Goal: Communication & Community: Participate in discussion

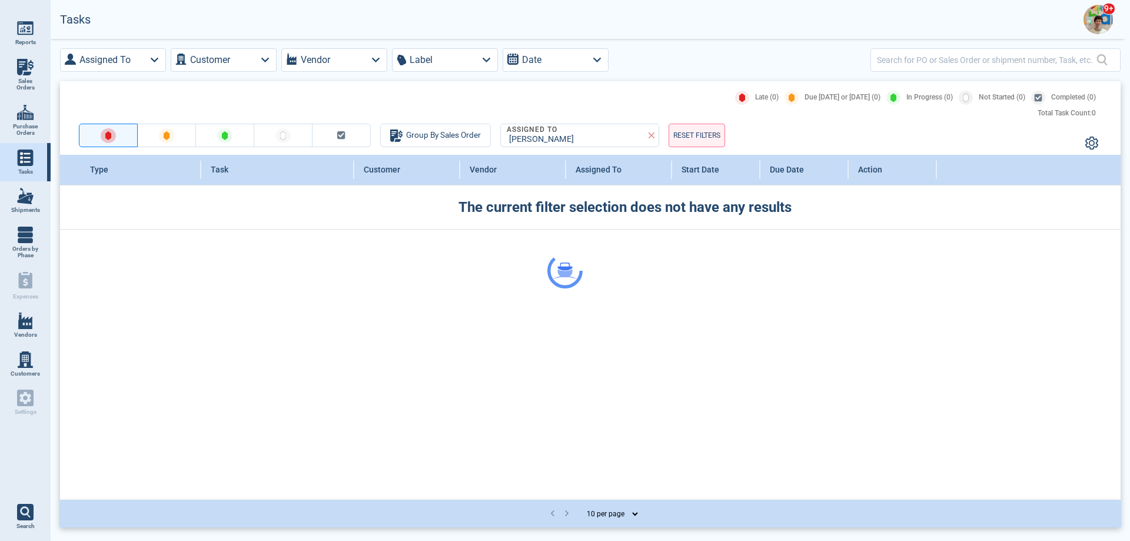
click at [1096, 18] on div at bounding box center [565, 270] width 1130 height 541
click at [1106, 17] on img at bounding box center [1097, 19] width 29 height 29
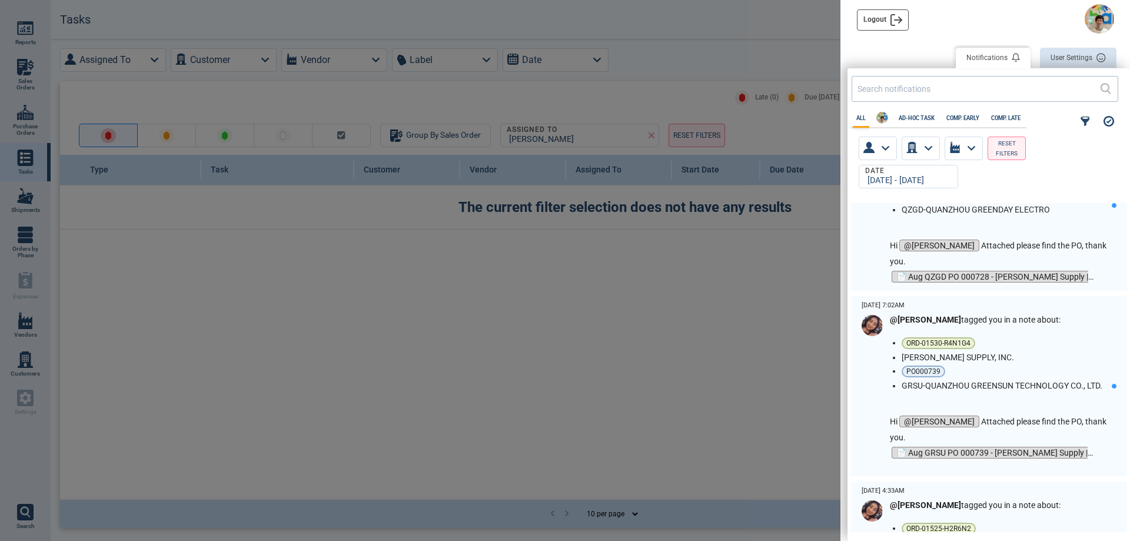
scroll to position [3171, 0]
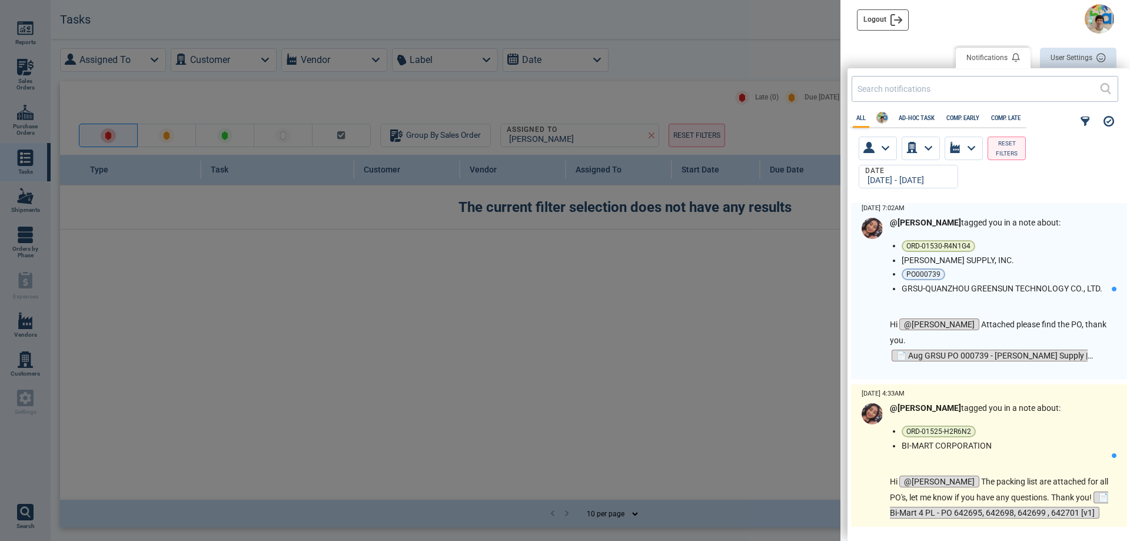
click at [995, 460] on div "@[PERSON_NAME] tagged you in a note about: ORD-01525-H2R6N2 BI-MART CORPORATION…" at bounding box center [1001, 462] width 222 height 118
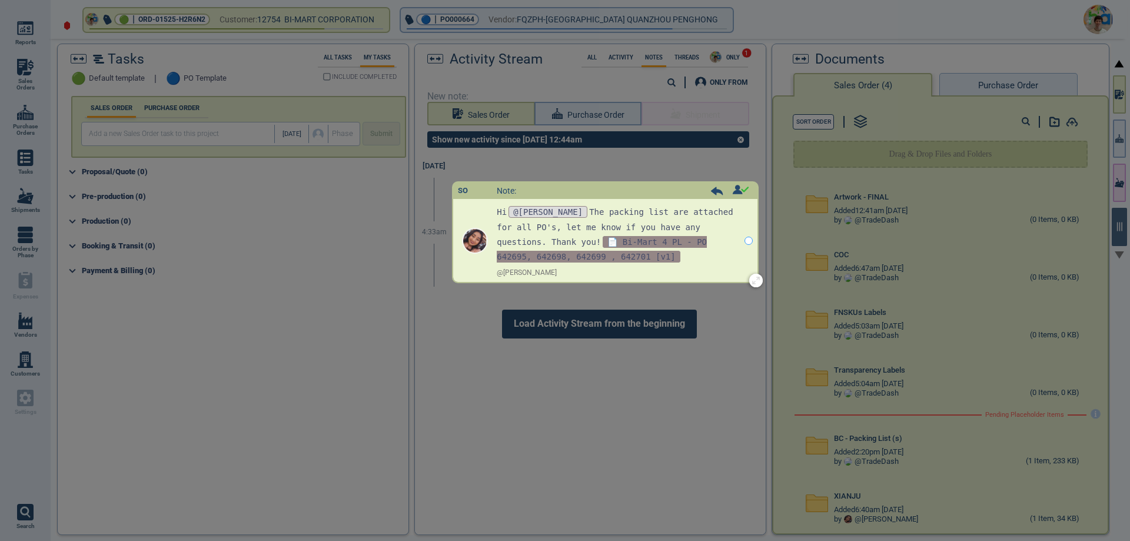
click at [648, 242] on div "Activity Stream All Activity Notes Threads ONLY 1 ONLY FROM New note: Sales Ord…" at bounding box center [590, 289] width 350 height 490
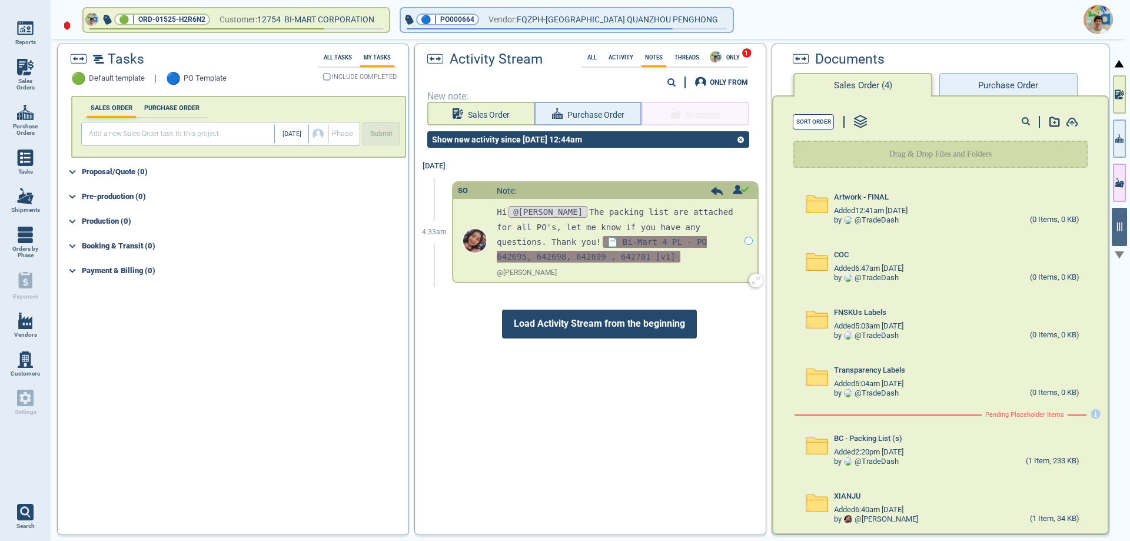
click at [592, 244] on span "📄 Bi-Mart 4 PL - PO 642695, 642698, 642699 , 642701 [v1]" at bounding box center [602, 249] width 210 height 26
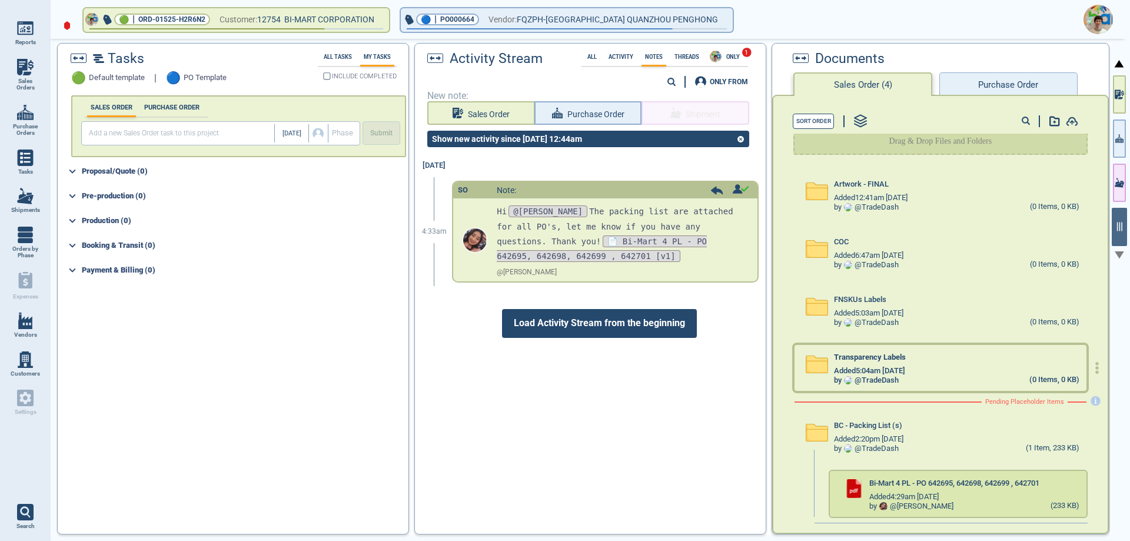
scroll to position [74, 0]
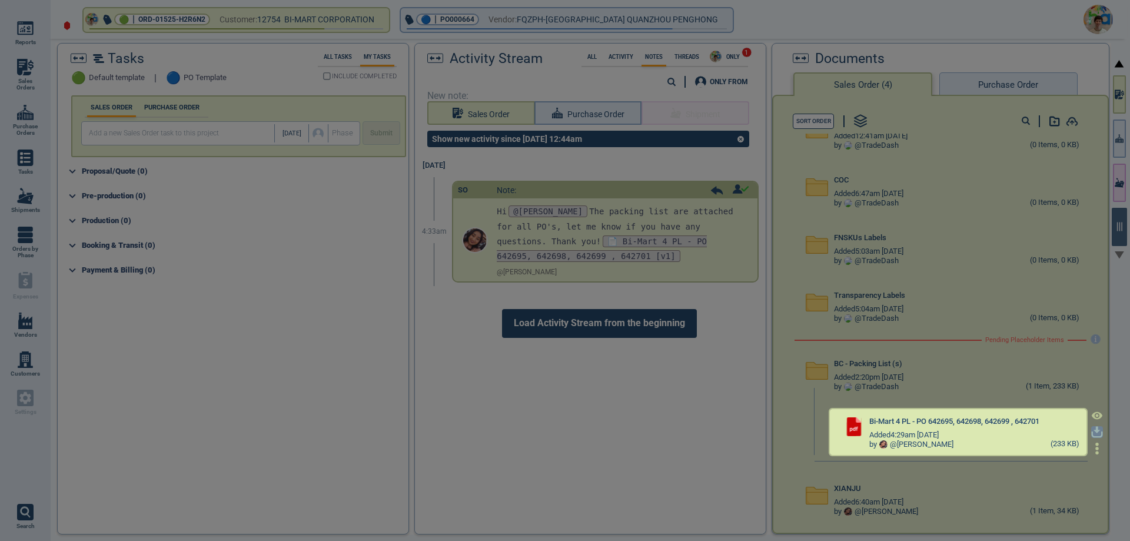
click at [1091, 430] on icon "button" at bounding box center [1097, 432] width 12 height 12
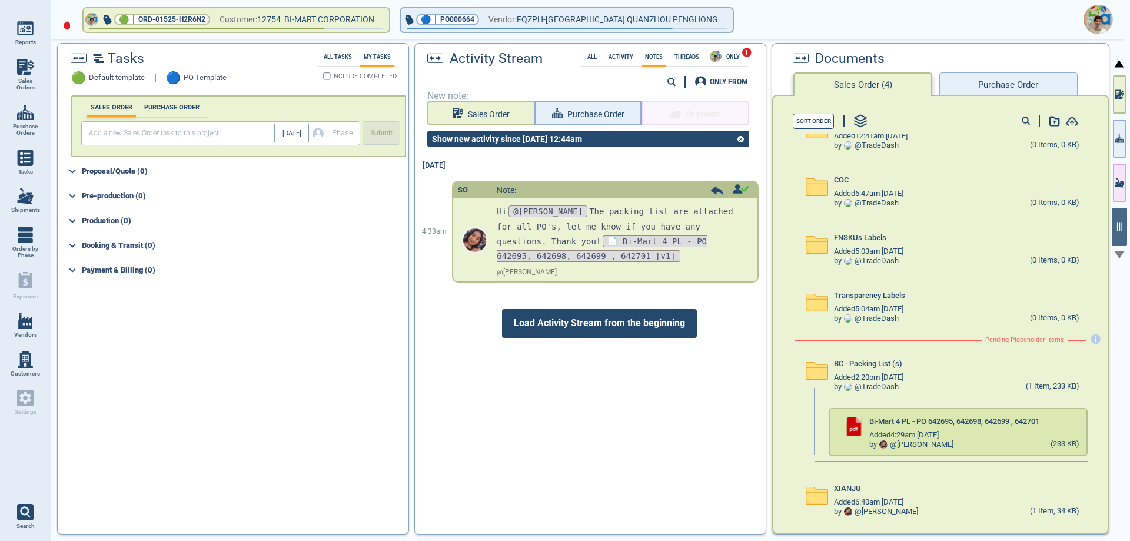
click at [1108, 18] on img at bounding box center [1097, 19] width 29 height 29
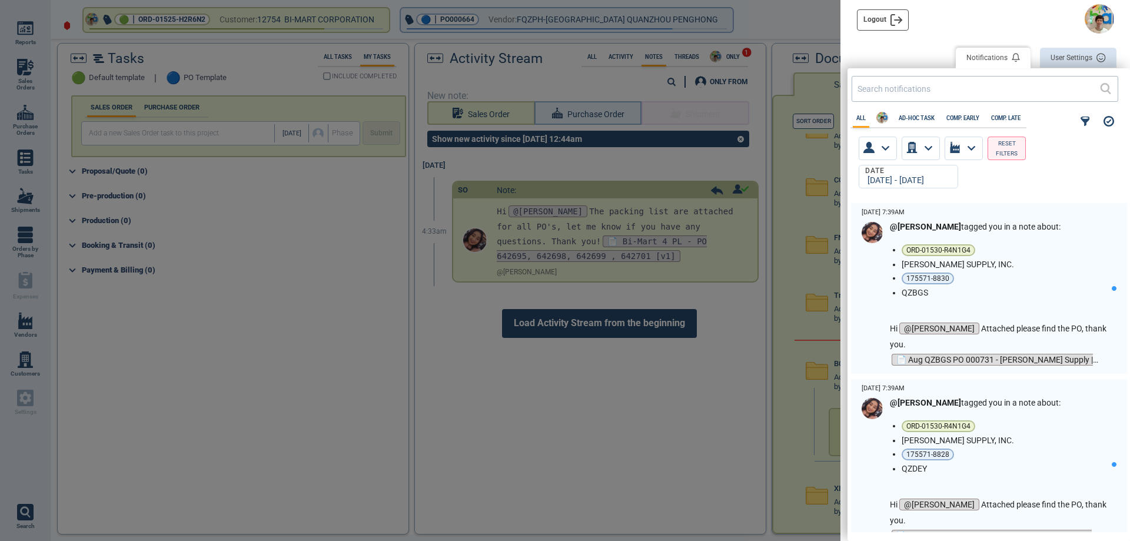
scroll to position [325, 276]
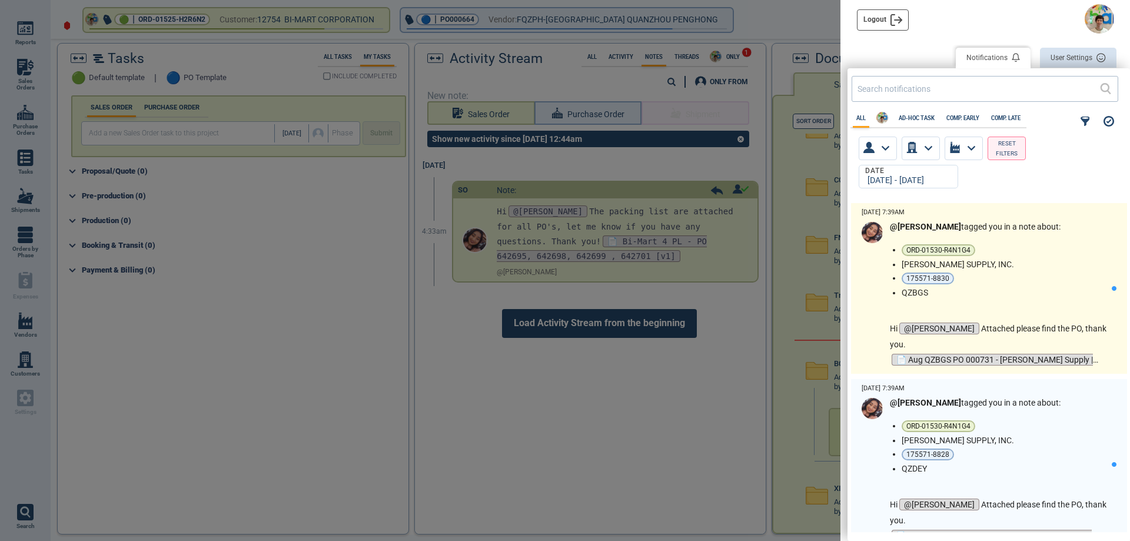
click at [1031, 264] on li "[PERSON_NAME] SUPPLY, INC." at bounding box center [1004, 264] width 205 height 9
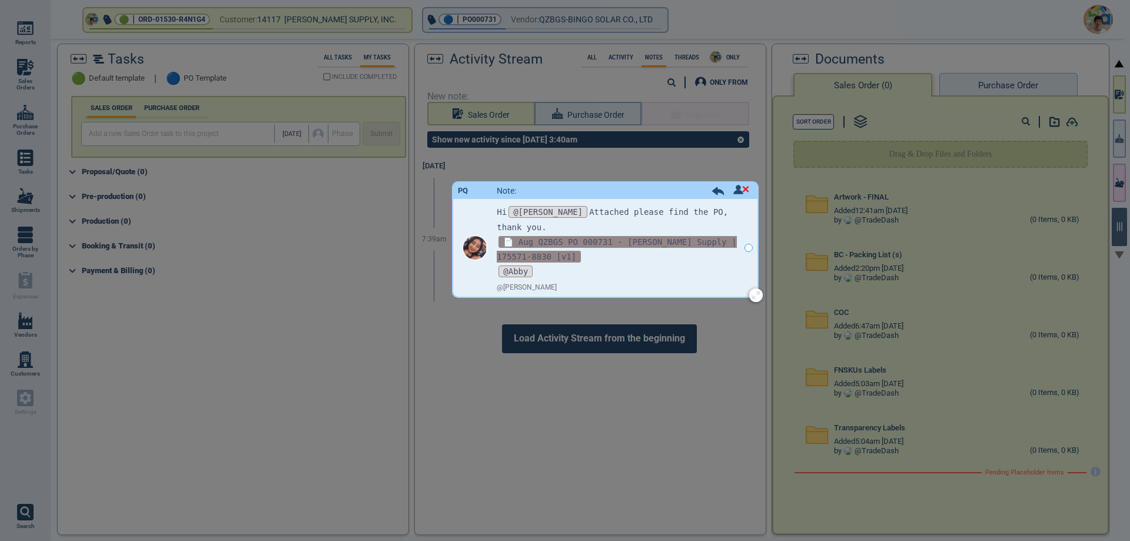
click at [681, 236] on span "📄 Aug QZBGS PO 000731 - [PERSON_NAME] Supply | 175571-8830 [v1]" at bounding box center [617, 249] width 240 height 26
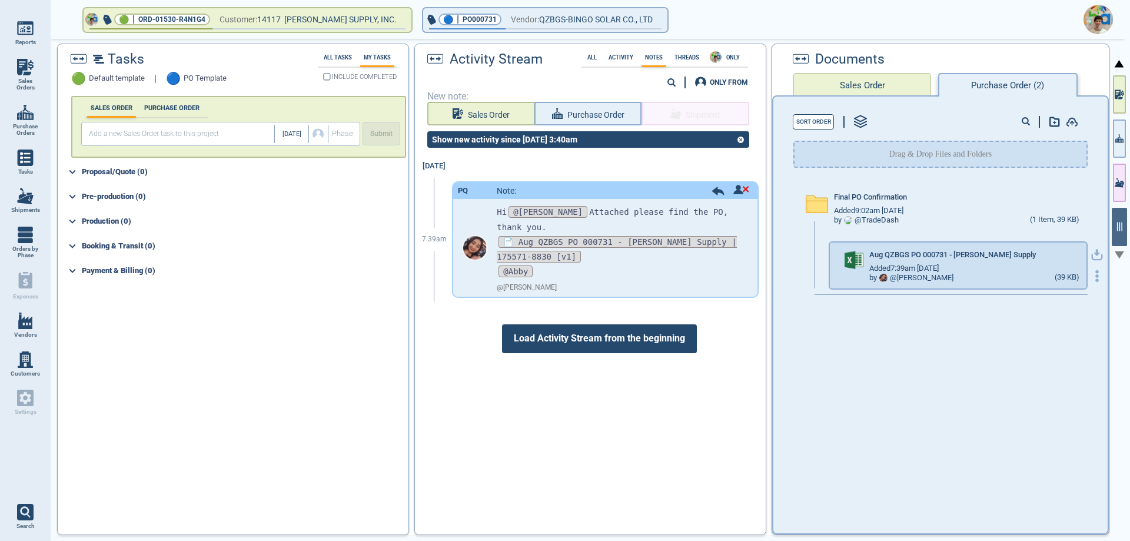
click at [1091, 254] on icon "button" at bounding box center [1097, 255] width 12 height 12
click at [656, 20] on icon "button" at bounding box center [659, 19] width 6 height 3
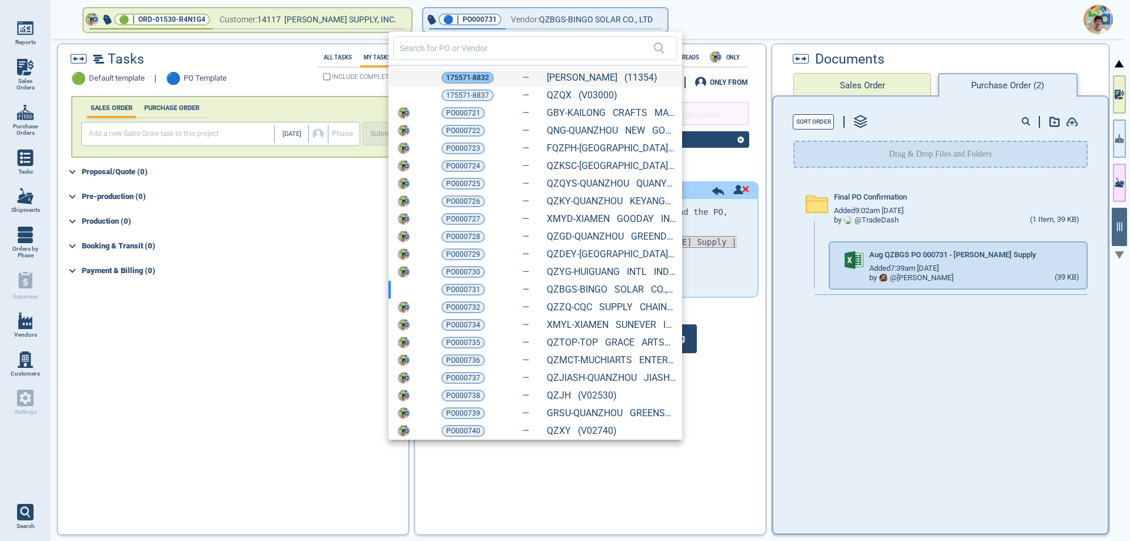
click at [467, 78] on span "175571-8832" at bounding box center [467, 78] width 43 height 12
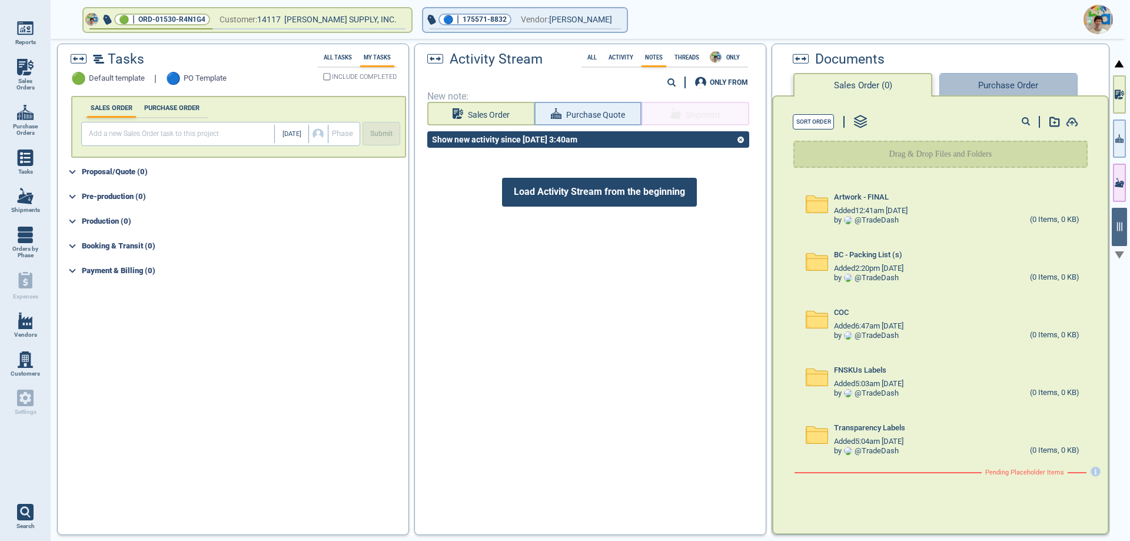
click at [960, 85] on button "Purchase Order" at bounding box center [1008, 85] width 138 height 24
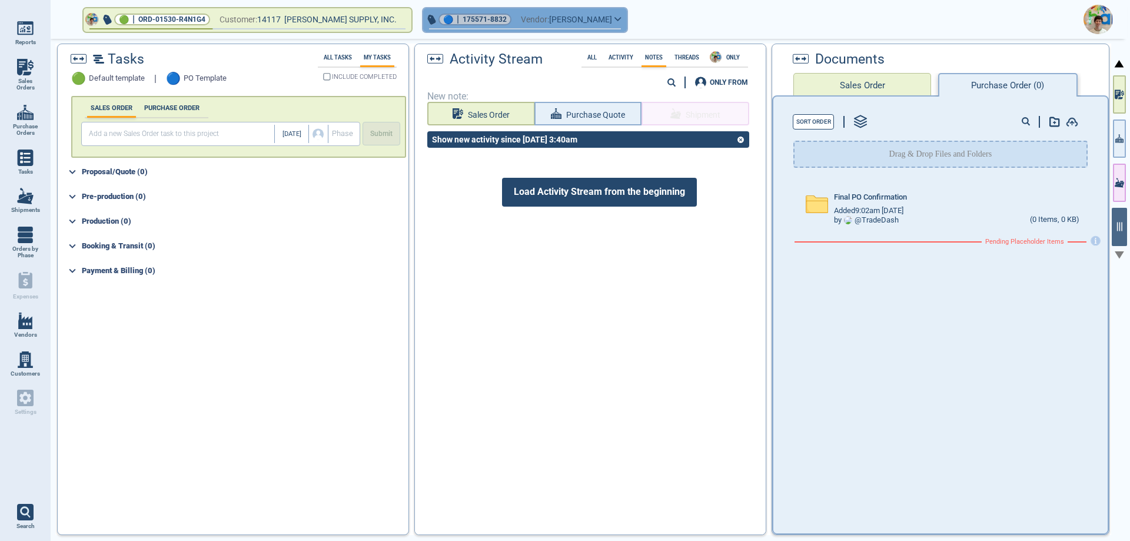
click at [614, 18] on icon "button" at bounding box center [617, 18] width 7 height 5
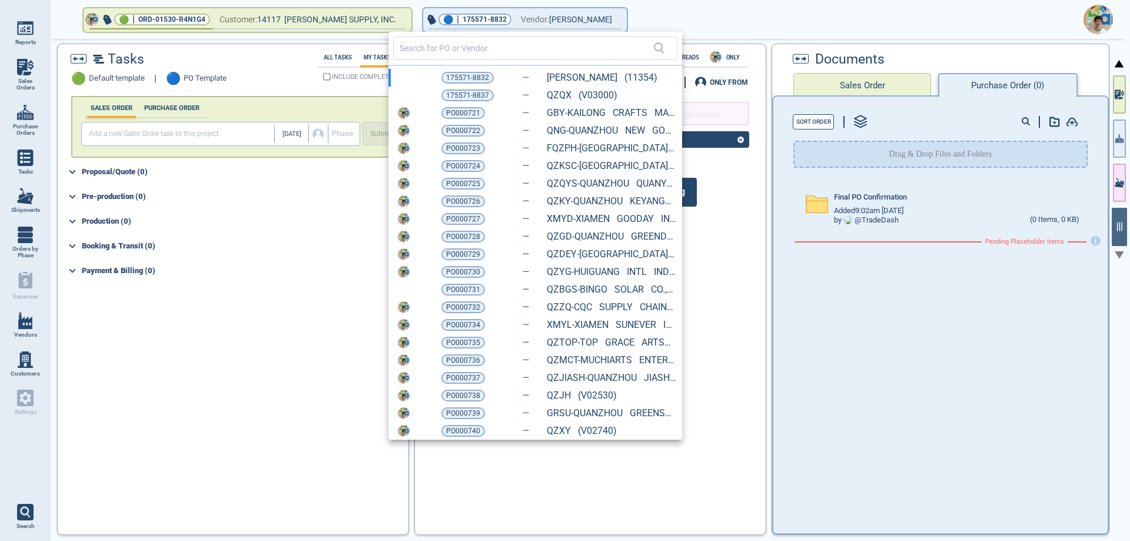
click at [454, 109] on span "PO000721" at bounding box center [463, 113] width 34 height 12
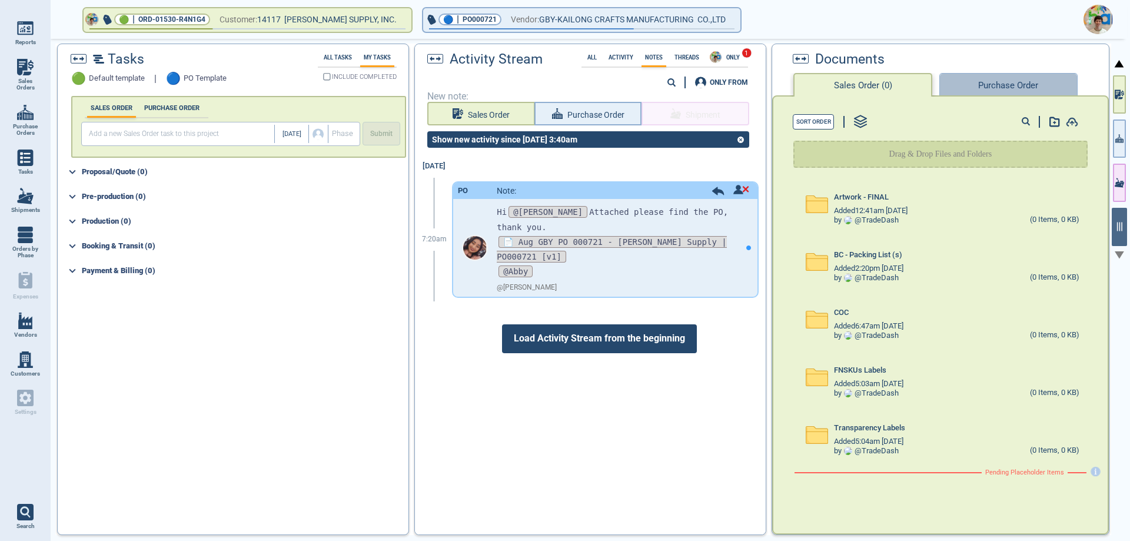
click at [1009, 86] on button "Purchase Order" at bounding box center [1008, 85] width 138 height 24
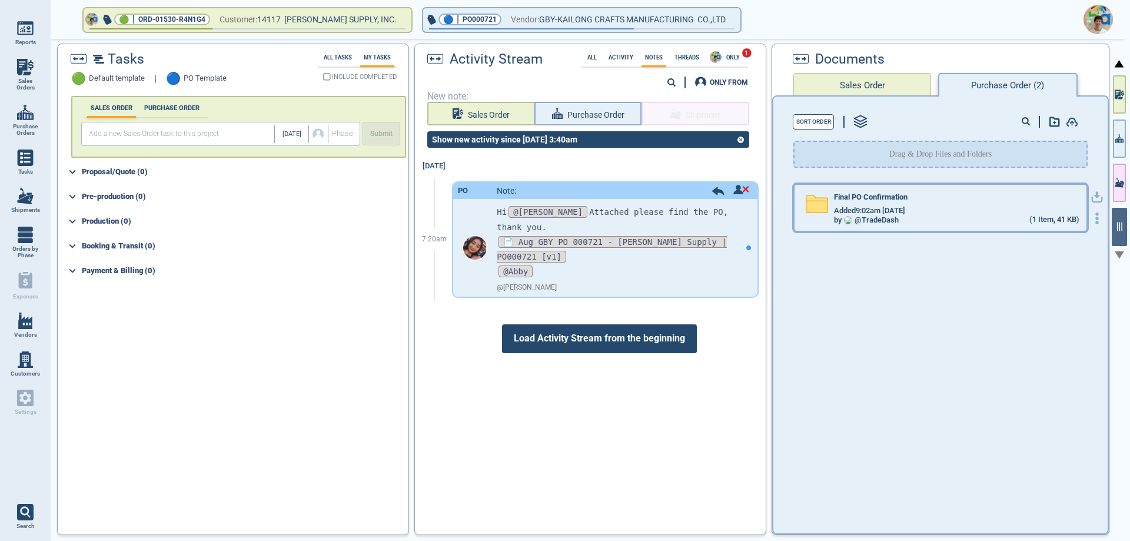
click at [949, 212] on div "Added 9:02am [DATE]" at bounding box center [956, 210] width 245 height 9
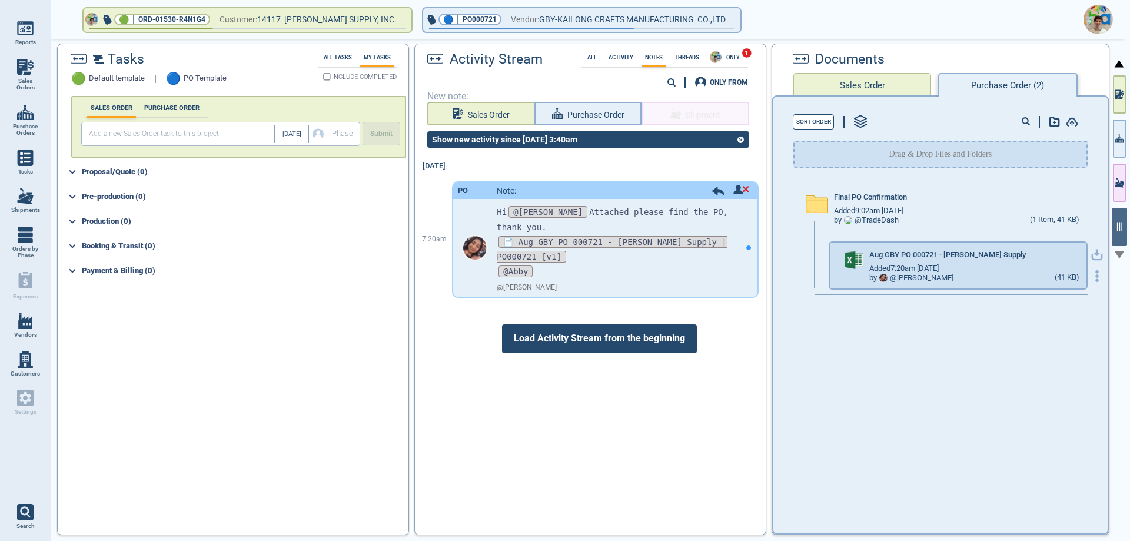
click at [1091, 254] on icon "button" at bounding box center [1097, 255] width 12 height 12
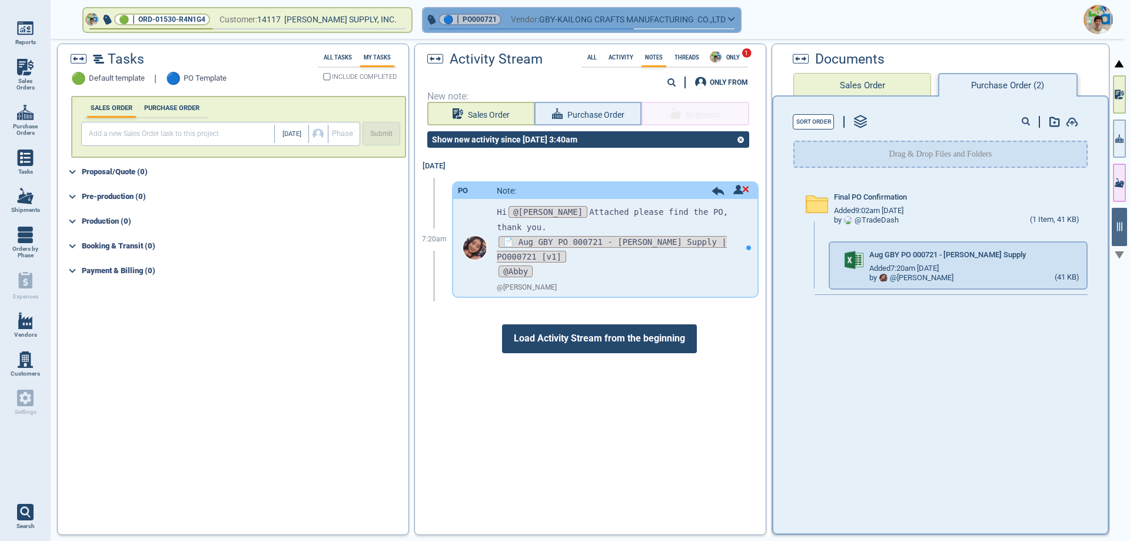
click at [511, 20] on span "Vendor:" at bounding box center [525, 19] width 28 height 15
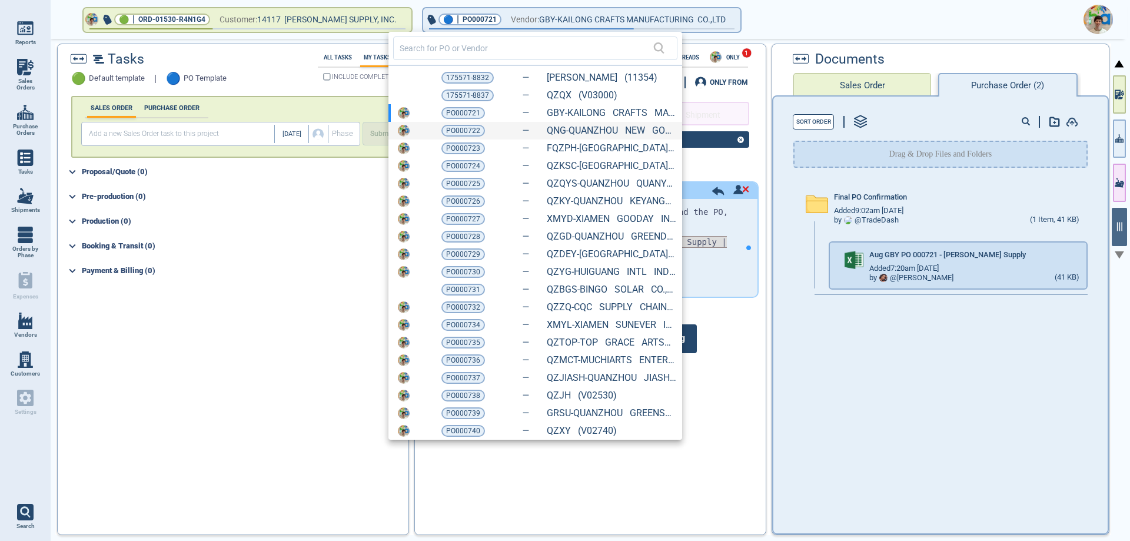
click at [454, 124] on div "PO000722 QNG-QUANZHOU NEW GOOD CRAFTS C (10858)" at bounding box center [535, 131] width 294 height 18
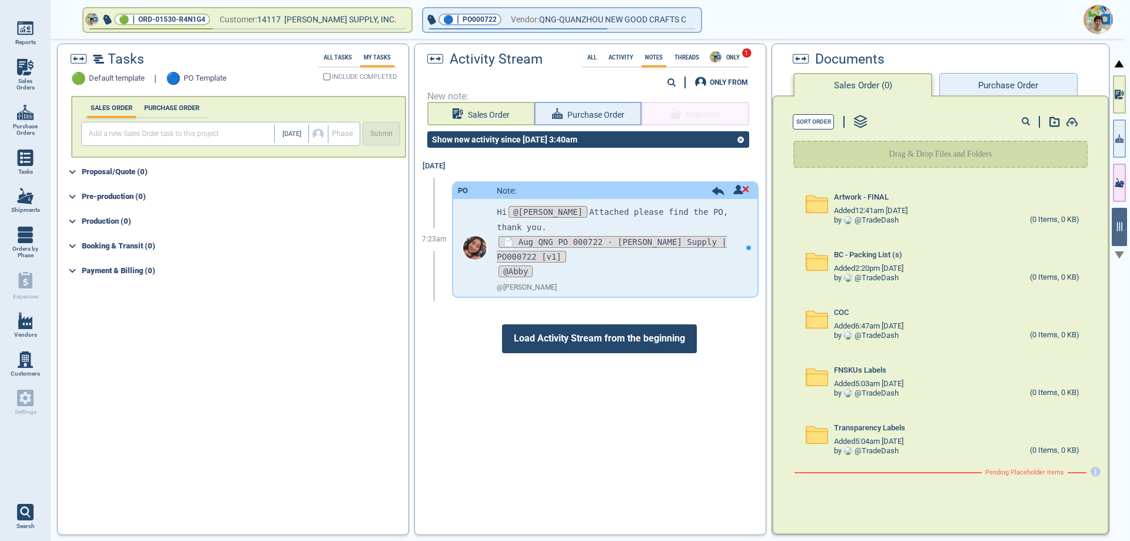
click at [998, 89] on button "Purchase Order" at bounding box center [1008, 85] width 138 height 24
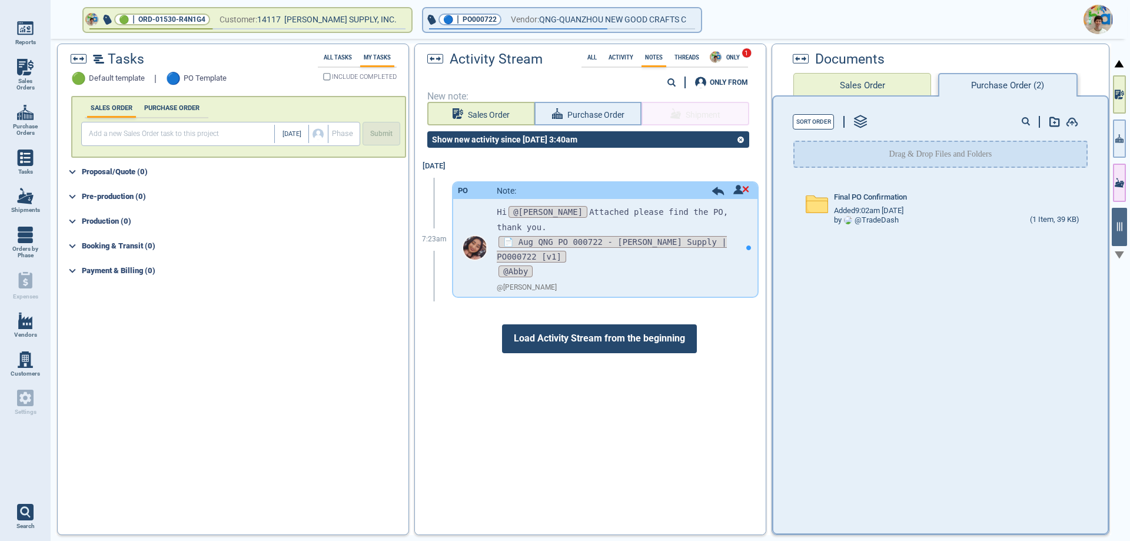
click at [955, 189] on div "Final PO Confirmation Added 9:02am [DATE] by @ TradeDash (1 Item, 39 KB)" at bounding box center [939, 208] width 291 height 46
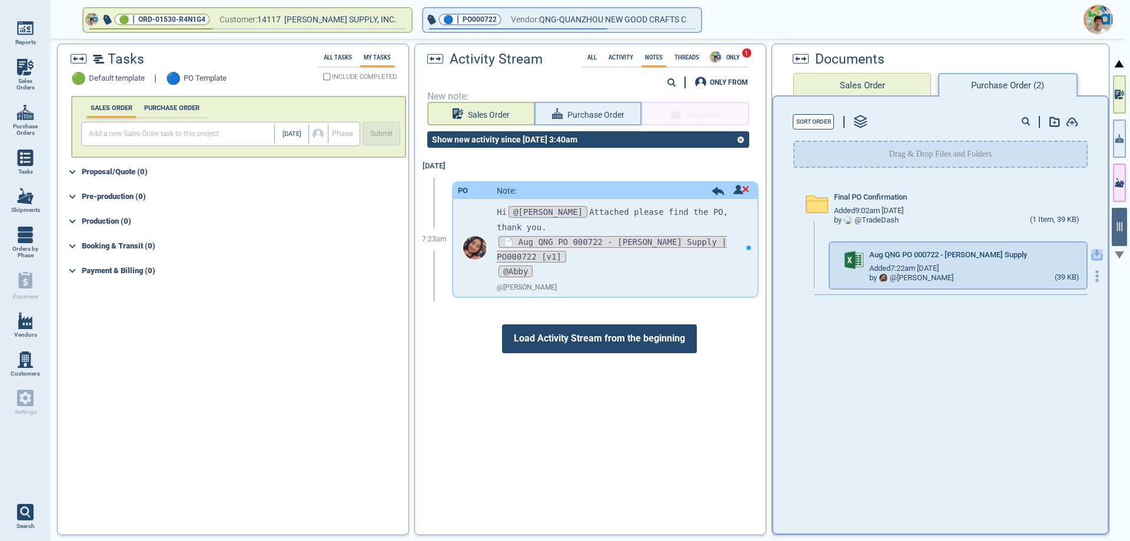
click at [1093, 253] on icon "button" at bounding box center [1096, 253] width 7 height 7
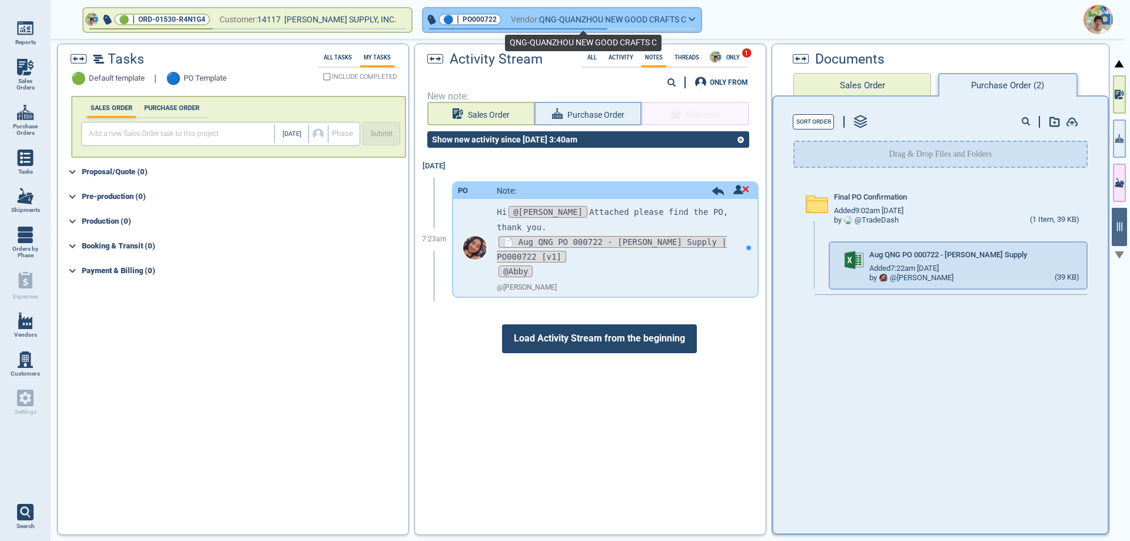
click at [550, 18] on span "QNG-QUANZHOU NEW GOOD CRAFTS C" at bounding box center [612, 19] width 147 height 15
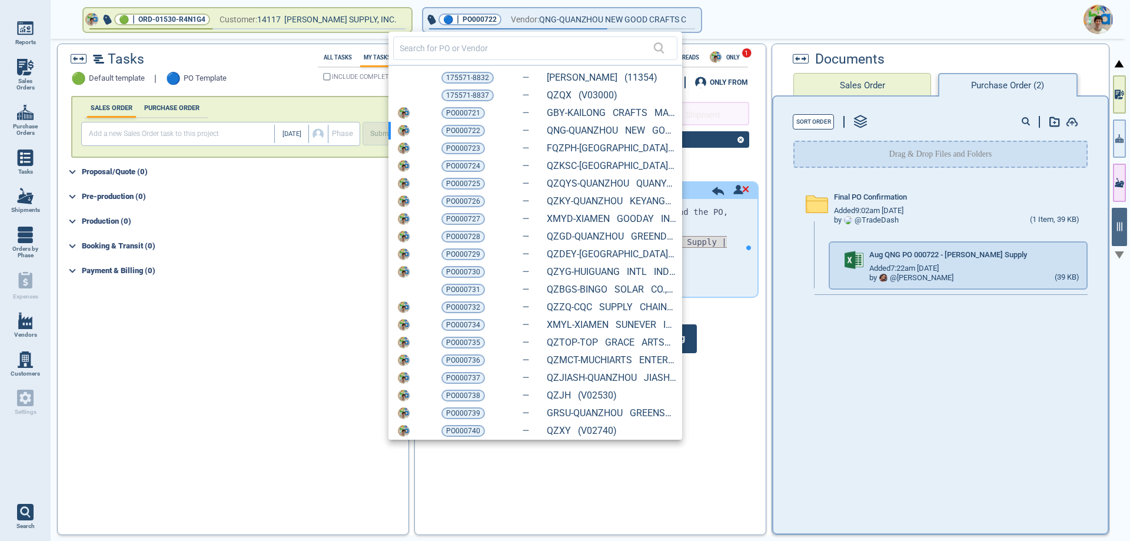
drag, startPoint x: 453, startPoint y: 146, endPoint x: 735, endPoint y: 221, distance: 291.6
click at [453, 146] on span "PO000723" at bounding box center [463, 148] width 34 height 12
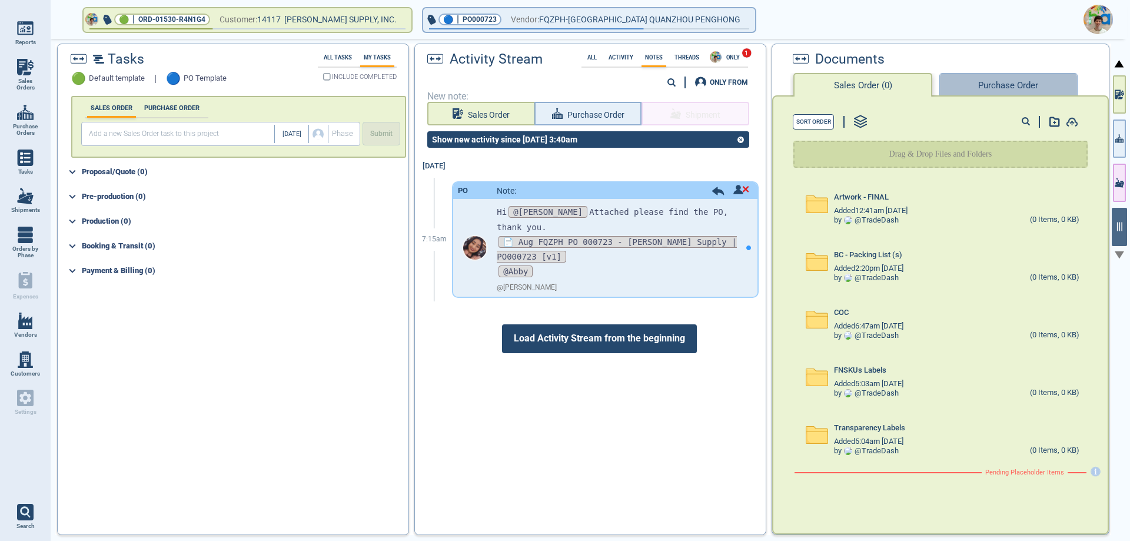
click at [996, 92] on button "Purchase Order" at bounding box center [1008, 85] width 138 height 24
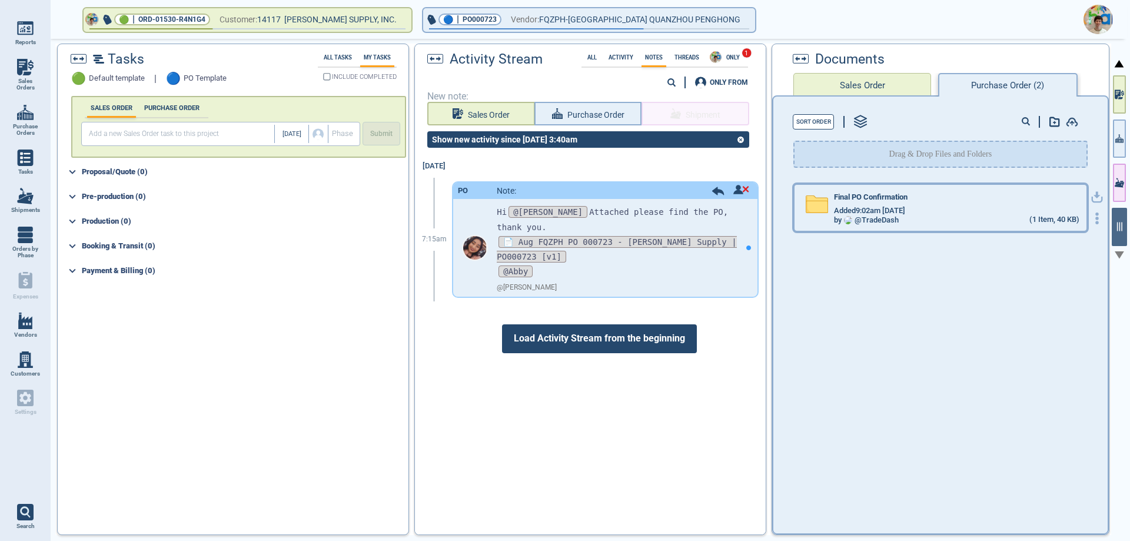
click at [945, 201] on div "Final PO Confirmation" at bounding box center [956, 199] width 245 height 13
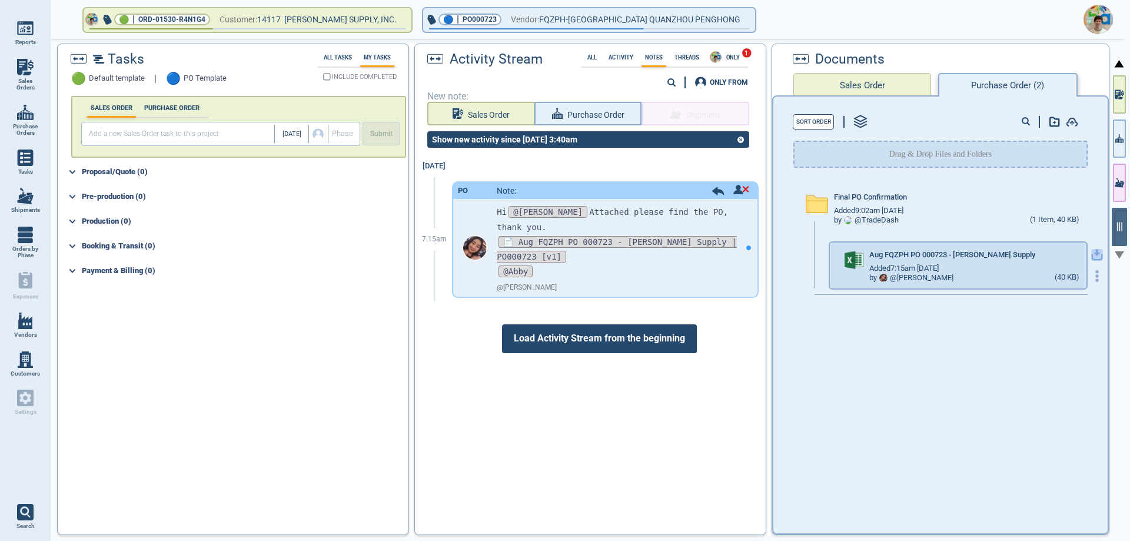
click at [1091, 255] on icon "button" at bounding box center [1097, 255] width 12 height 12
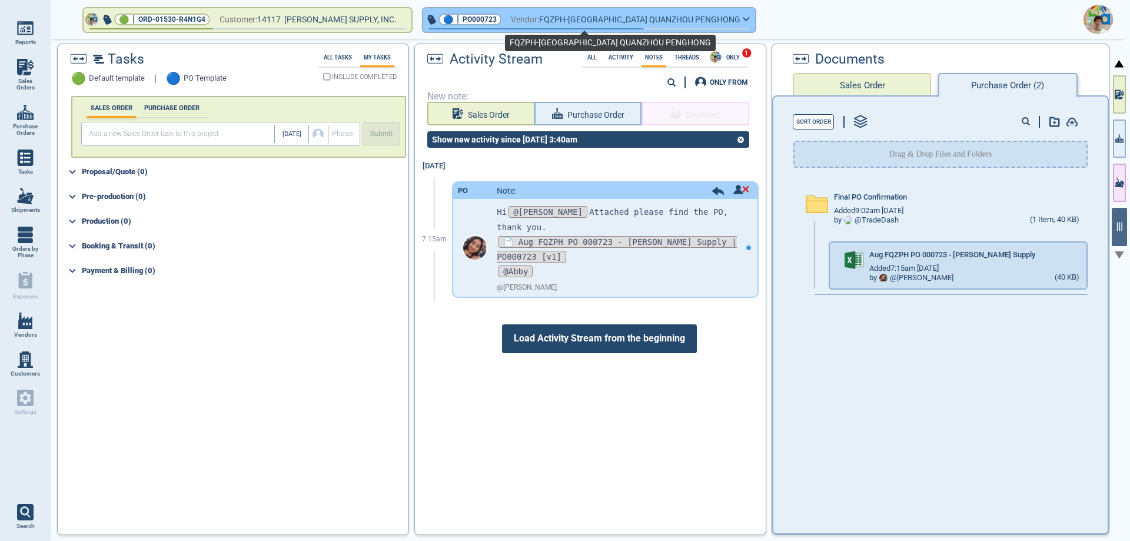
click at [575, 24] on span "FQZPH-[GEOGRAPHIC_DATA] QUANZHOU PENGHONG" at bounding box center [639, 19] width 201 height 15
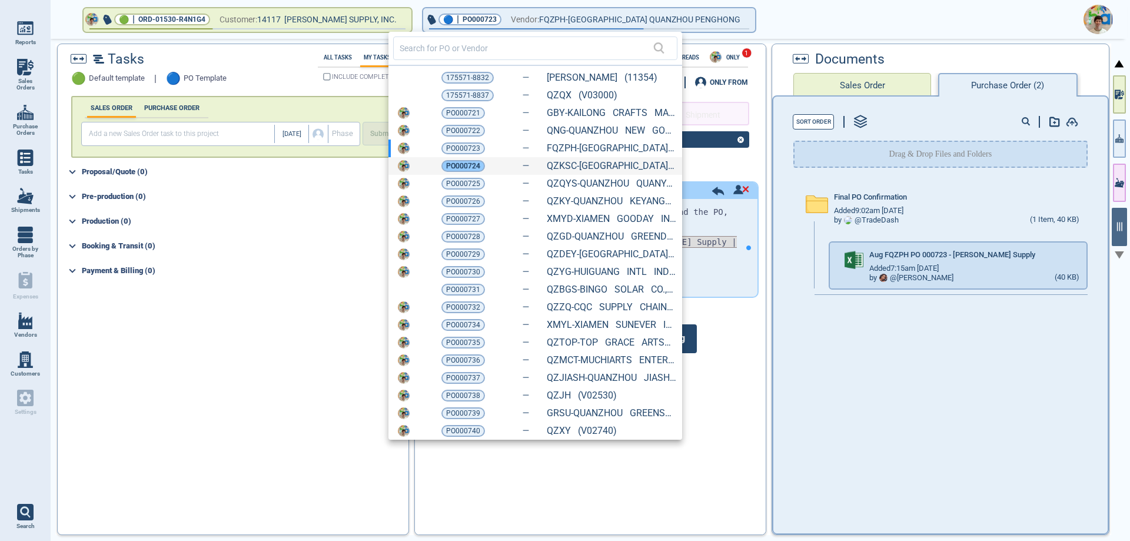
click at [469, 161] on span "PO000724" at bounding box center [463, 166] width 34 height 12
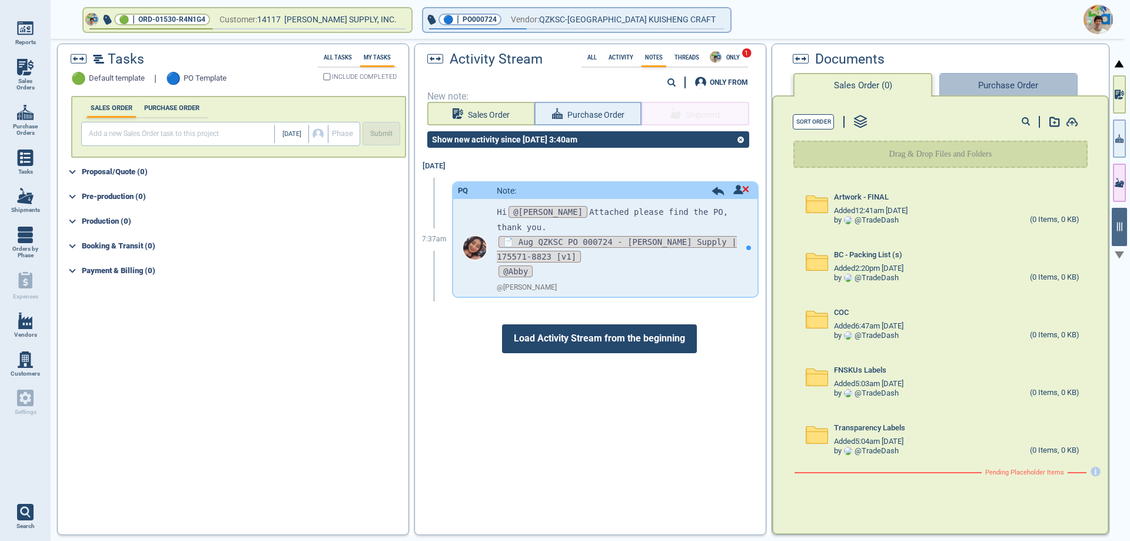
click at [974, 83] on button "Purchase Order" at bounding box center [1008, 85] width 138 height 24
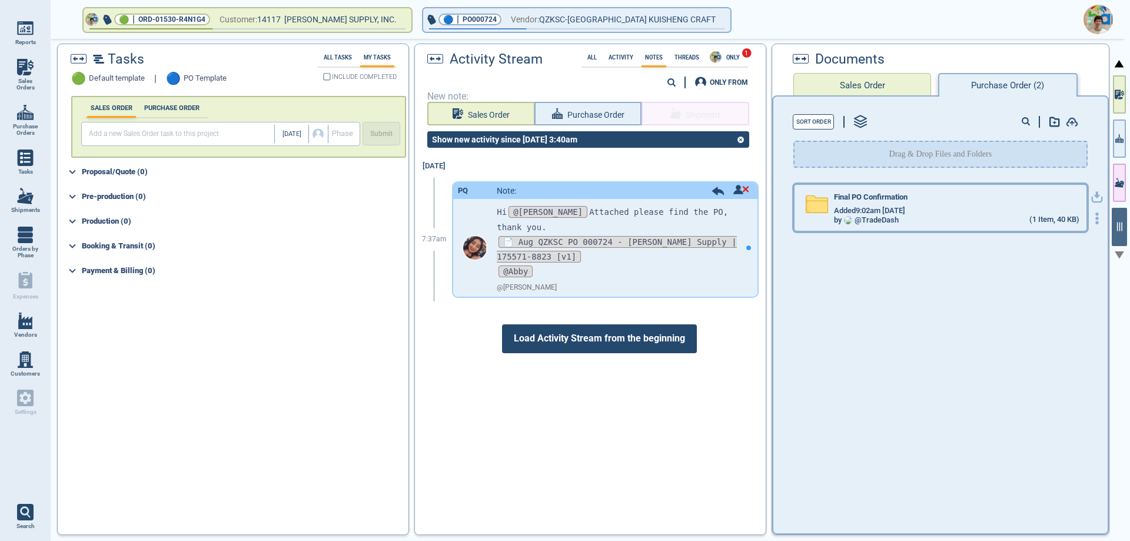
click at [958, 225] on div "Final PO Confirmation Added 9:02am [DATE] by @ TradeDash (1 Item, 40 KB)" at bounding box center [939, 208] width 291 height 46
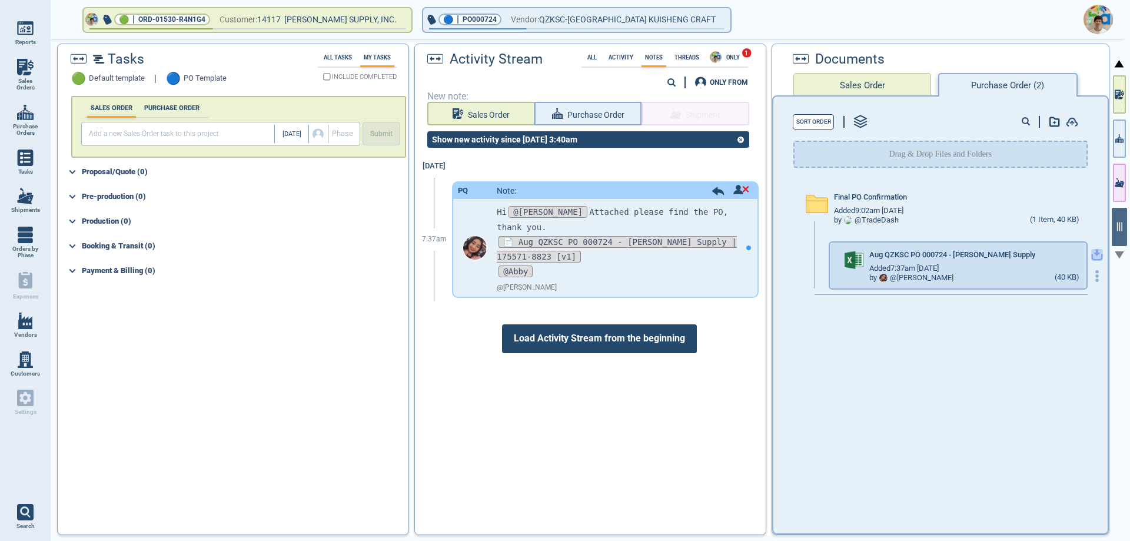
click at [1093, 255] on icon "button" at bounding box center [1096, 253] width 7 height 7
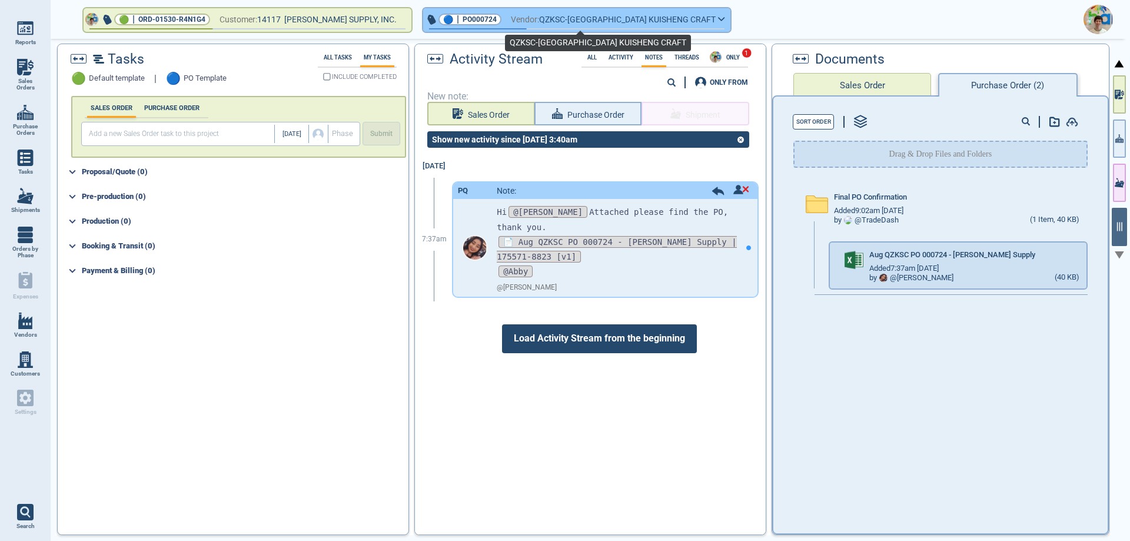
click at [546, 21] on span "QZKSC-[GEOGRAPHIC_DATA] KUISHENG CRAFT" at bounding box center [627, 19] width 177 height 15
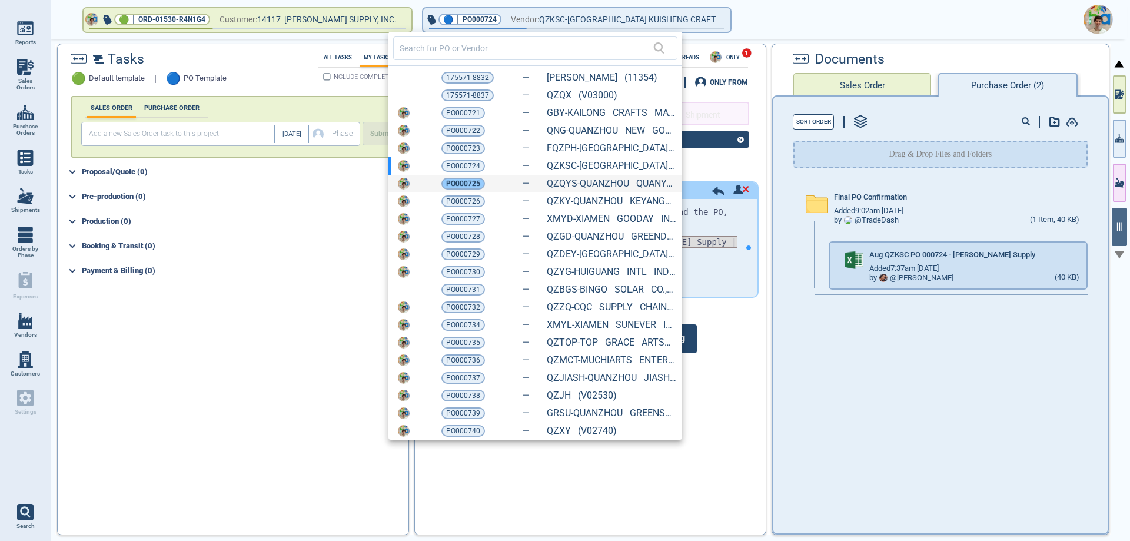
click at [464, 186] on span "PO000725" at bounding box center [463, 184] width 34 height 12
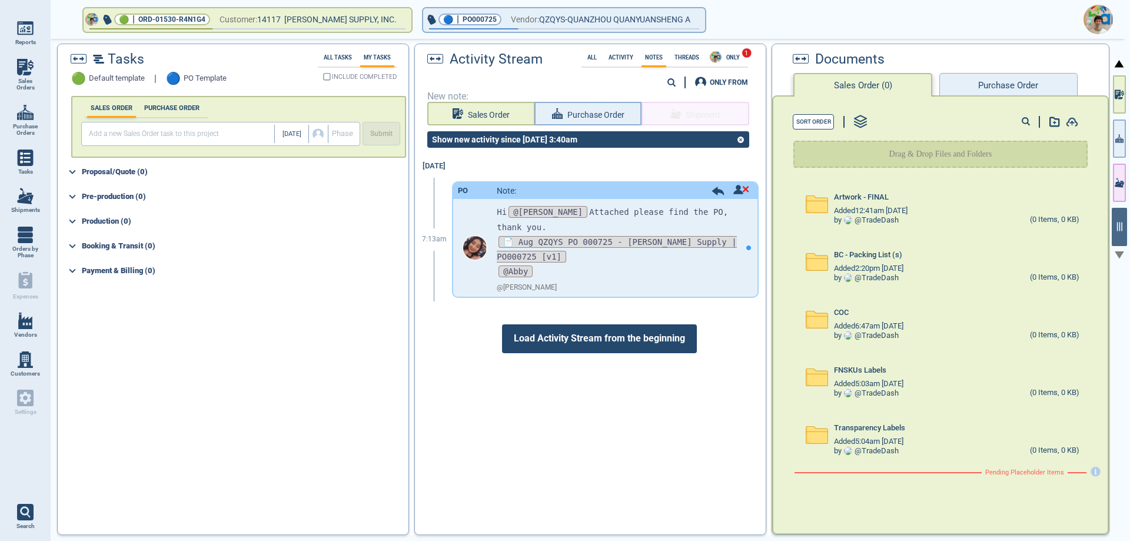
click at [965, 92] on button "Purchase Order" at bounding box center [1008, 85] width 138 height 24
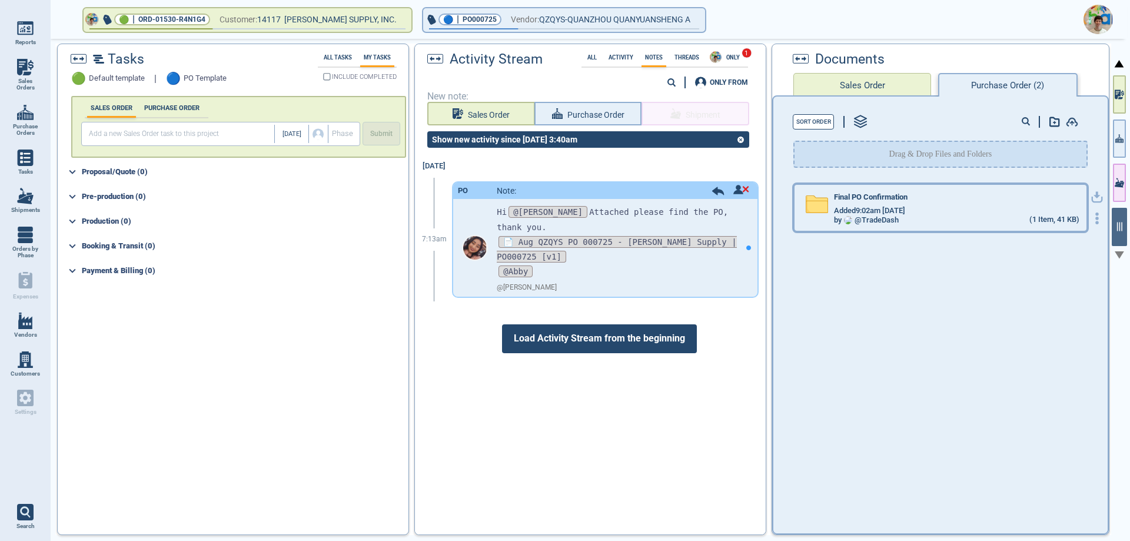
click at [958, 194] on div "Final PO Confirmation" at bounding box center [956, 199] width 245 height 13
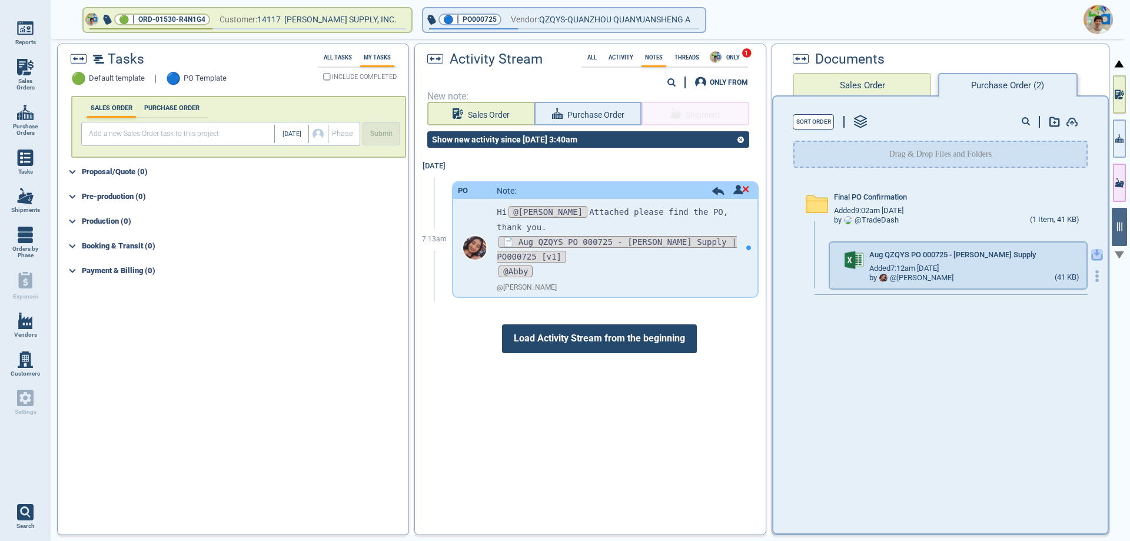
click at [1093, 254] on icon "button" at bounding box center [1096, 253] width 7 height 7
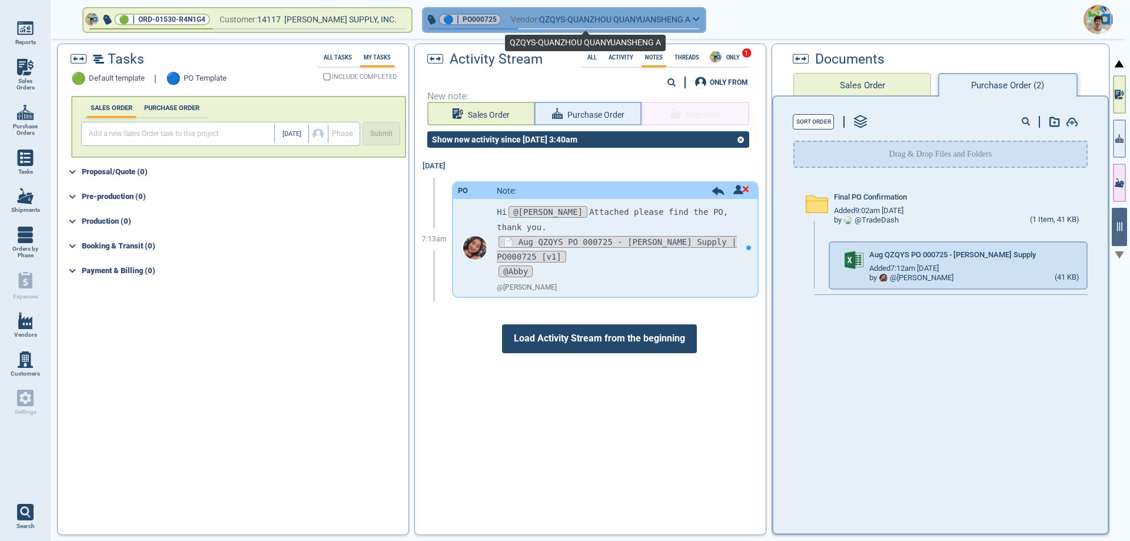
click at [557, 23] on span "QZQYS-QUANZHOU QUANYUANSHENG A" at bounding box center [614, 19] width 151 height 15
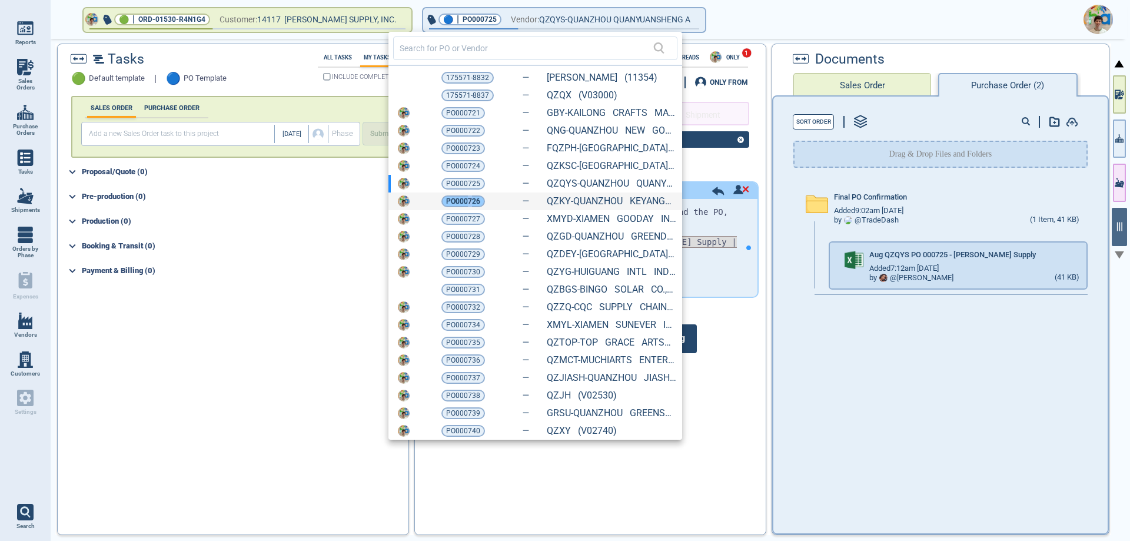
click at [469, 202] on span "PO000726" at bounding box center [463, 201] width 34 height 12
click at [454, 200] on span "PO000726" at bounding box center [463, 201] width 34 height 12
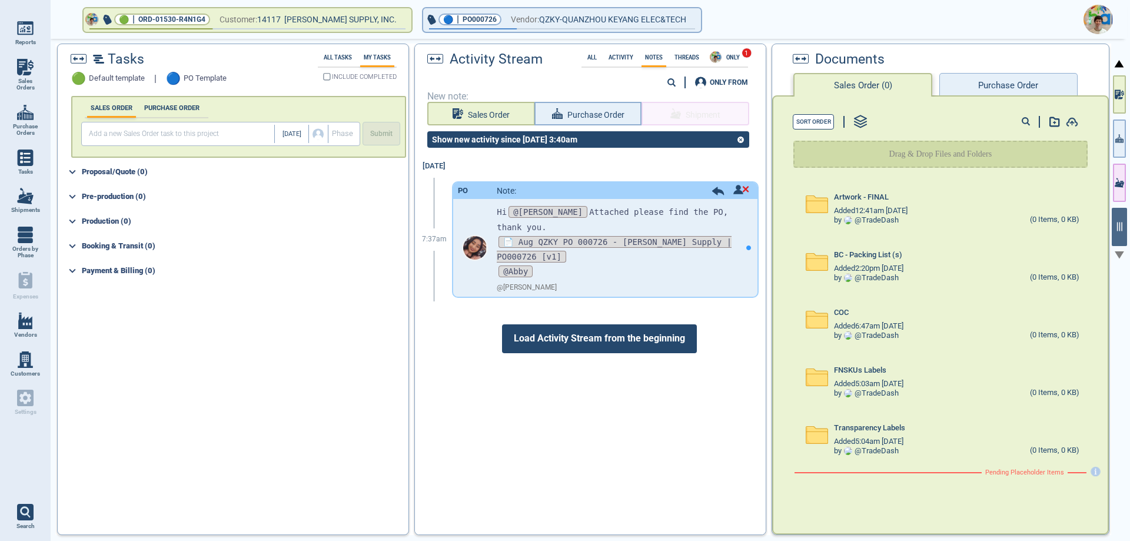
click at [988, 87] on button "Purchase Order" at bounding box center [1008, 85] width 138 height 24
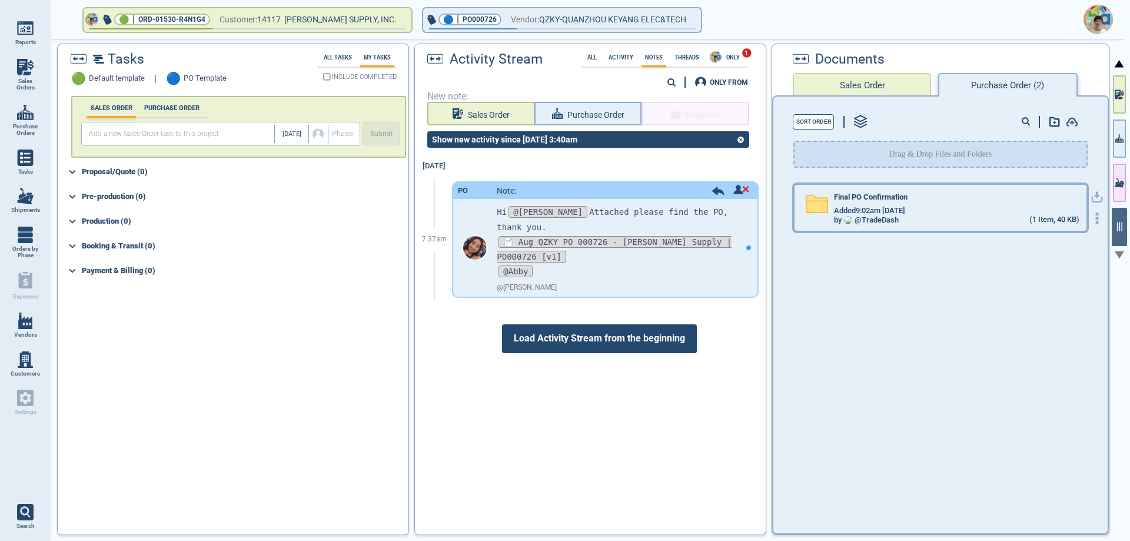
click at [889, 214] on span "Added 9:02am [DATE]" at bounding box center [869, 211] width 71 height 9
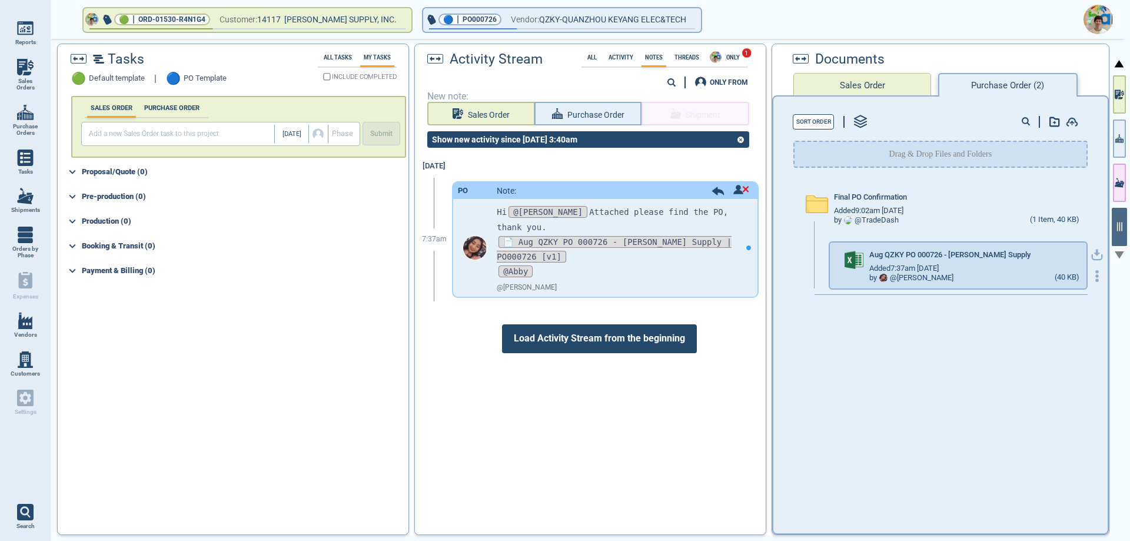
click at [1091, 255] on icon "button" at bounding box center [1097, 255] width 12 height 12
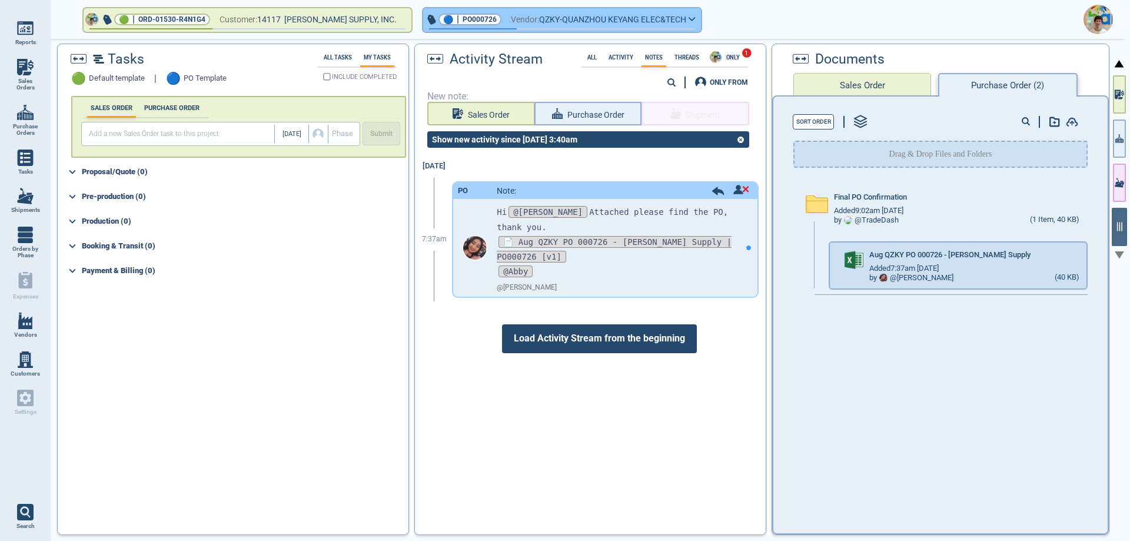
click at [511, 22] on span "Vendor:" at bounding box center [525, 19] width 28 height 15
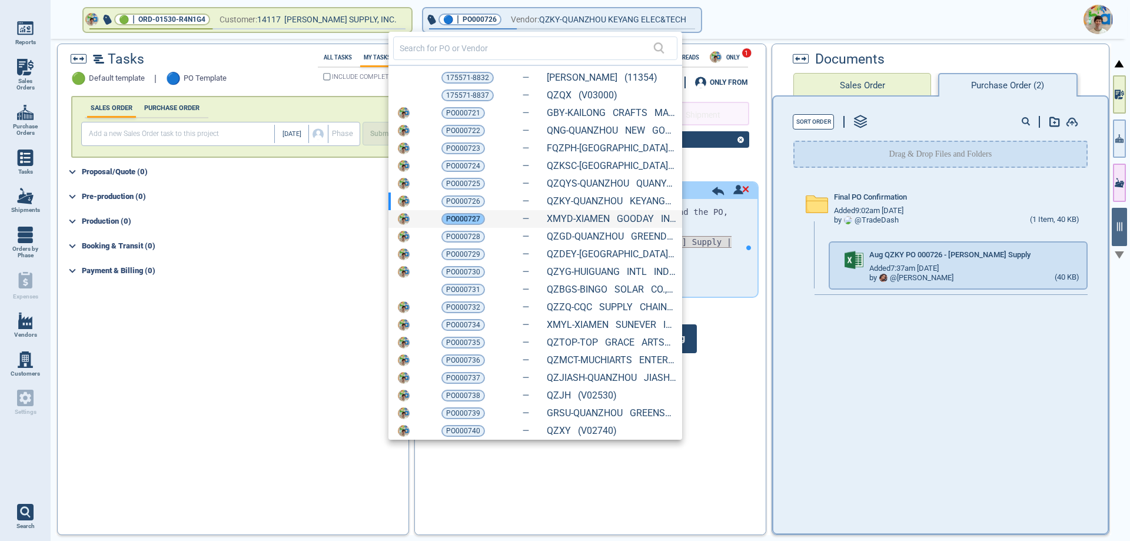
click at [462, 218] on span "PO000727" at bounding box center [463, 219] width 34 height 12
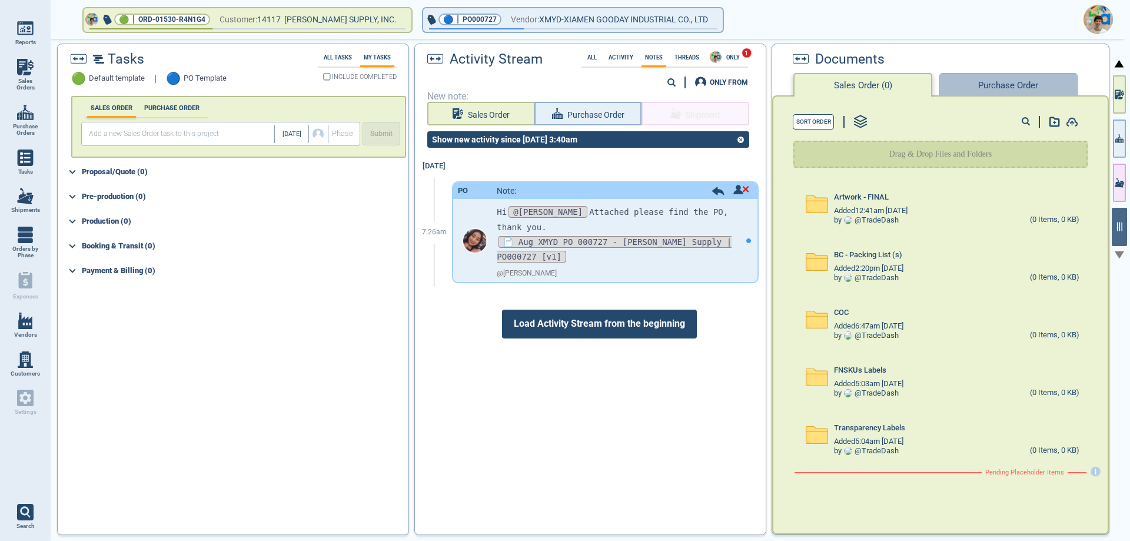
click at [1002, 91] on button "Purchase Order" at bounding box center [1008, 85] width 138 height 24
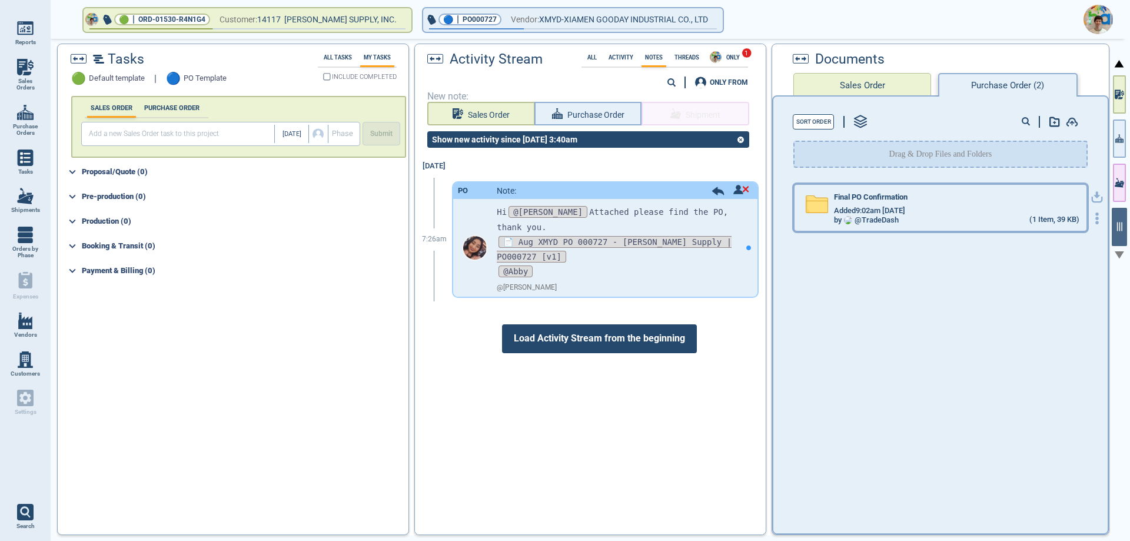
click at [873, 217] on div "by @ TradeDash" at bounding box center [866, 220] width 65 height 9
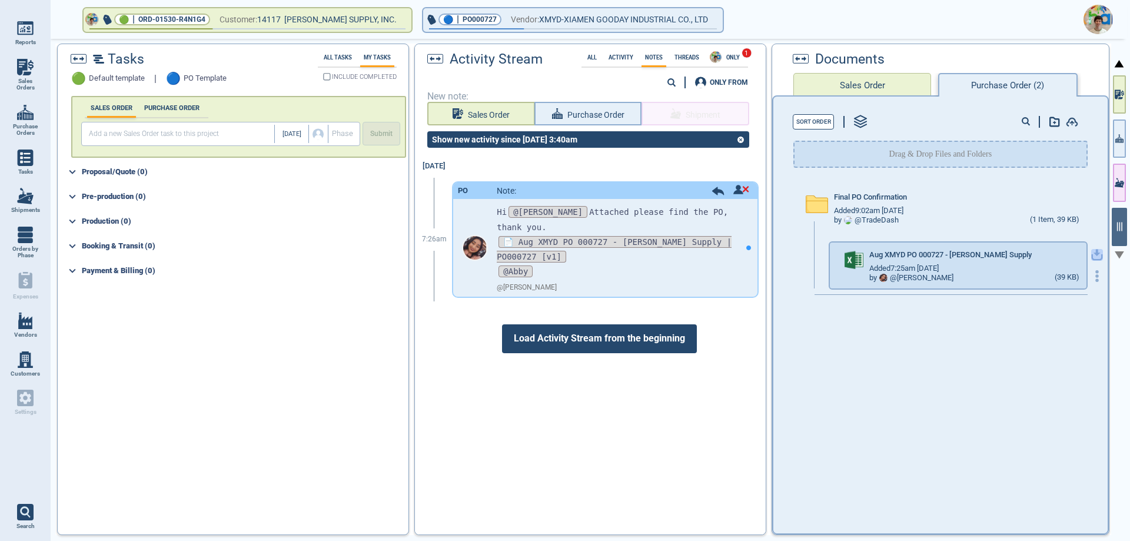
click at [1093, 252] on icon "button" at bounding box center [1096, 253] width 7 height 7
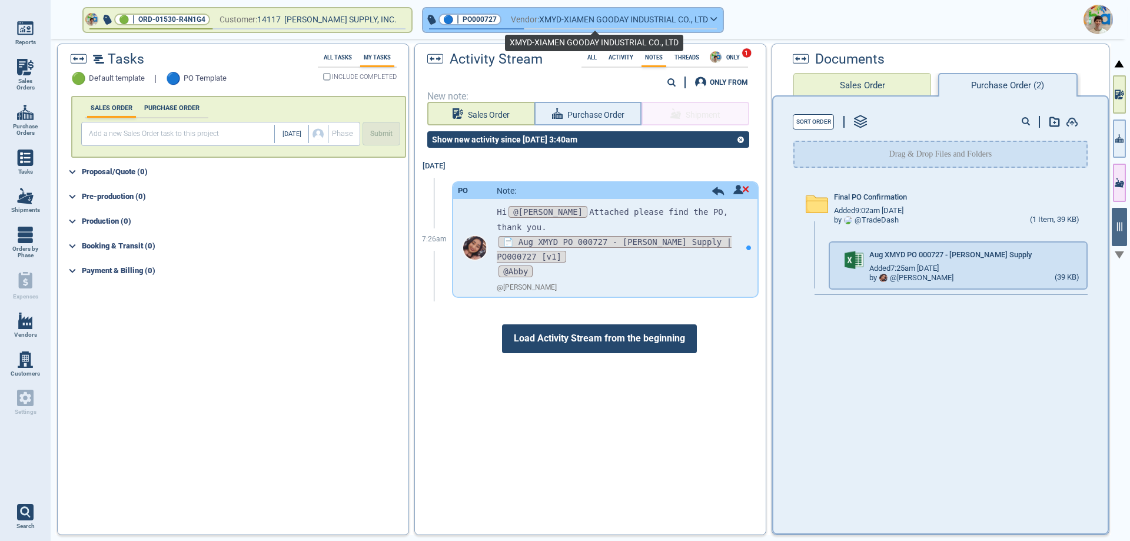
click at [539, 23] on span "XMYD-XIAMEN GOODAY INDUSTRIAL CO., LTD" at bounding box center [623, 19] width 169 height 15
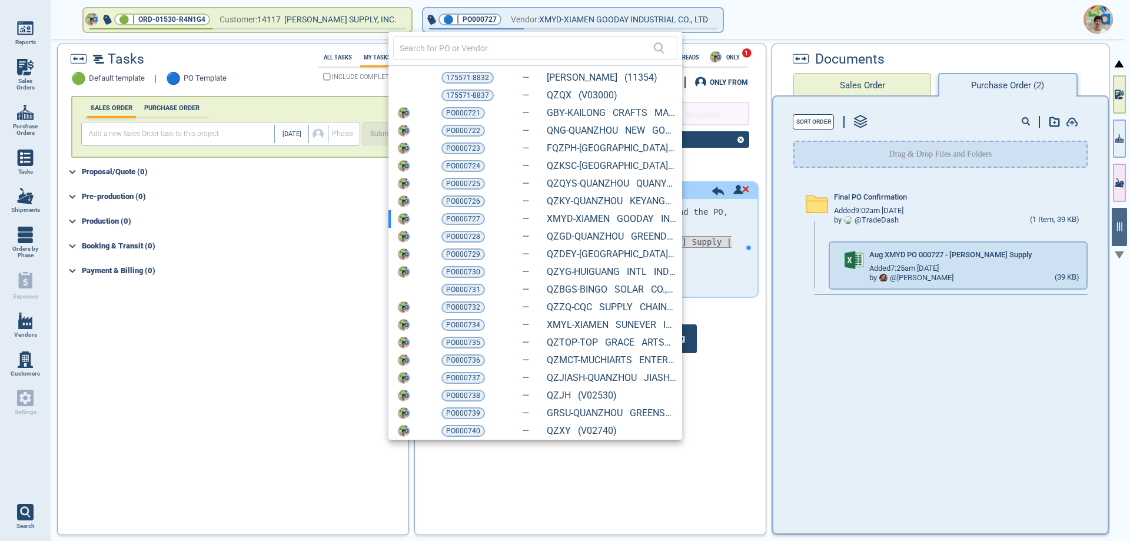
click at [472, 238] on span "PO000728" at bounding box center [463, 237] width 34 height 12
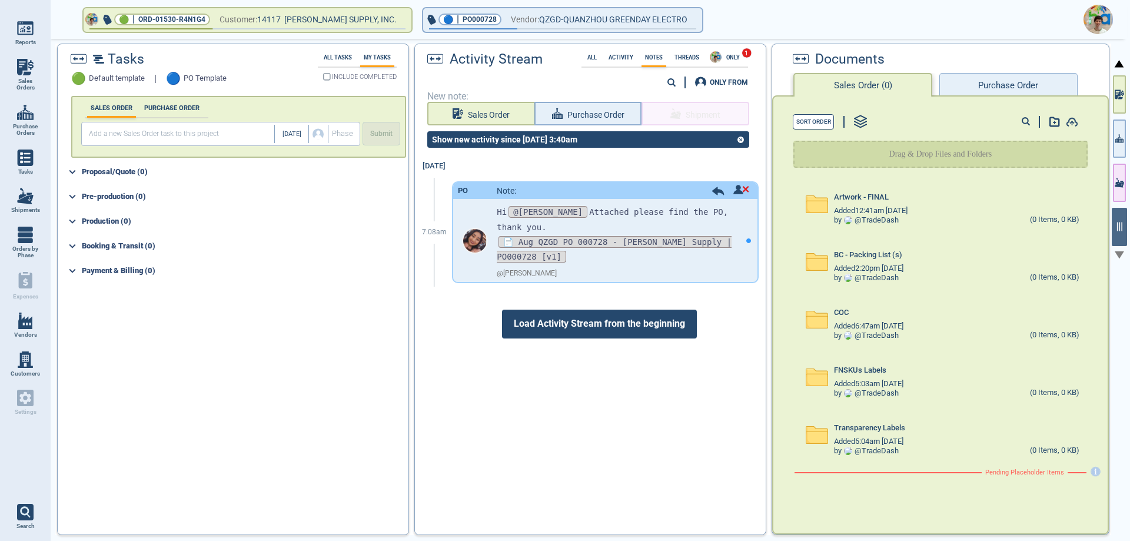
click at [988, 87] on button "Purchase Order" at bounding box center [1008, 85] width 138 height 24
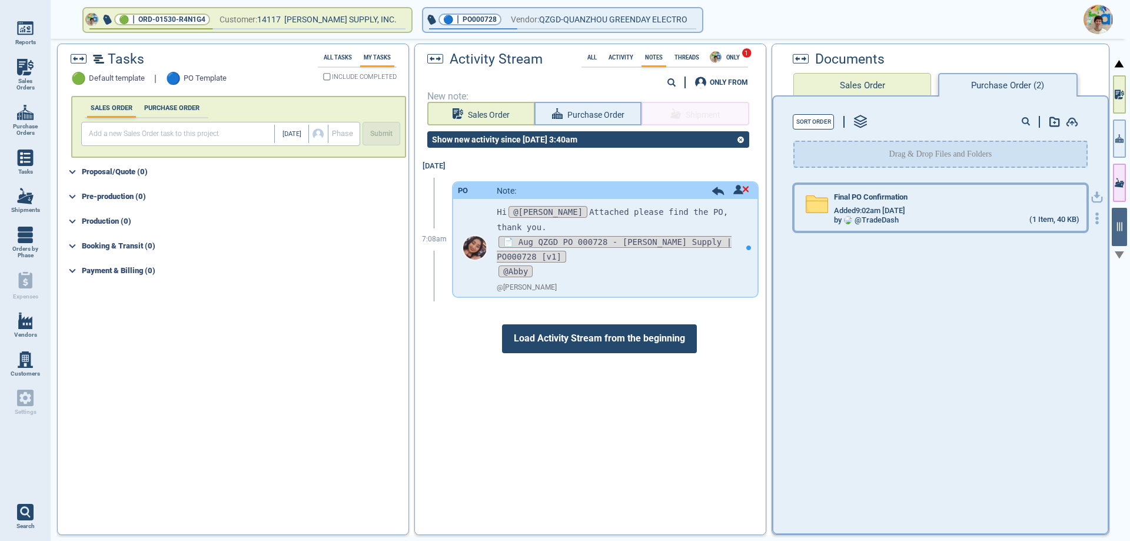
click at [893, 202] on div "Final PO Confirmation" at bounding box center [956, 199] width 245 height 13
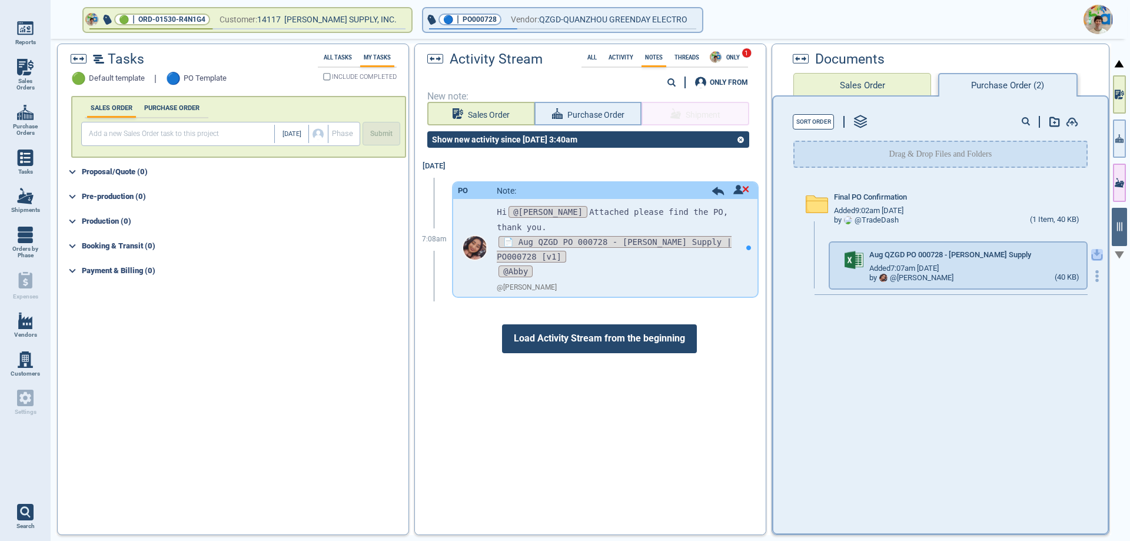
click at [1093, 250] on icon "button" at bounding box center [1096, 253] width 7 height 7
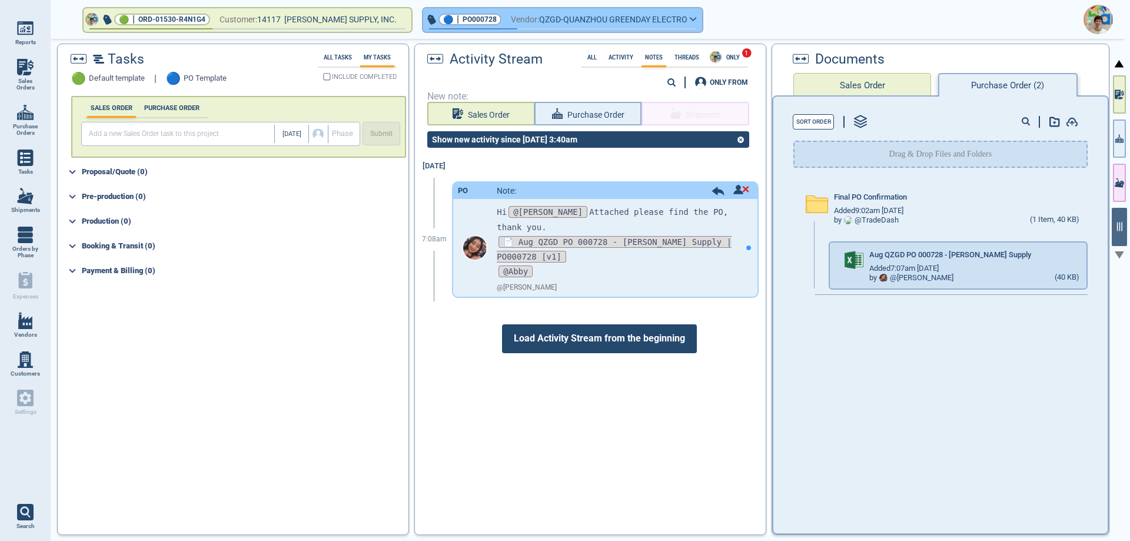
click at [539, 25] on span "QZGD-QUANZHOU GREENDAY ELECTRO" at bounding box center [613, 19] width 148 height 15
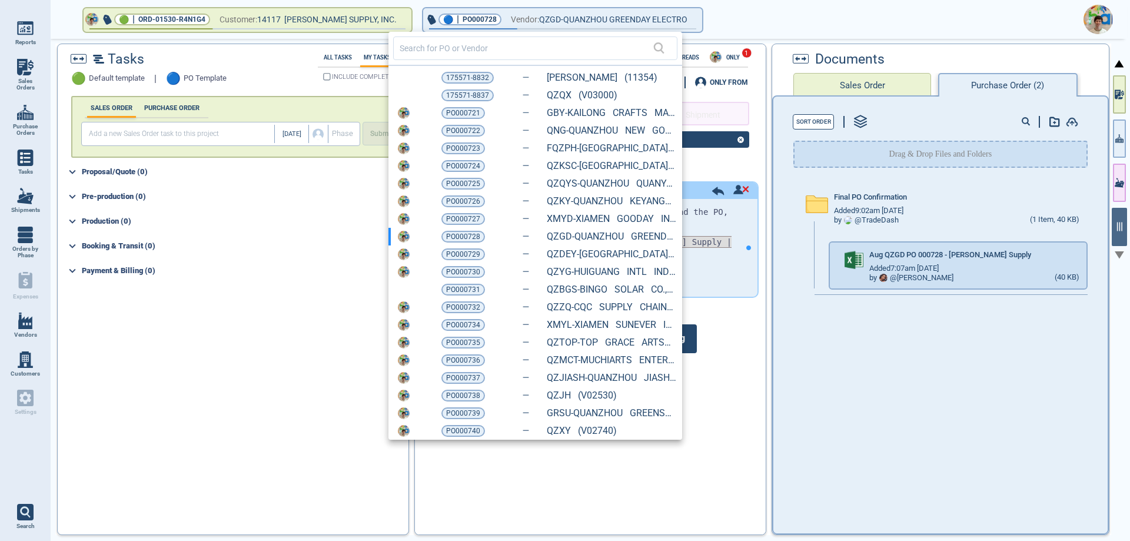
click at [454, 258] on span "PO000729" at bounding box center [463, 254] width 34 height 12
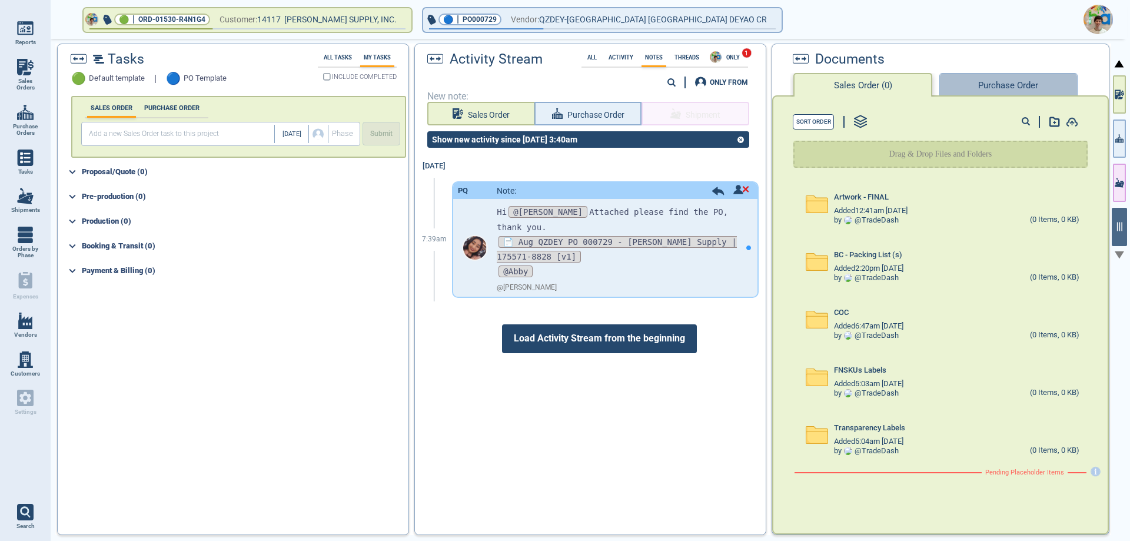
click at [1015, 87] on button "Purchase Order" at bounding box center [1008, 85] width 138 height 24
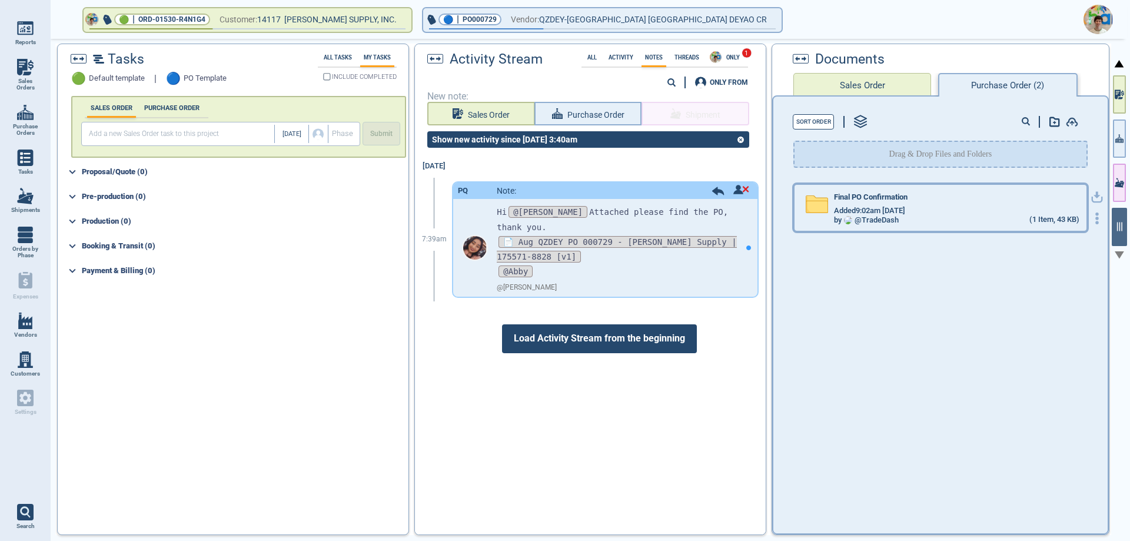
click at [857, 194] on span "Final PO Confirmation" at bounding box center [871, 197] width 74 height 9
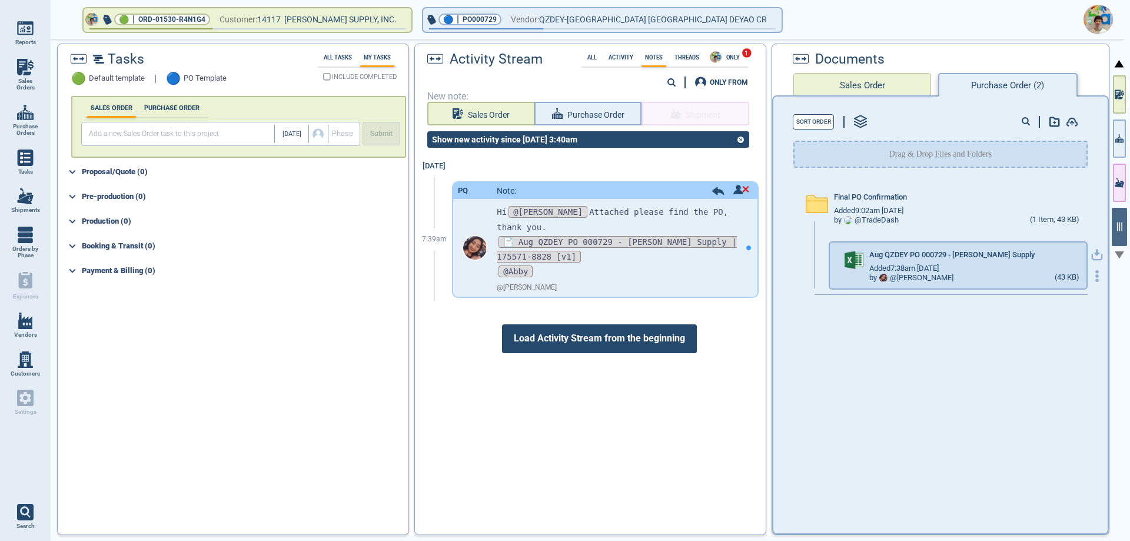
click at [1091, 254] on icon "button" at bounding box center [1097, 255] width 12 height 12
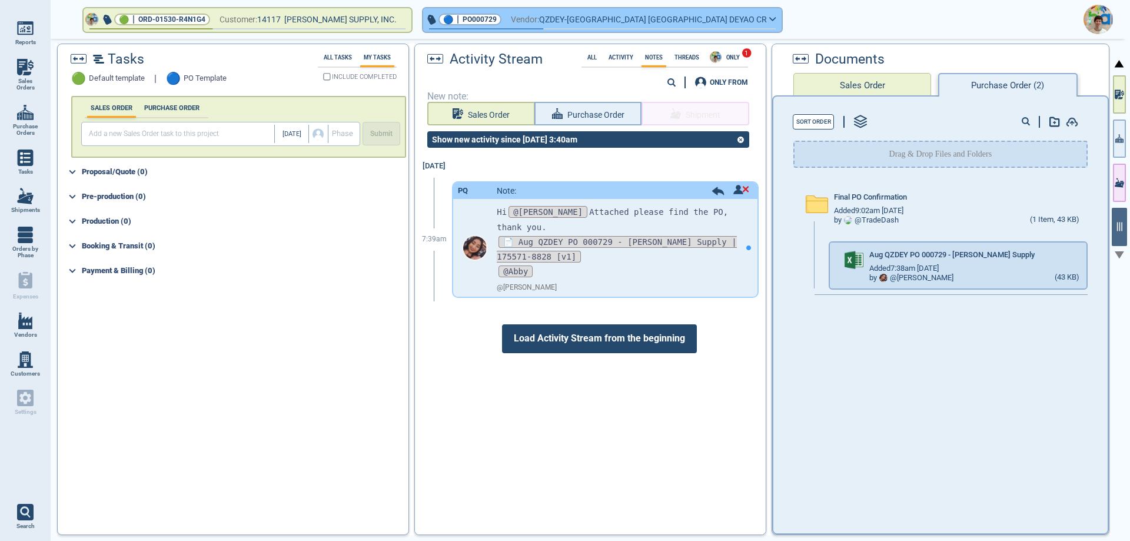
click at [511, 24] on span "Vendor:" at bounding box center [525, 19] width 28 height 15
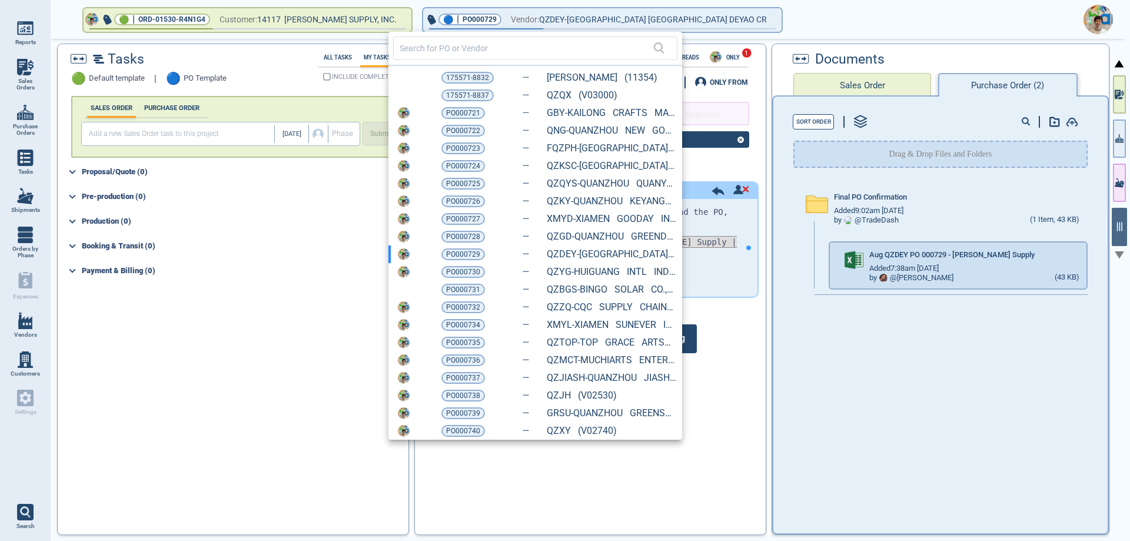
drag, startPoint x: 463, startPoint y: 266, endPoint x: 474, endPoint y: 263, distance: 11.0
click at [463, 266] on span "PO000730" at bounding box center [463, 272] width 34 height 12
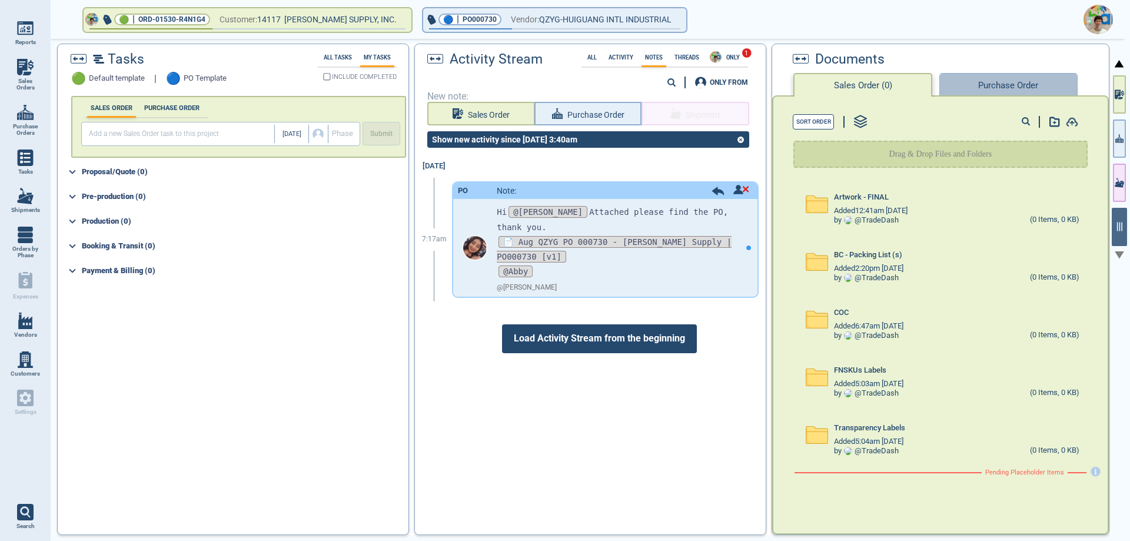
click at [963, 82] on button "Purchase Order" at bounding box center [1008, 85] width 138 height 24
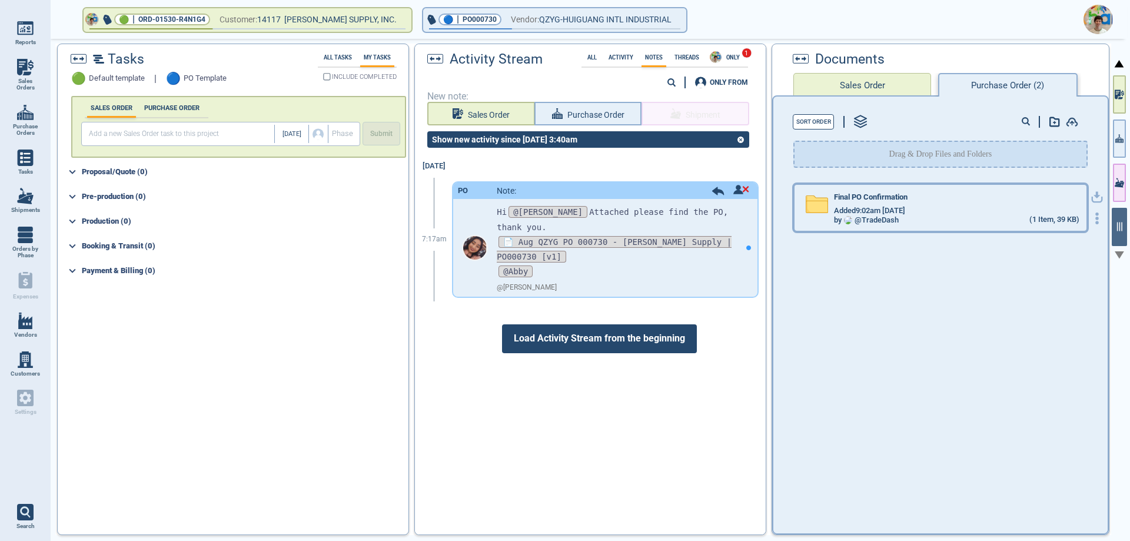
click at [933, 219] on div "by @ TradeDash (1 Item, 39 KB)" at bounding box center [956, 219] width 245 height 9
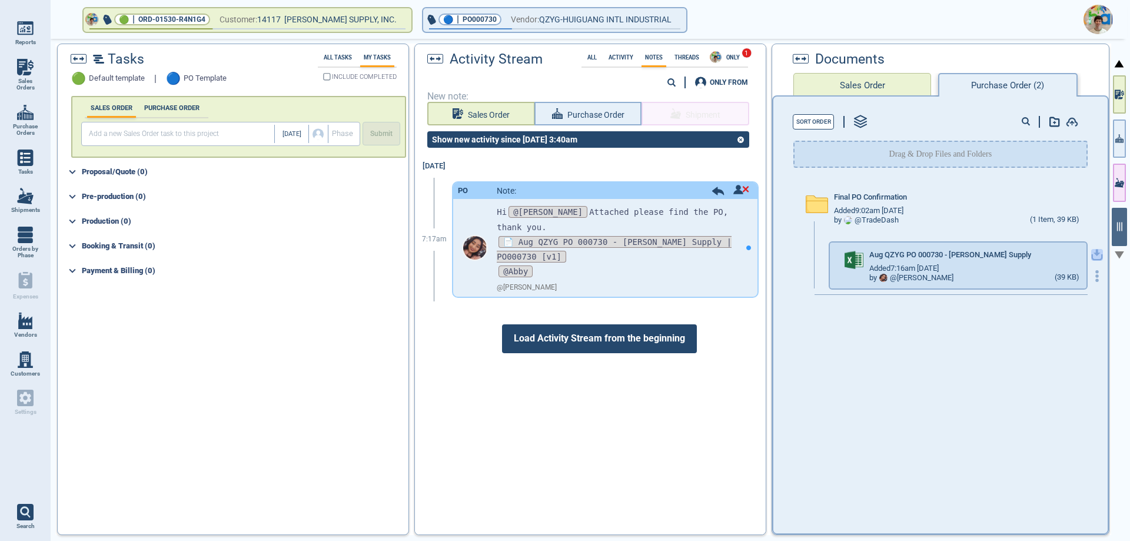
click at [1091, 254] on icon "button" at bounding box center [1097, 255] width 12 height 12
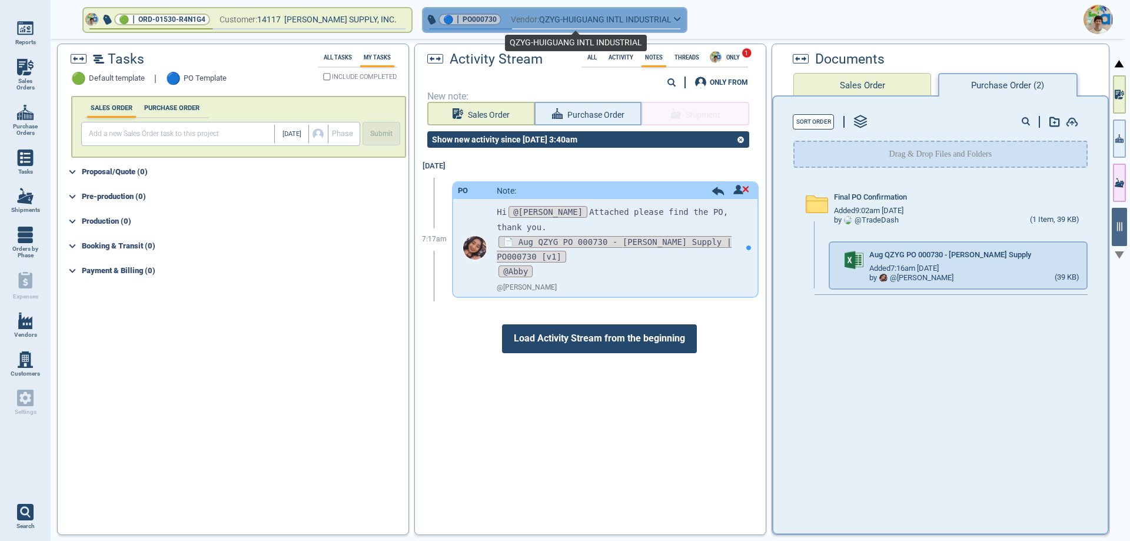
click at [598, 16] on span "QZYG-HUIGUANG INTL INDUSTRIAL" at bounding box center [605, 19] width 132 height 15
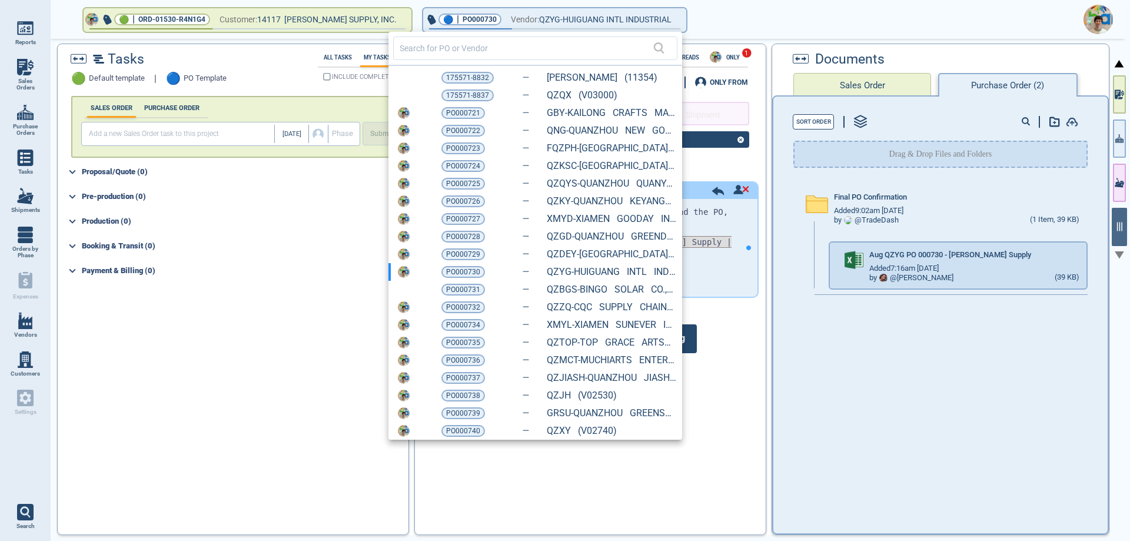
drag, startPoint x: 458, startPoint y: 291, endPoint x: 511, endPoint y: 254, distance: 65.5
click at [458, 291] on span "PO000731" at bounding box center [463, 290] width 34 height 12
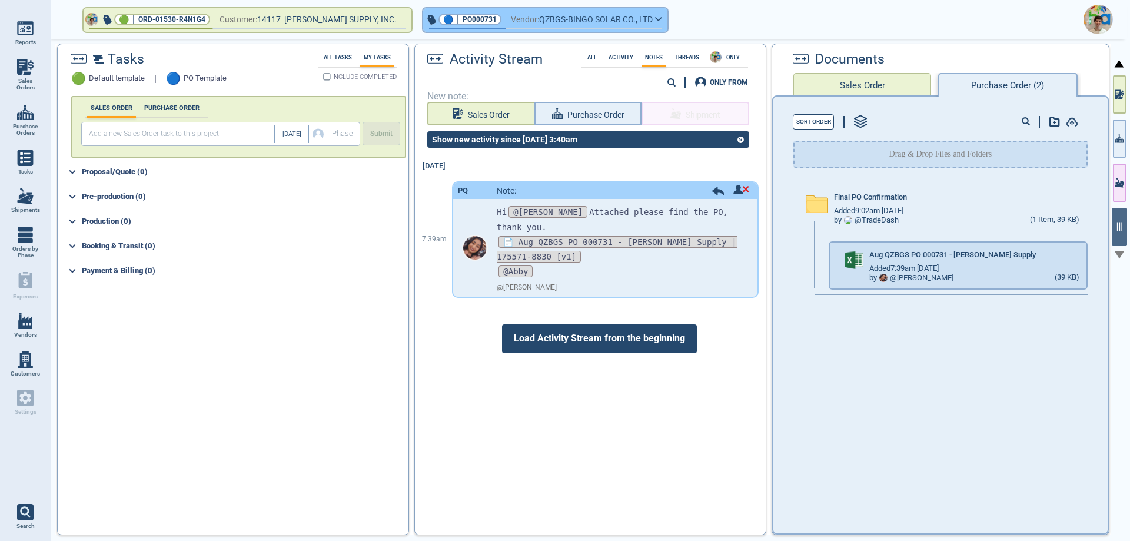
click at [613, 23] on span "QZBGS-BINGO SOLAR CO., LTD" at bounding box center [596, 19] width 114 height 15
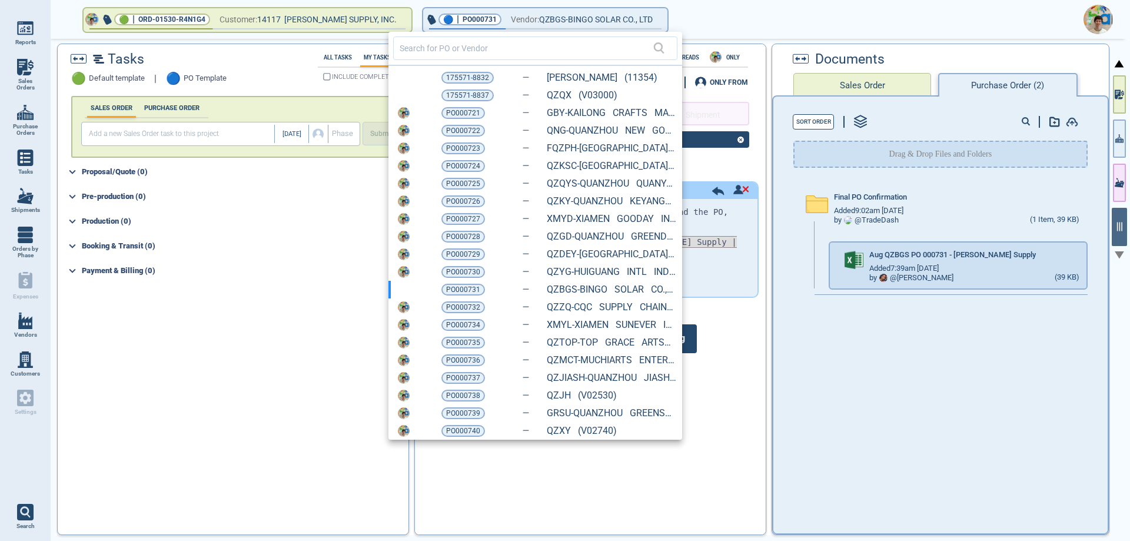
drag, startPoint x: 478, startPoint y: 307, endPoint x: 493, endPoint y: 296, distance: 18.5
click at [478, 307] on span "PO000732" at bounding box center [463, 307] width 34 height 12
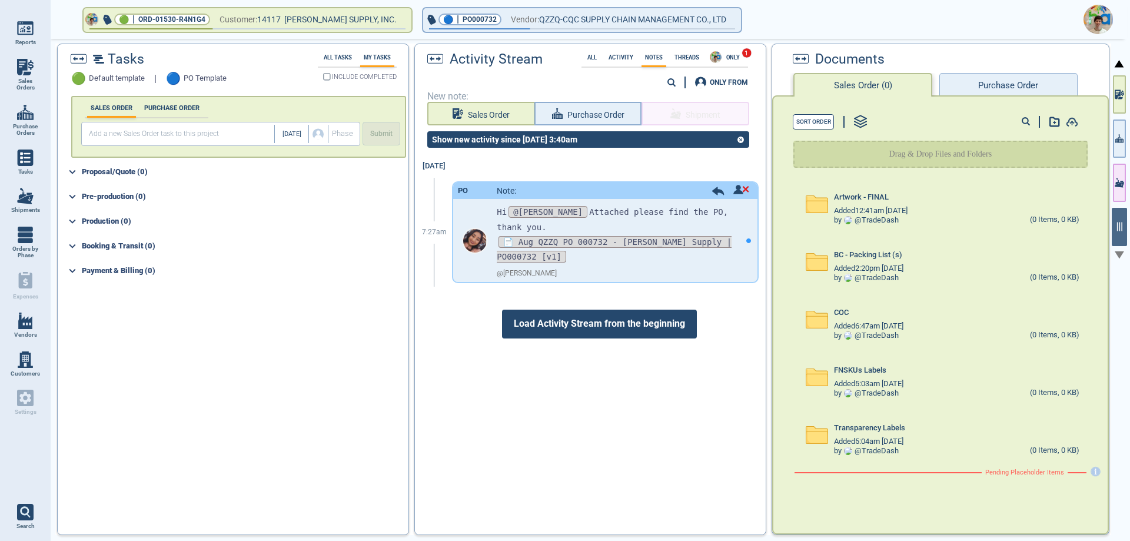
click at [985, 84] on button "Purchase Order" at bounding box center [1008, 85] width 138 height 24
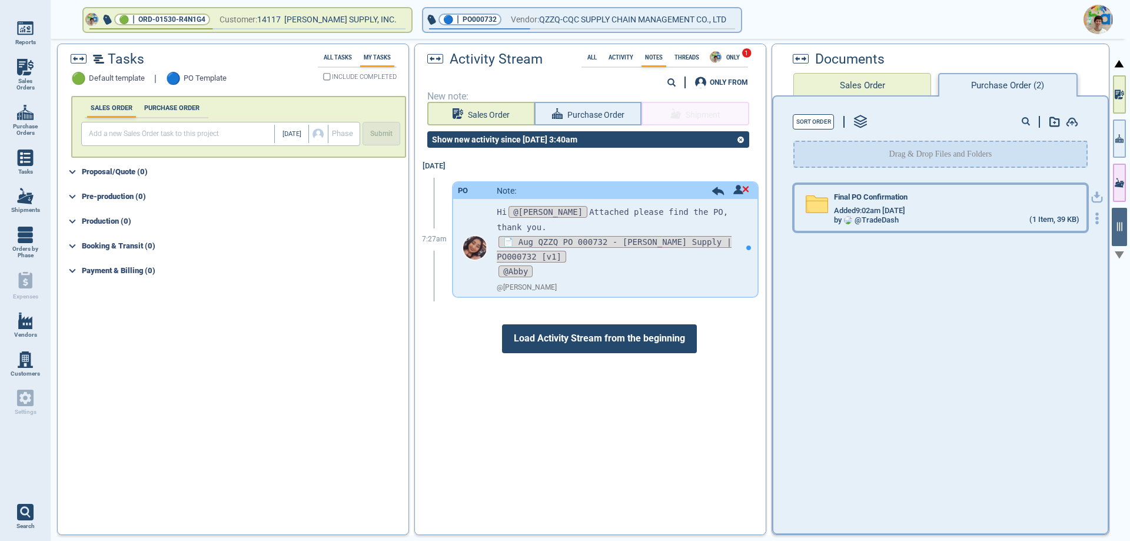
click at [922, 217] on div "by @ TradeDash (1 Item, 39 KB)" at bounding box center [956, 219] width 245 height 9
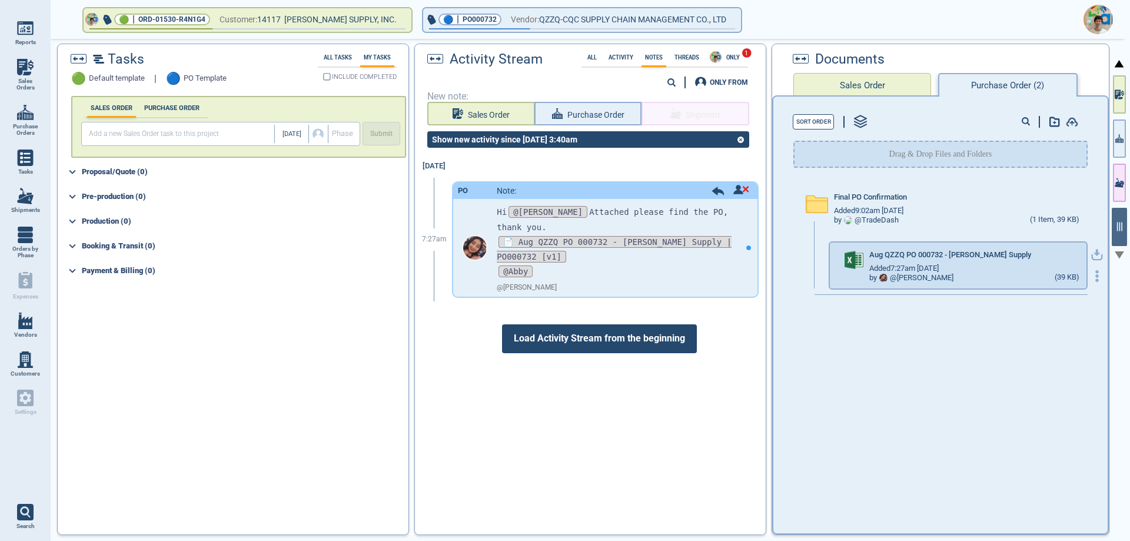
click at [1093, 252] on icon "button" at bounding box center [1096, 253] width 7 height 7
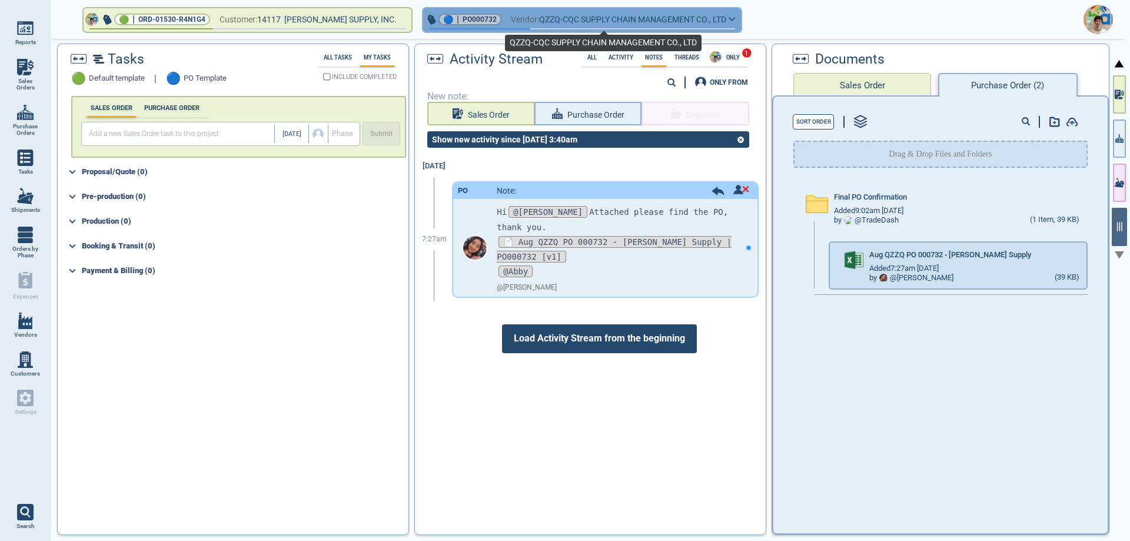
click at [676, 21] on span "QZZQ-CQC SUPPLY CHAIN MANAGEMENT CO., LTD" at bounding box center [632, 19] width 187 height 15
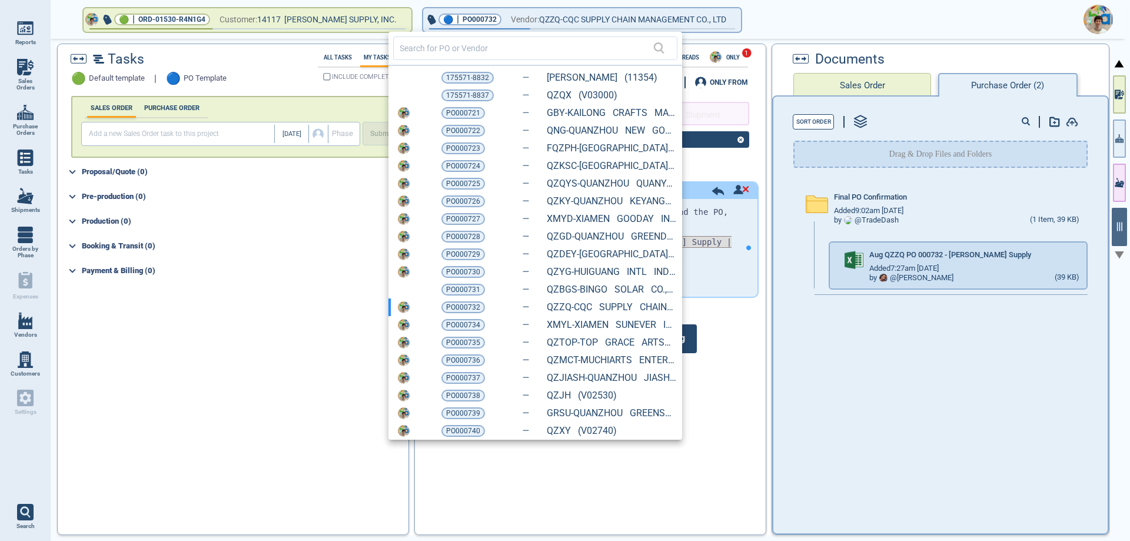
click at [467, 318] on div "PO000734 XMYL-XIAMEN SUNEVER IMP AND EXP CO LTD (11437)" at bounding box center [535, 325] width 294 height 18
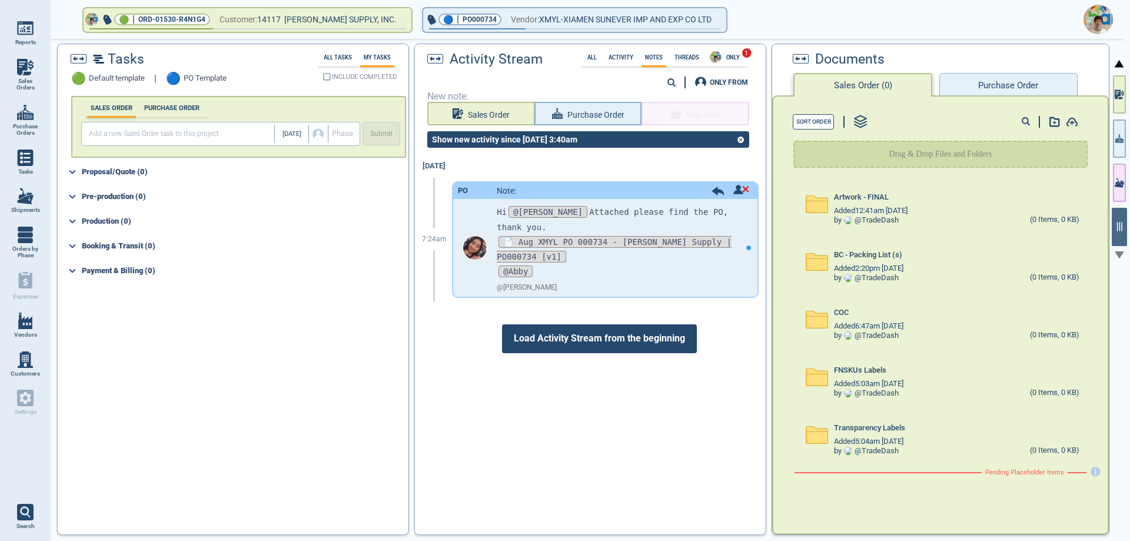
click at [999, 82] on button "Purchase Order" at bounding box center [1008, 85] width 138 height 24
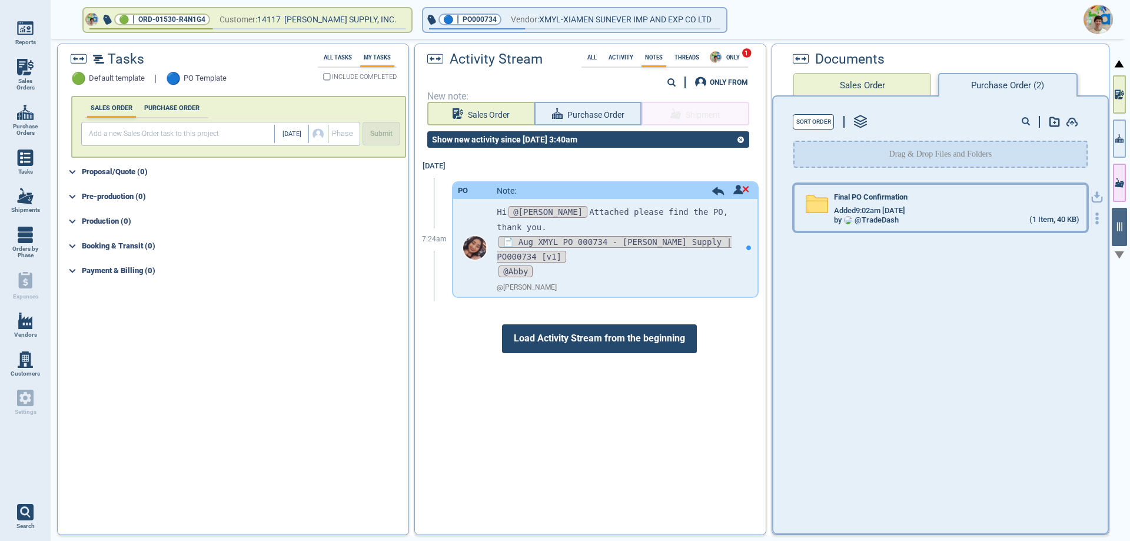
click at [905, 211] on span "Added 9:02am [DATE]" at bounding box center [869, 211] width 71 height 9
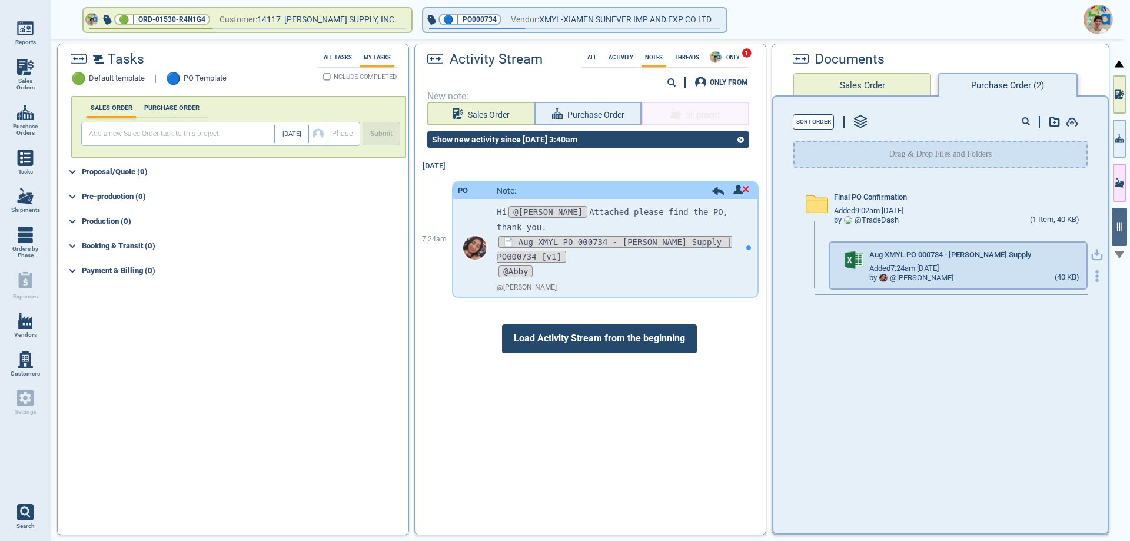
click at [1091, 256] on icon "button" at bounding box center [1097, 255] width 12 height 12
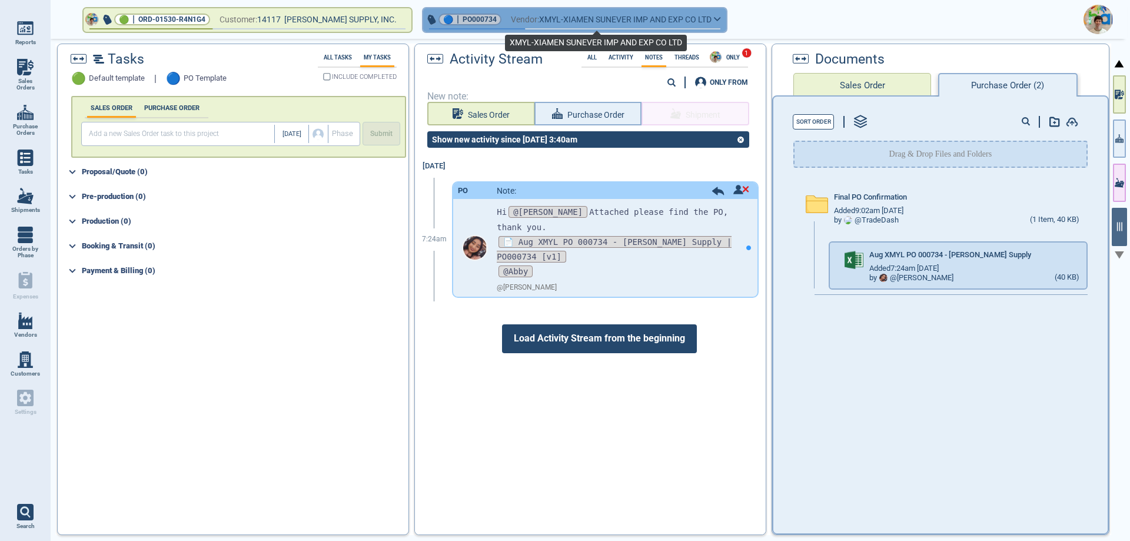
click at [553, 26] on span "XMYL-XIAMEN SUNEVER IMP AND EXP CO LTD" at bounding box center [625, 19] width 172 height 15
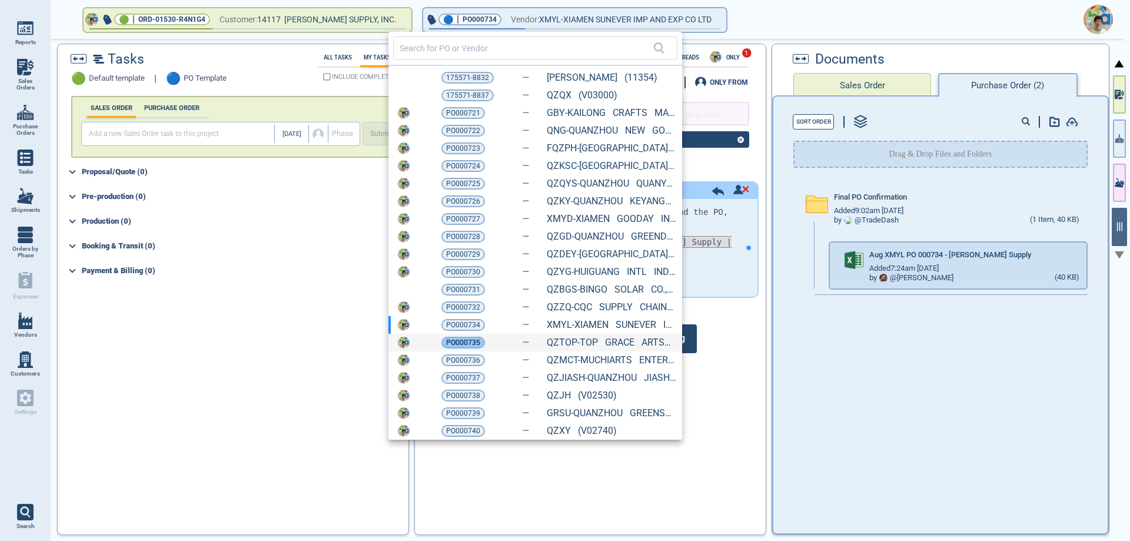
click at [471, 343] on span "PO000735" at bounding box center [463, 343] width 34 height 12
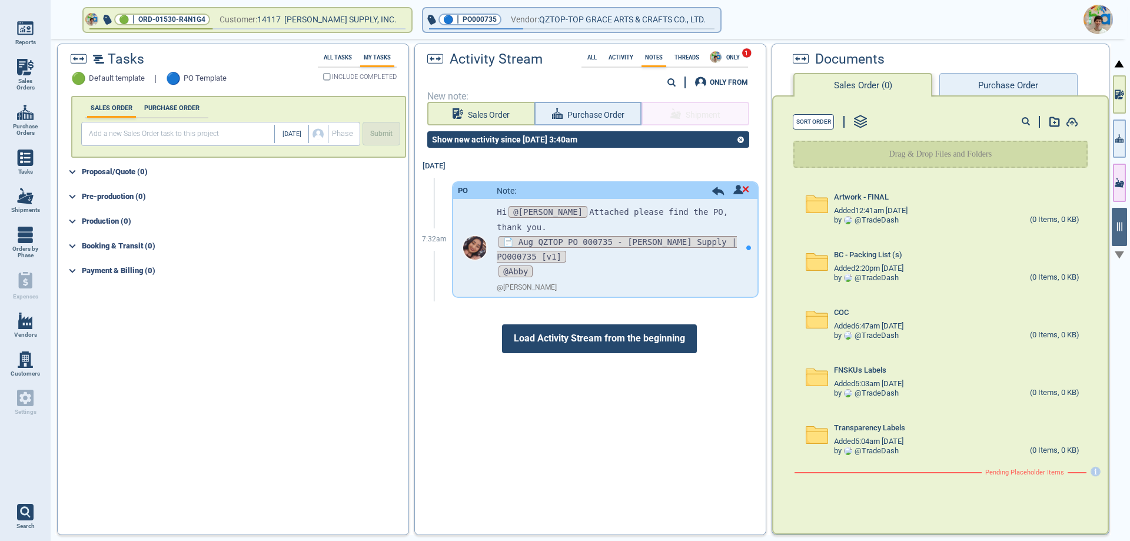
click at [987, 77] on button "Purchase Order" at bounding box center [1008, 85] width 138 height 24
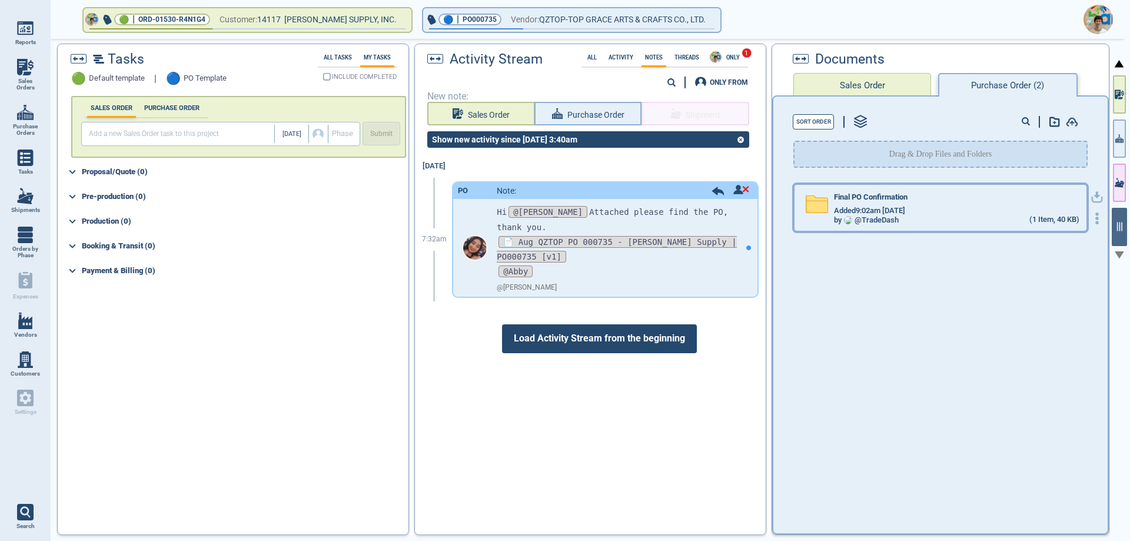
click at [928, 218] on div "by @ TradeDash (1 Item, 40 KB)" at bounding box center [956, 219] width 245 height 9
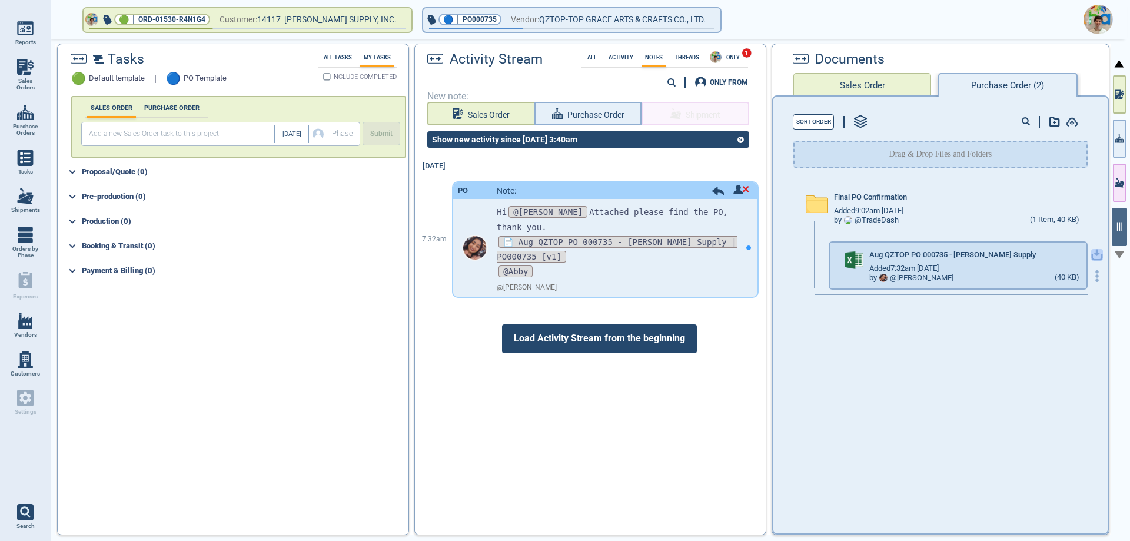
click at [1091, 255] on icon "button" at bounding box center [1097, 255] width 12 height 12
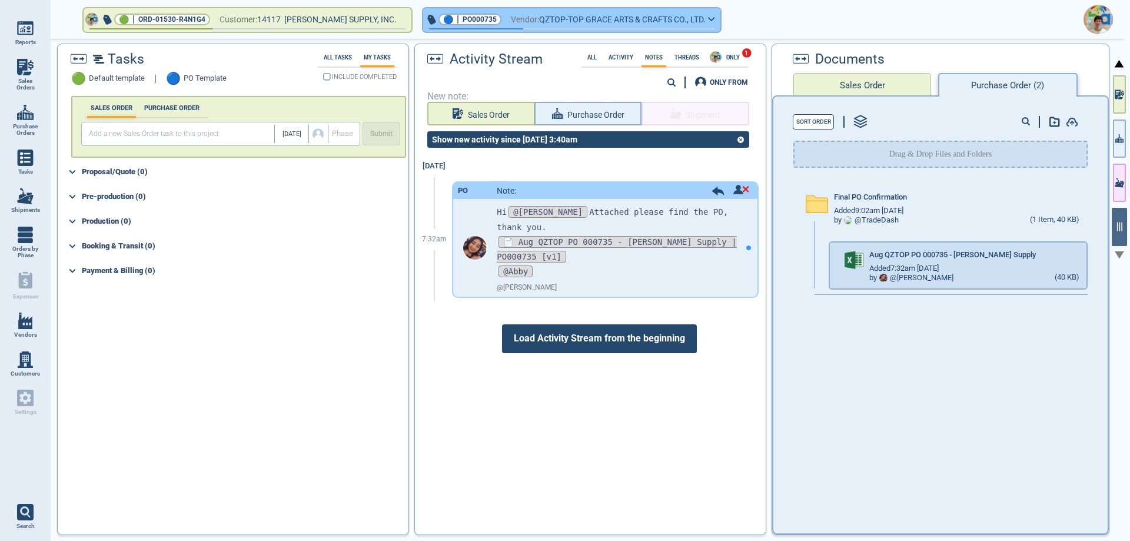
click at [564, 22] on span "QZTOP-TOP GRACE ARTS & CRAFTS CO., LTD." at bounding box center [622, 19] width 167 height 15
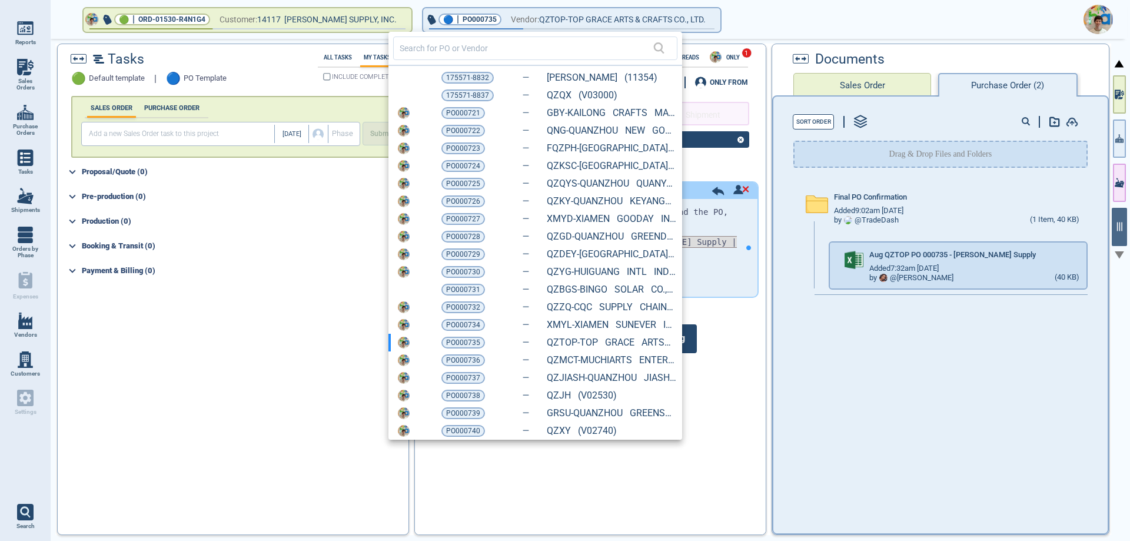
click at [807, 338] on div at bounding box center [565, 270] width 1130 height 541
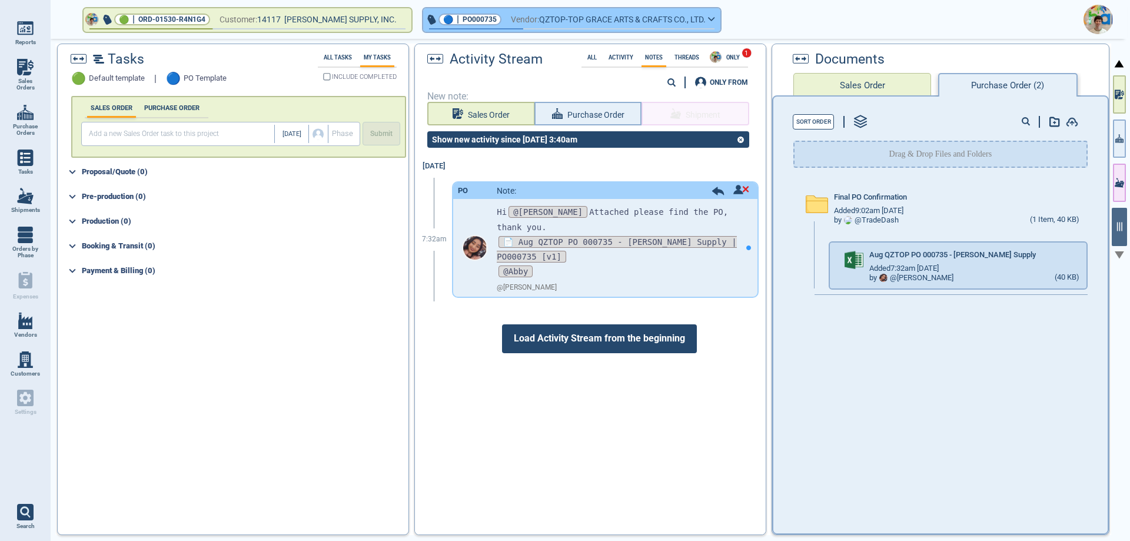
click at [539, 14] on span "QZTOP-TOP GRACE ARTS & CRAFTS CO., LTD." at bounding box center [622, 19] width 167 height 15
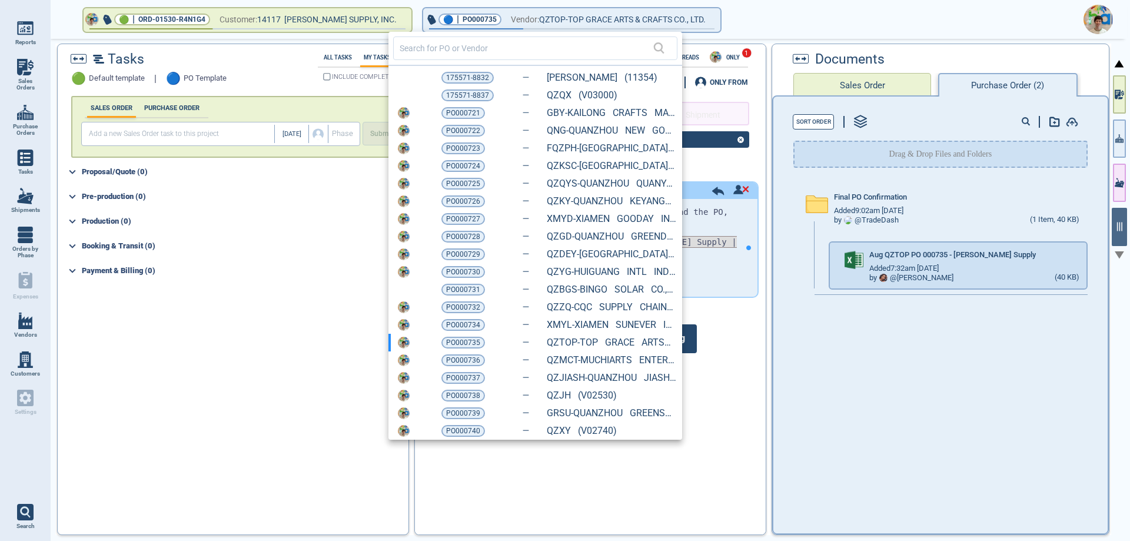
drag, startPoint x: 461, startPoint y: 362, endPoint x: 460, endPoint y: 353, distance: 8.8
click at [461, 362] on span "PO000736" at bounding box center [463, 360] width 34 height 12
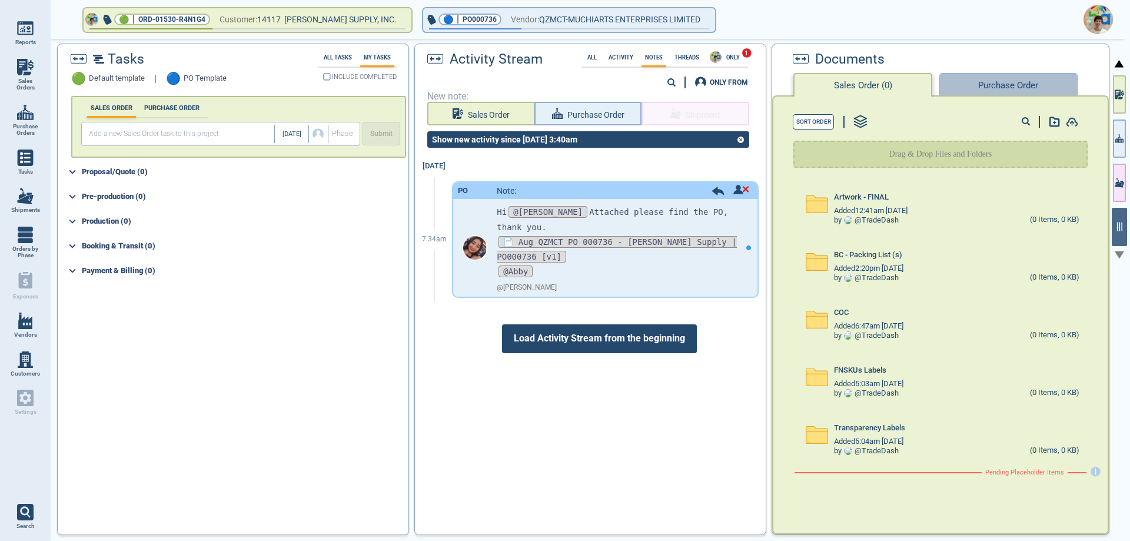
click at [999, 87] on button "Purchase Order" at bounding box center [1008, 85] width 138 height 24
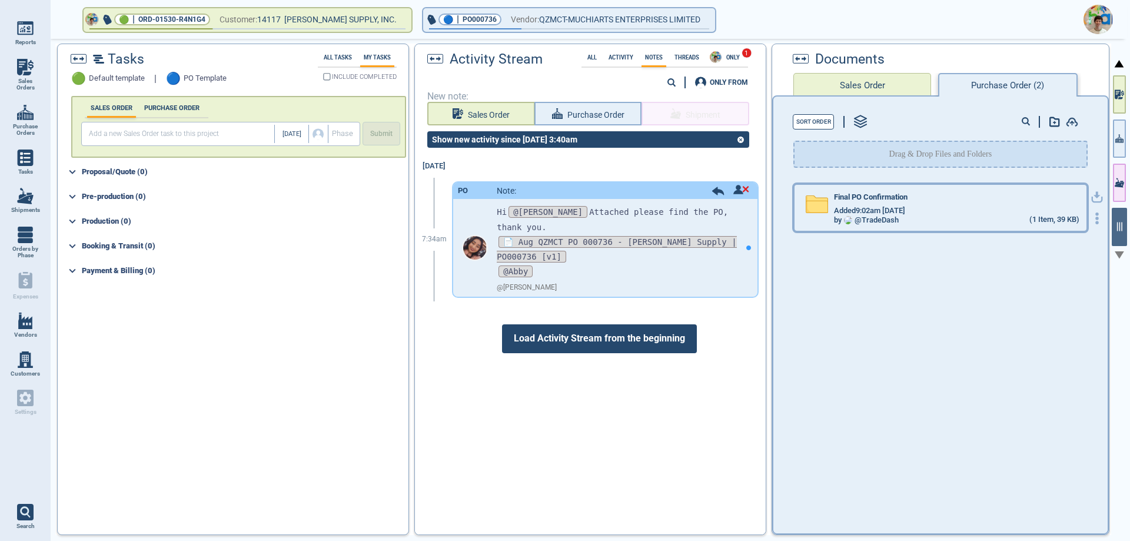
click at [902, 218] on div "by @ TradeDash (1 Item, 39 KB)" at bounding box center [956, 219] width 245 height 9
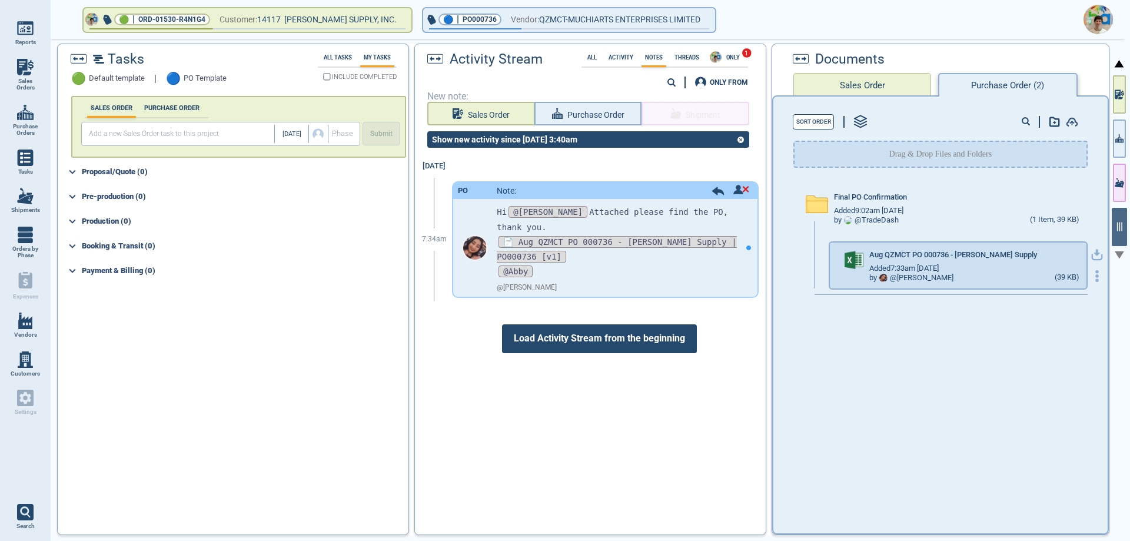
click at [1091, 258] on icon "button" at bounding box center [1097, 255] width 12 height 12
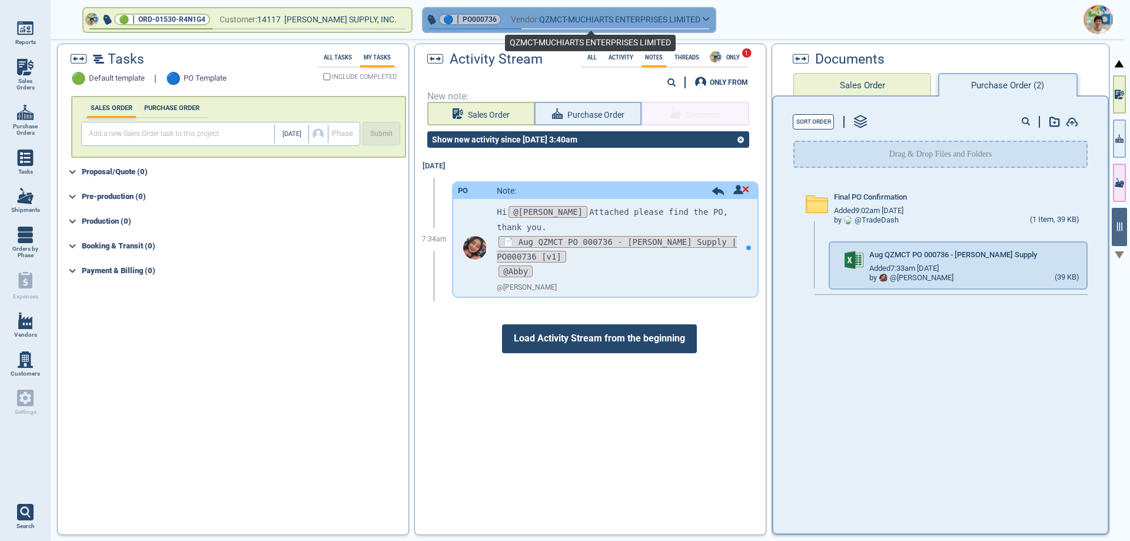
click at [571, 19] on span "QZMCT-MUCHIARTS ENTERPRISES LIMITED" at bounding box center [619, 19] width 161 height 15
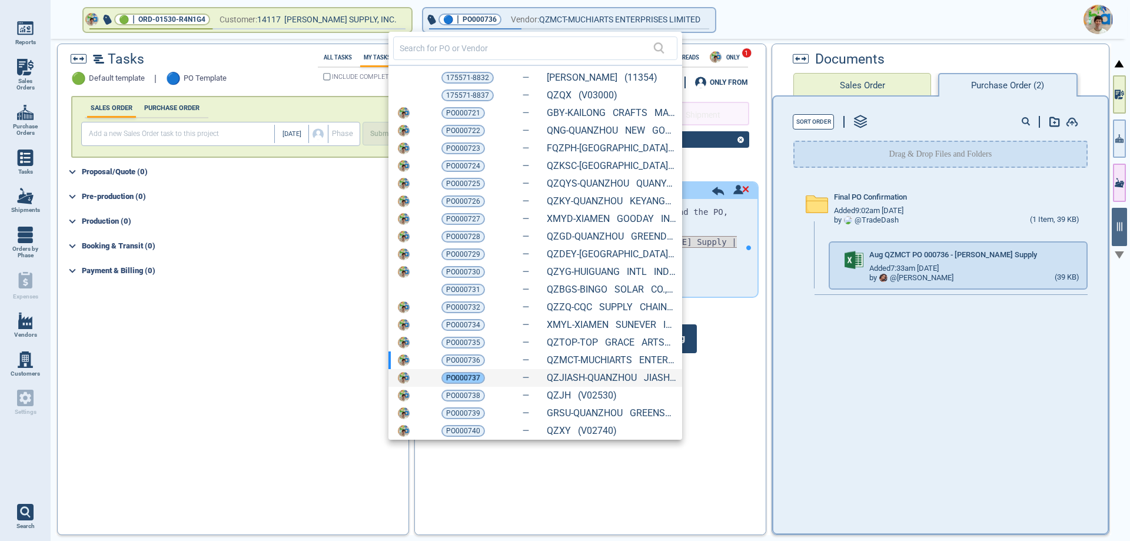
click at [460, 374] on span "PO000737" at bounding box center [463, 378] width 34 height 12
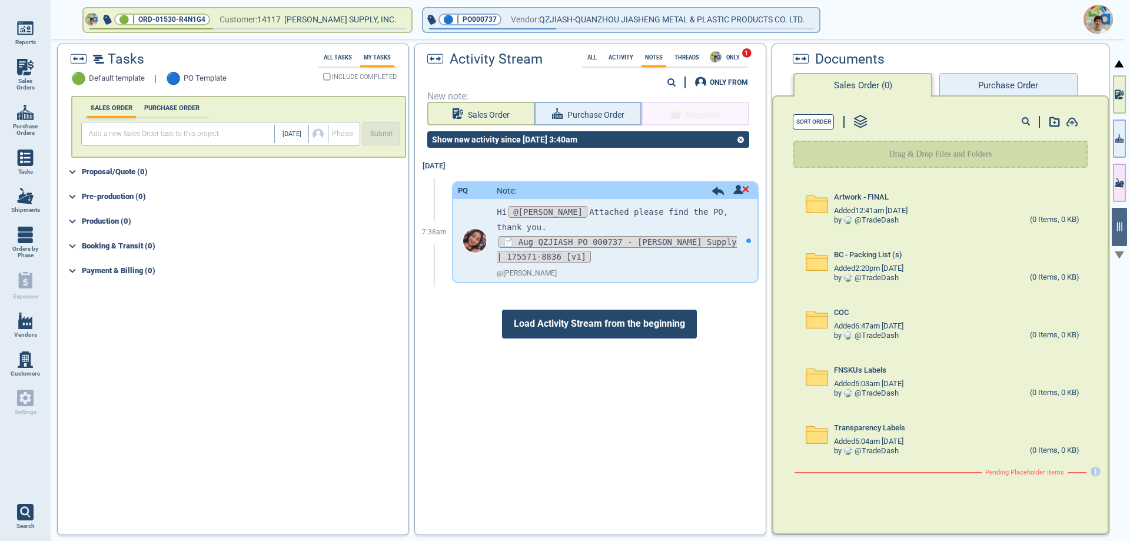
click at [986, 76] on button "Purchase Order" at bounding box center [1008, 85] width 138 height 24
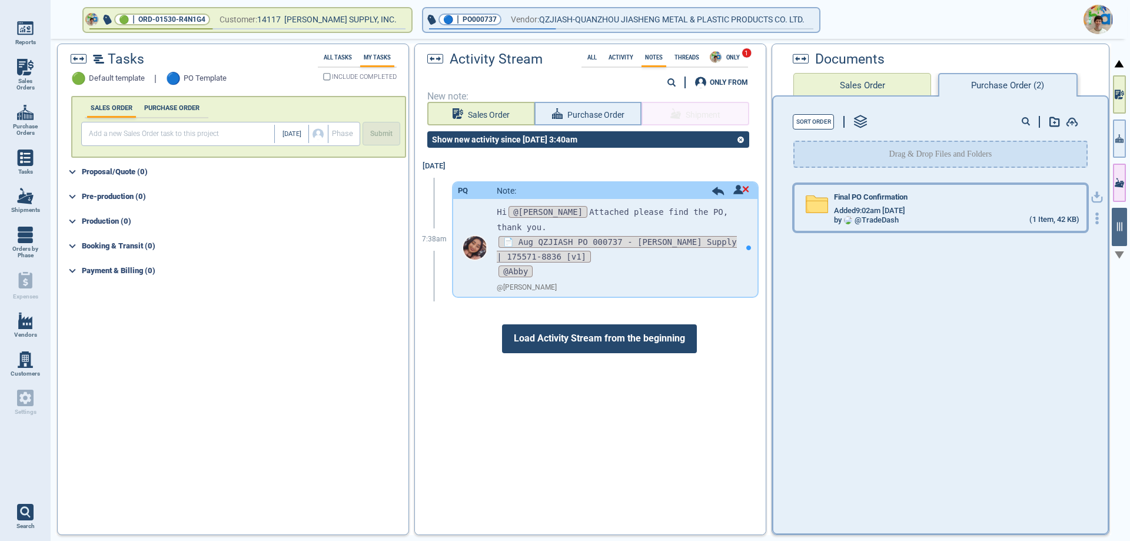
click at [945, 220] on div "by @ TradeDash (1 Item, 42 KB)" at bounding box center [956, 219] width 245 height 9
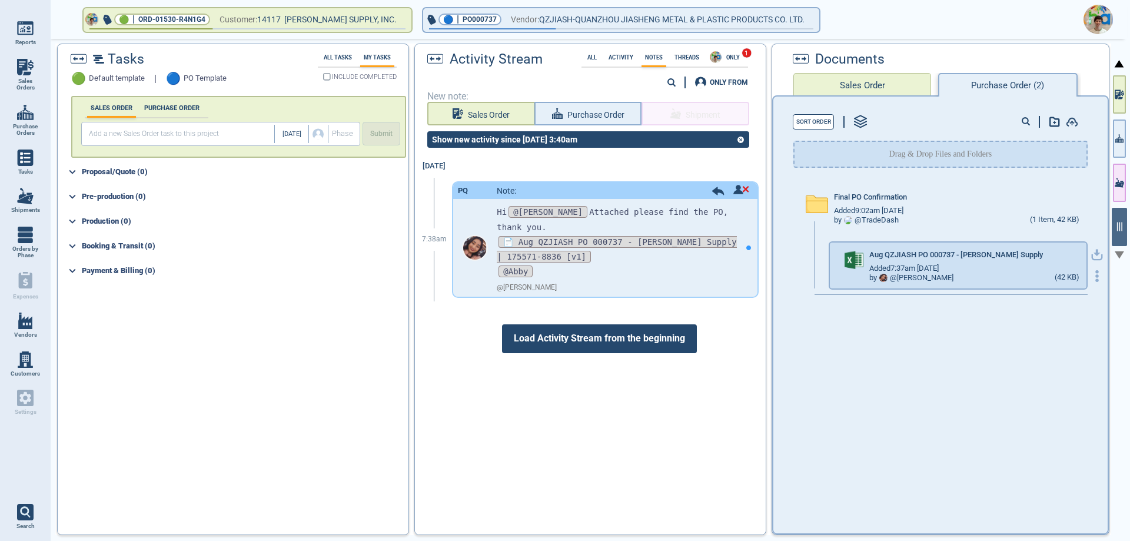
click at [1091, 252] on icon "button" at bounding box center [1097, 255] width 12 height 12
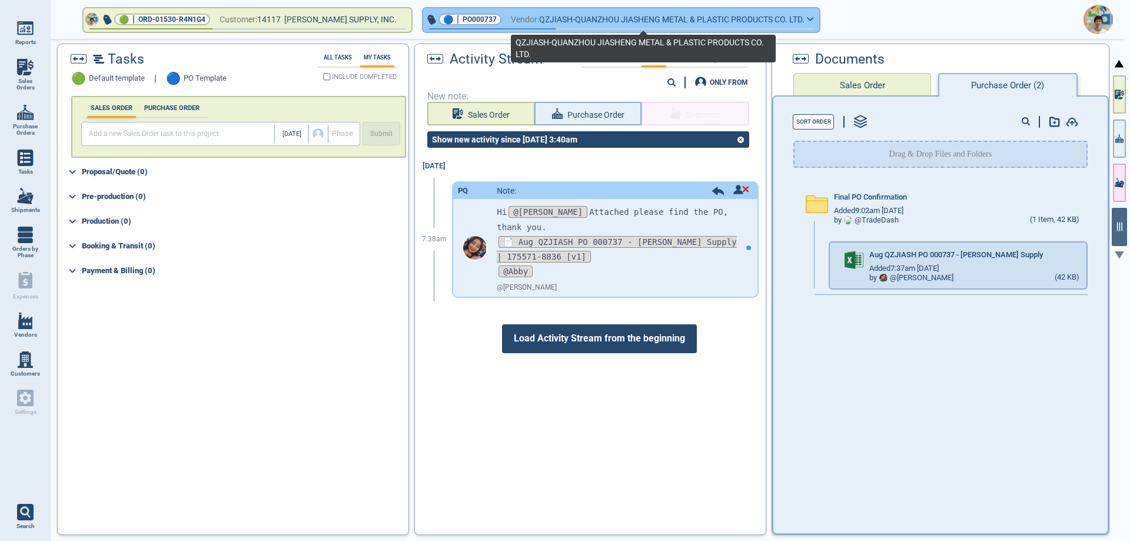
click at [540, 25] on span "QZJIASH-QUANZHOU JIASHENG METAL & PLASTIC PRODUCTS CO. LTD." at bounding box center [671, 19] width 265 height 15
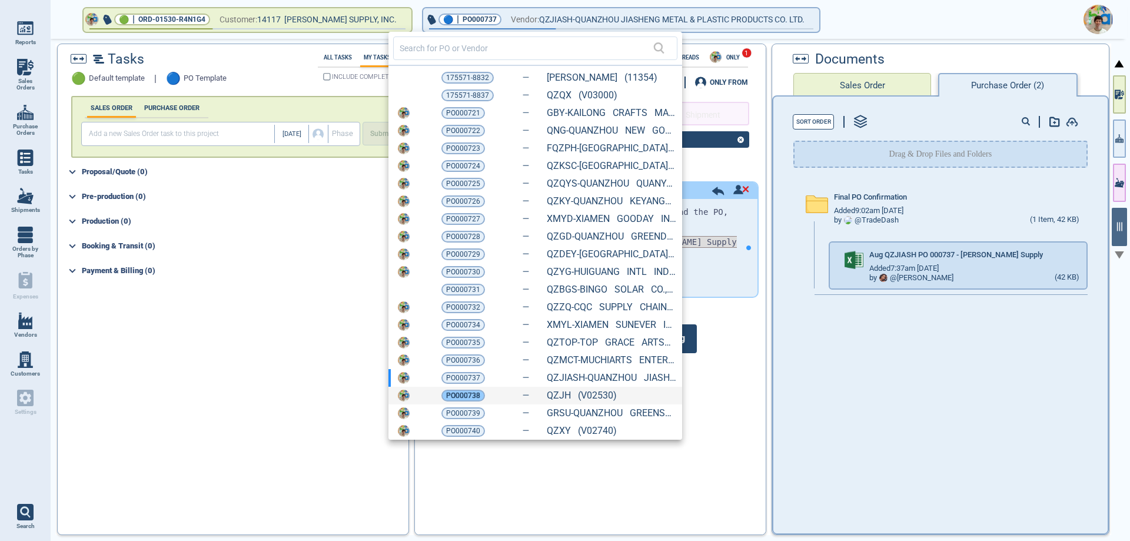
click at [456, 394] on span "PO000738" at bounding box center [463, 396] width 34 height 12
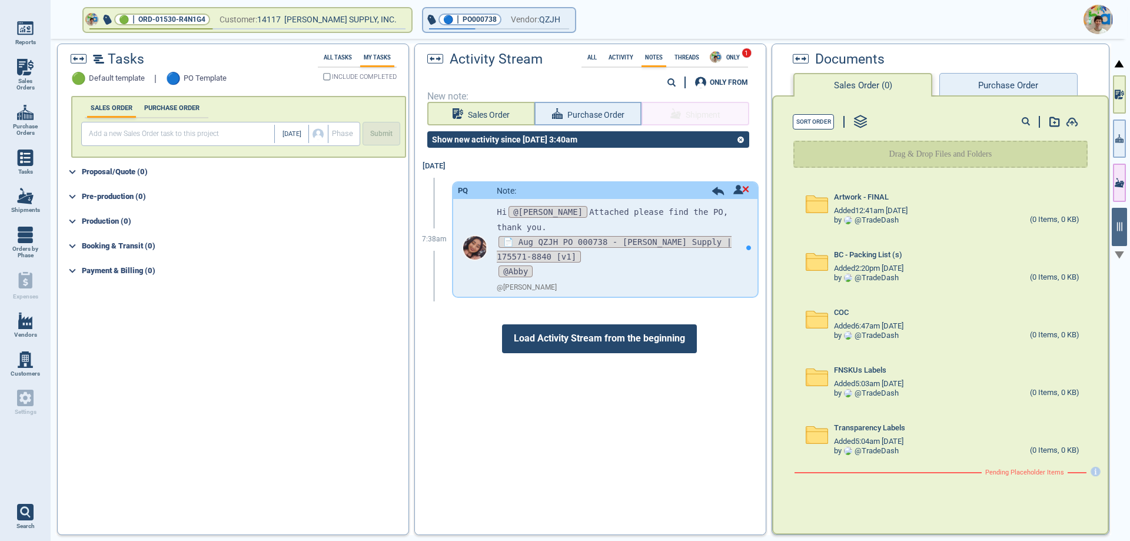
click at [984, 84] on button "Purchase Order" at bounding box center [1008, 85] width 138 height 24
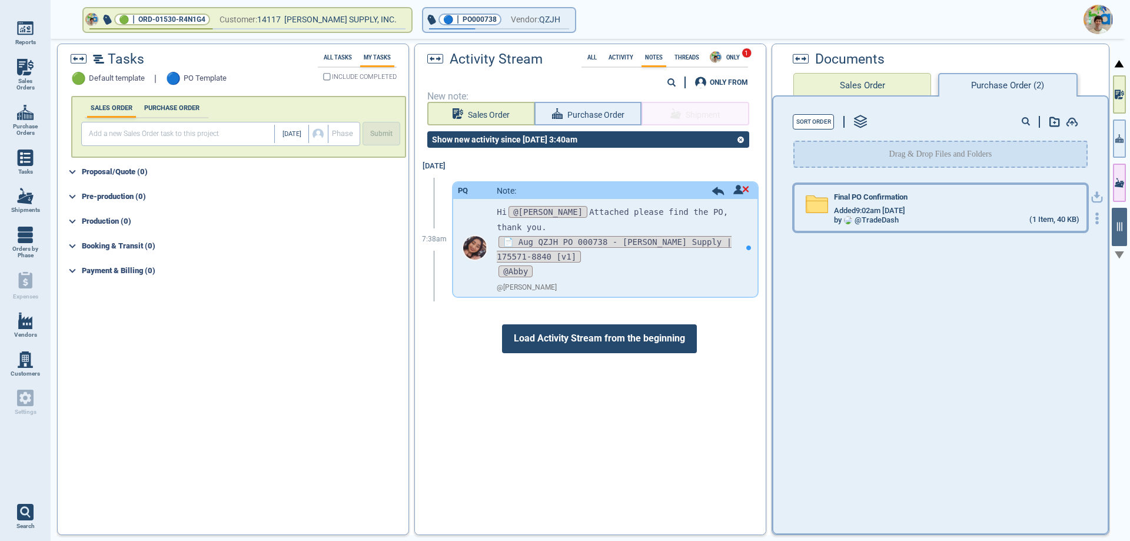
click at [907, 220] on div "by @ TradeDash (1 Item, 40 KB)" at bounding box center [956, 219] width 245 height 9
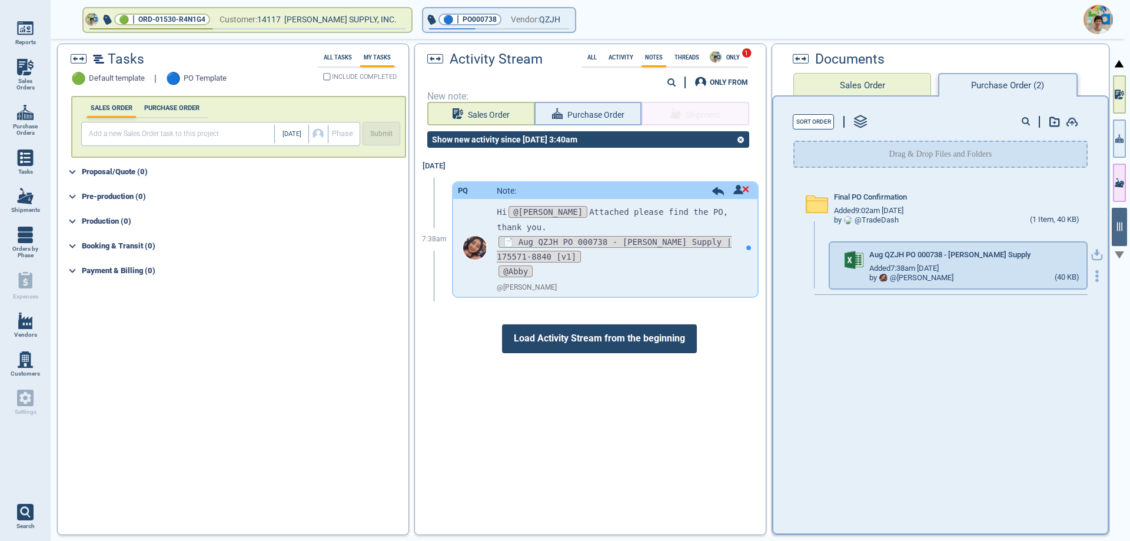
click at [1091, 254] on icon "button" at bounding box center [1097, 255] width 12 height 12
click at [511, 24] on span "Vendor:" at bounding box center [525, 19] width 28 height 15
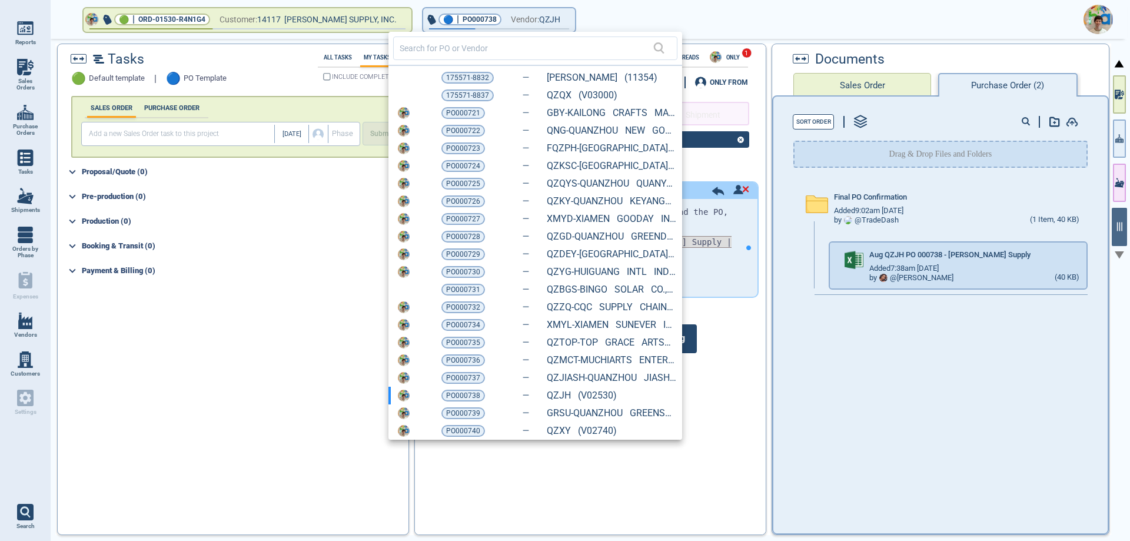
click at [455, 410] on span "PO000739" at bounding box center [463, 413] width 34 height 12
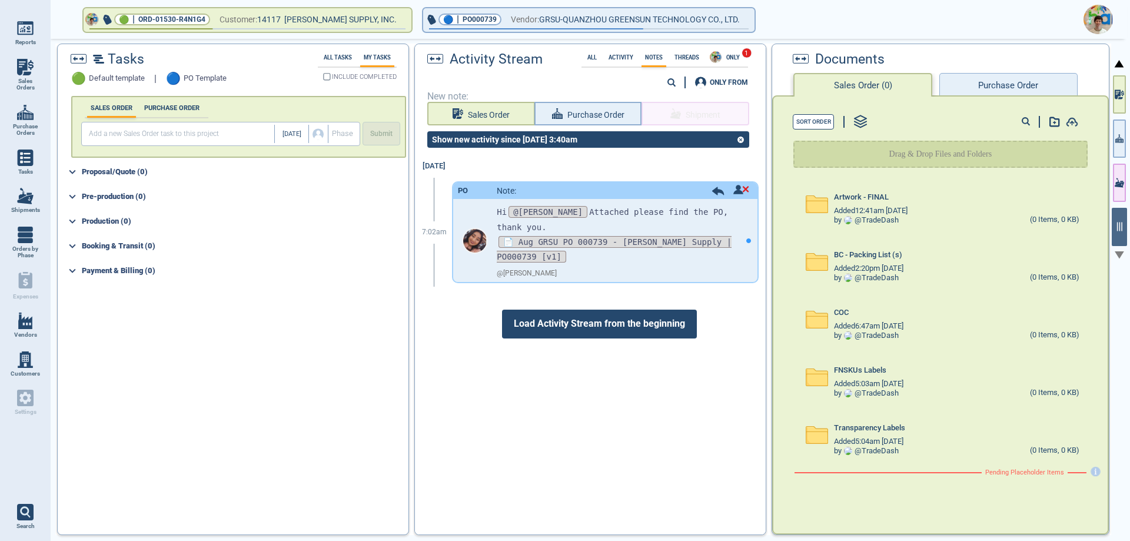
click at [993, 89] on button "Purchase Order" at bounding box center [1008, 85] width 138 height 24
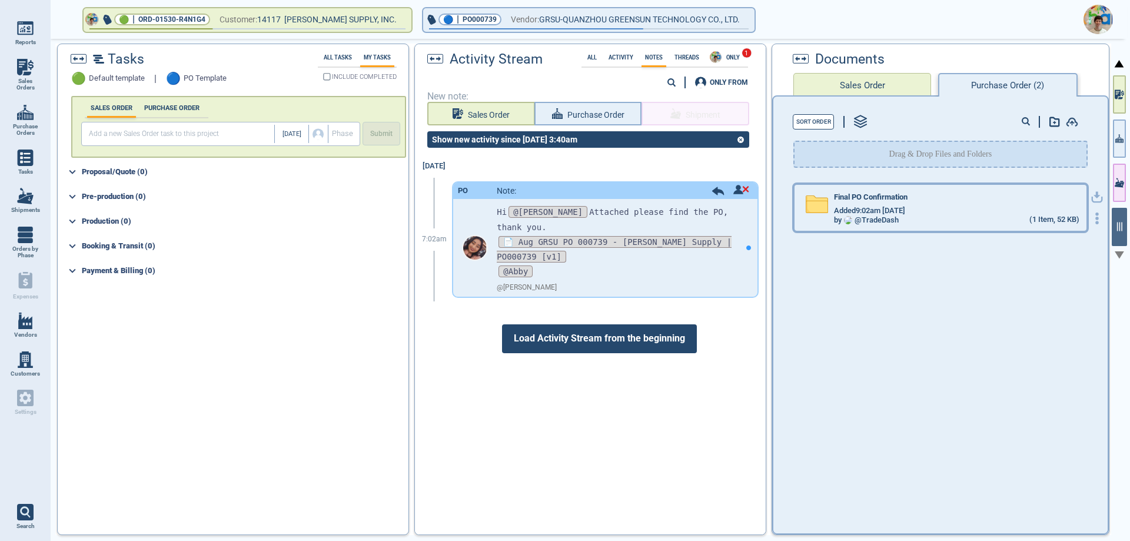
click at [905, 211] on span "Added 9:02am [DATE]" at bounding box center [869, 211] width 71 height 9
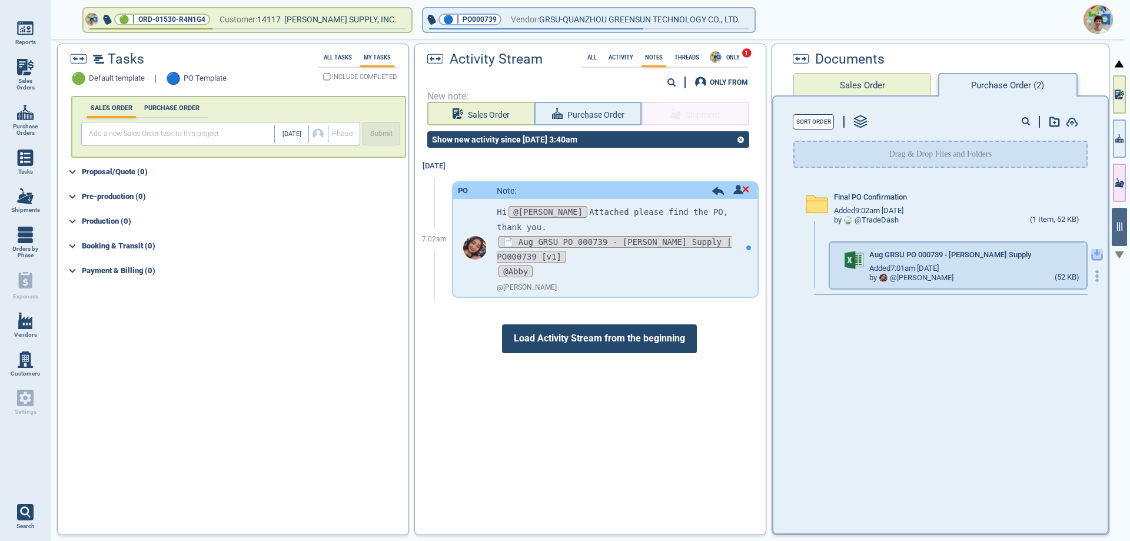
click at [1091, 250] on icon "button" at bounding box center [1097, 255] width 12 height 12
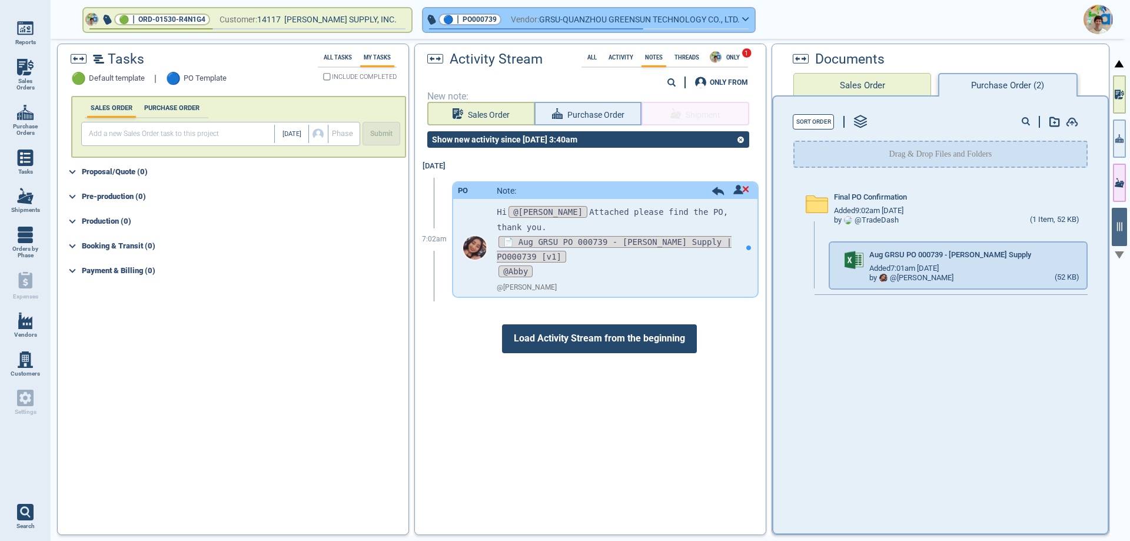
click at [511, 22] on span "Vendor:" at bounding box center [525, 19] width 28 height 15
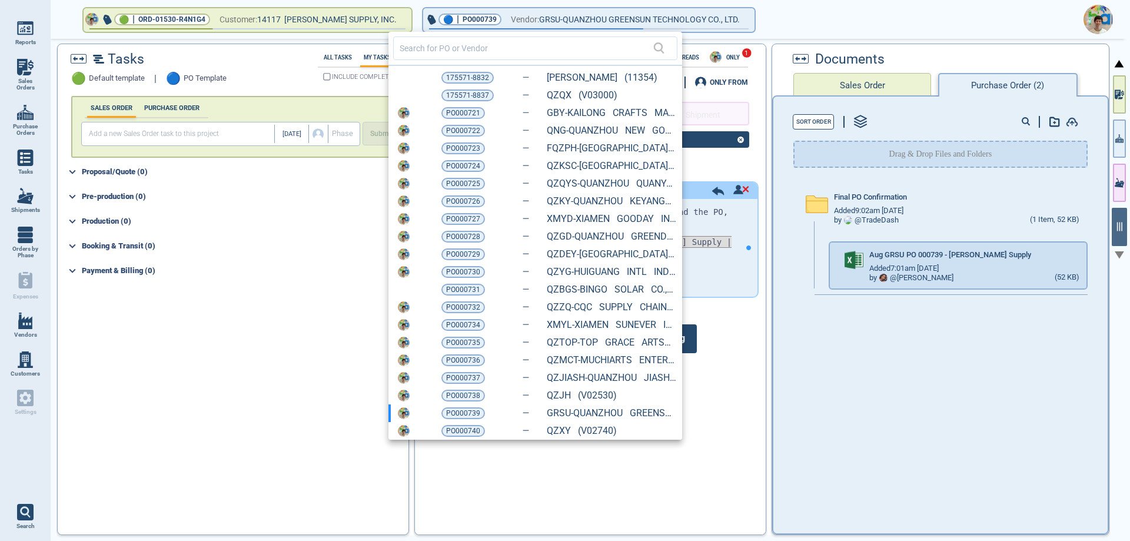
drag, startPoint x: 463, startPoint y: 430, endPoint x: 476, endPoint y: 419, distance: 16.7
click at [463, 430] on span "PO000740" at bounding box center [463, 431] width 34 height 12
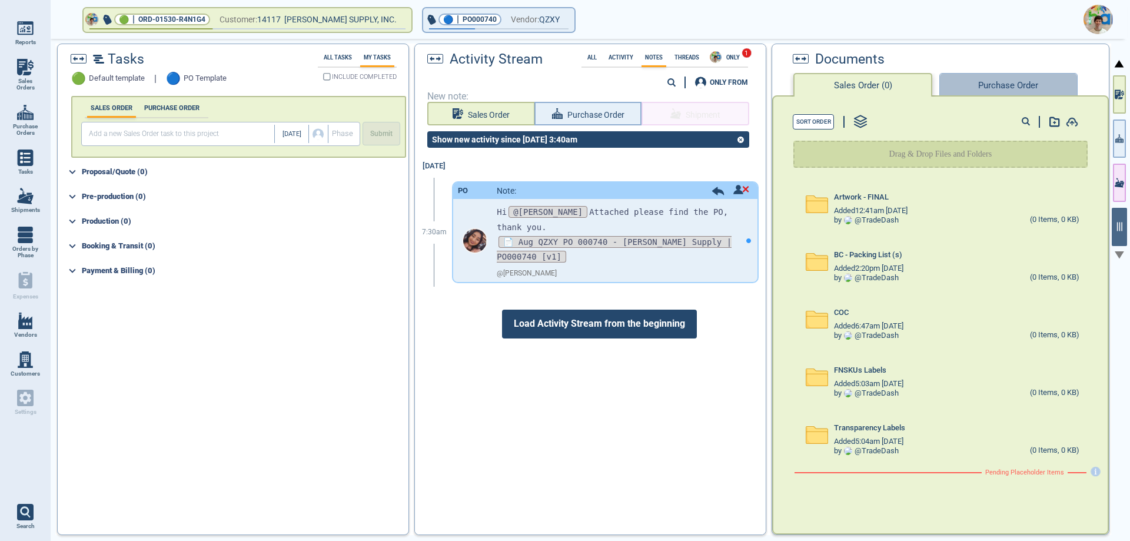
click at [1008, 88] on button "Purchase Order" at bounding box center [1008, 85] width 138 height 24
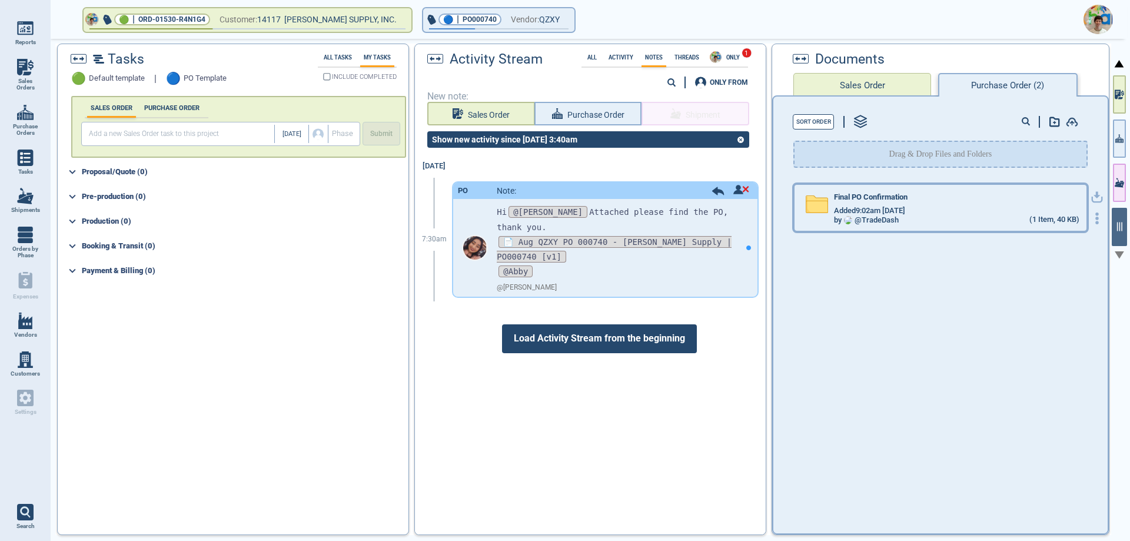
click at [886, 224] on div "by @ TradeDash (1 Item, 40 KB)" at bounding box center [956, 219] width 245 height 9
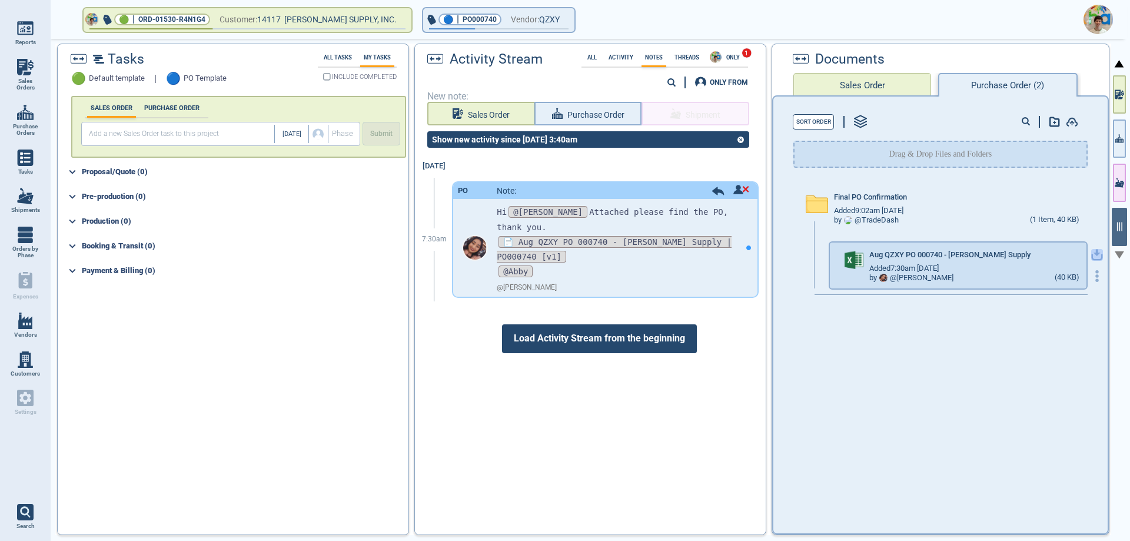
click at [1093, 254] on icon "button" at bounding box center [1096, 253] width 7 height 7
click at [562, 20] on icon "button" at bounding box center [565, 18] width 7 height 5
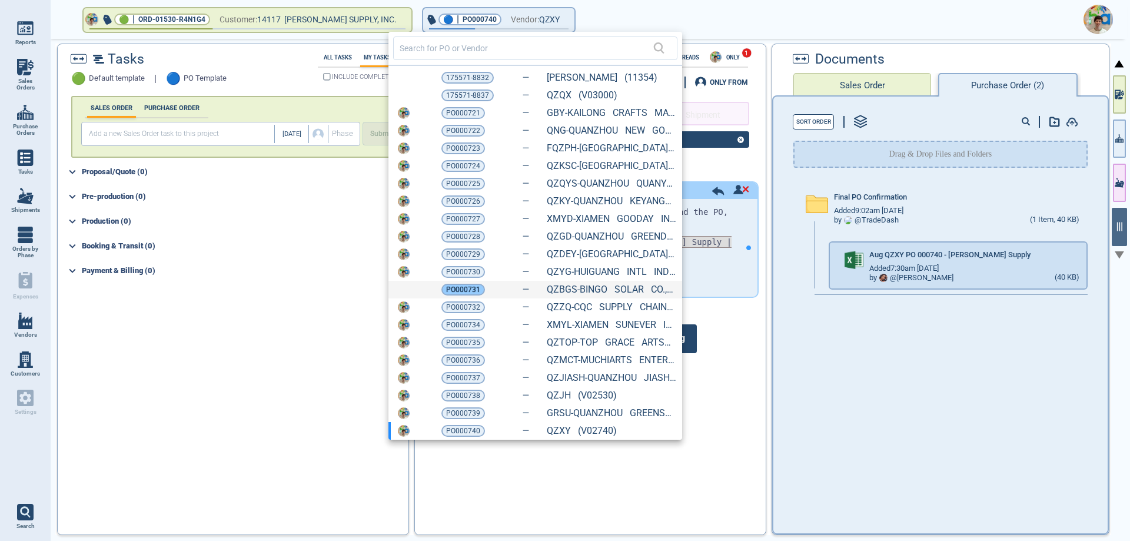
click at [471, 291] on span "PO000731" at bounding box center [463, 290] width 34 height 12
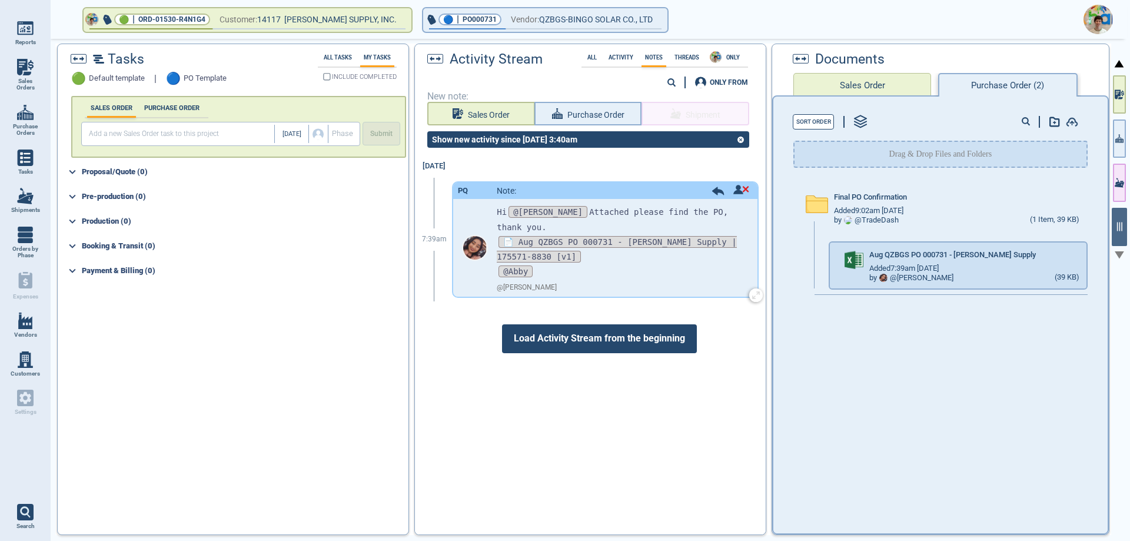
click at [709, 184] on div "PQ Note:" at bounding box center [605, 190] width 304 height 16
click at [712, 188] on icon at bounding box center [718, 191] width 12 height 8
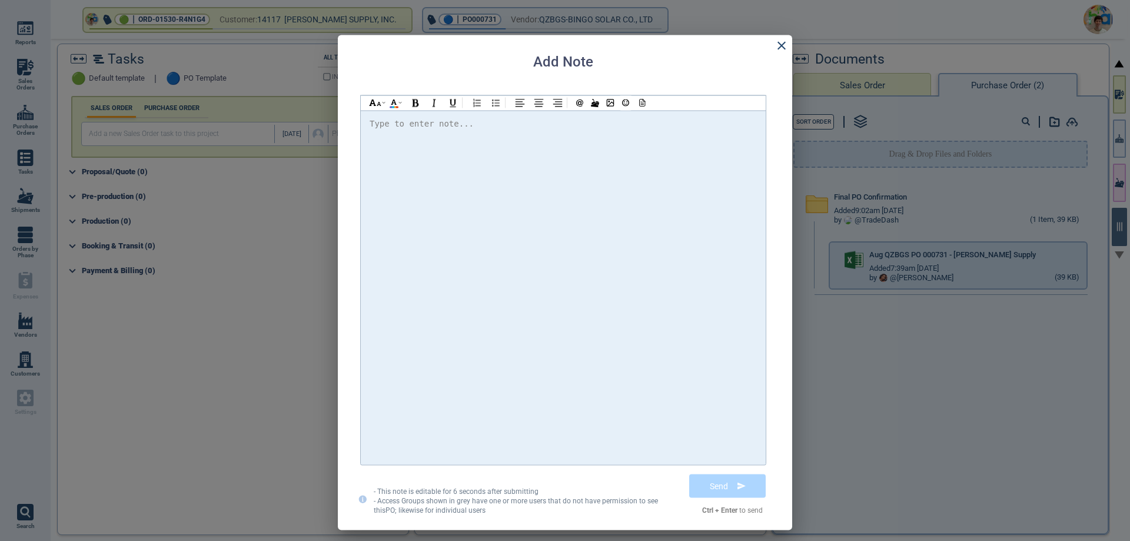
click at [387, 131] on div "Type to enter note..." at bounding box center [422, 123] width 104 height 15
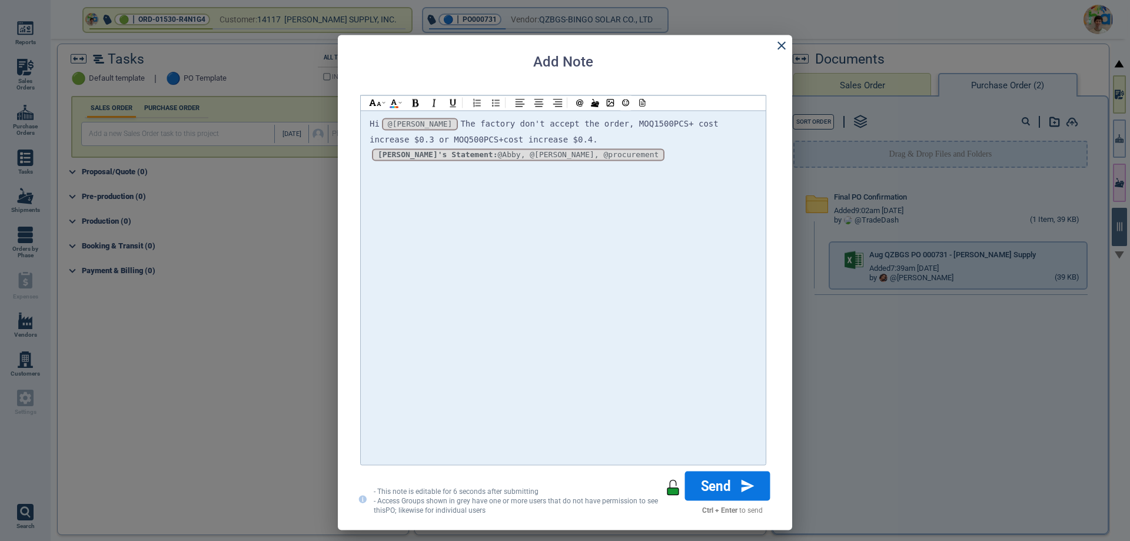
click at [717, 489] on button "Send" at bounding box center [727, 485] width 85 height 29
